Goal: Task Accomplishment & Management: Complete application form

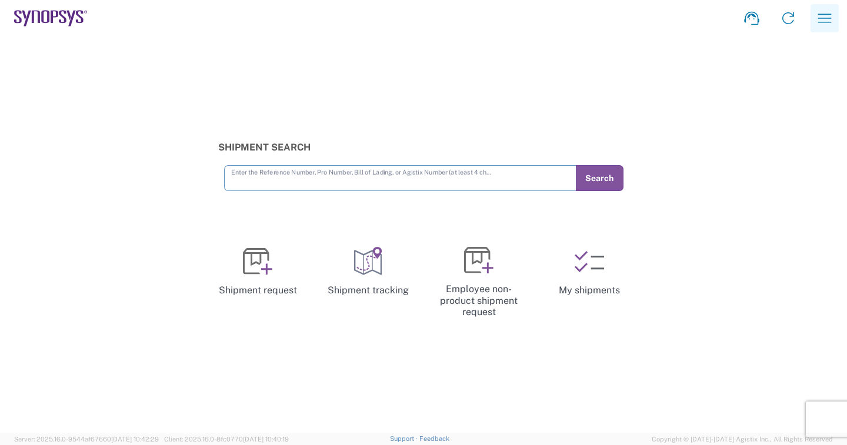
click at [827, 20] on icon "button" at bounding box center [824, 18] width 19 height 19
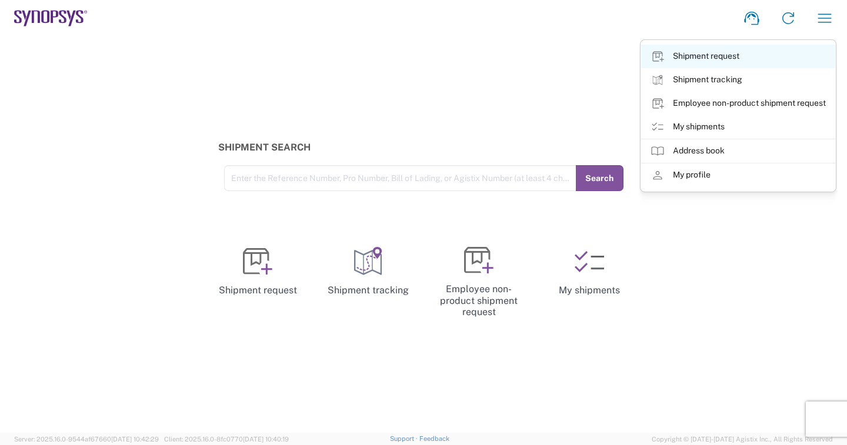
click at [700, 56] on link "Shipment request" at bounding box center [738, 57] width 194 height 24
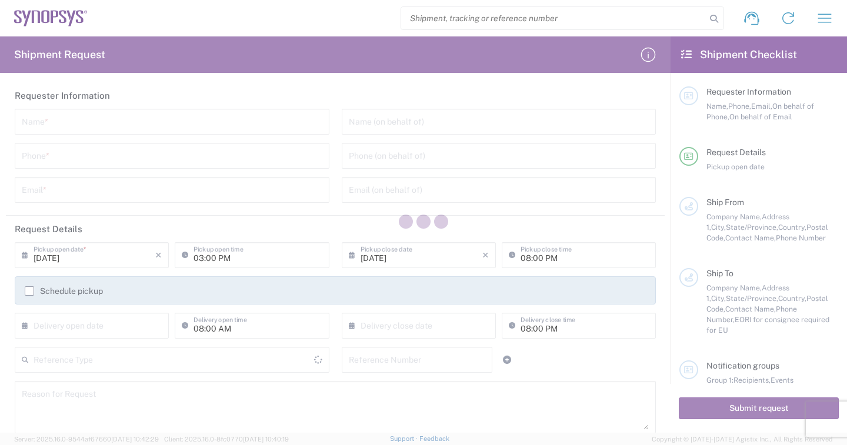
type input "[GEOGRAPHIC_DATA]"
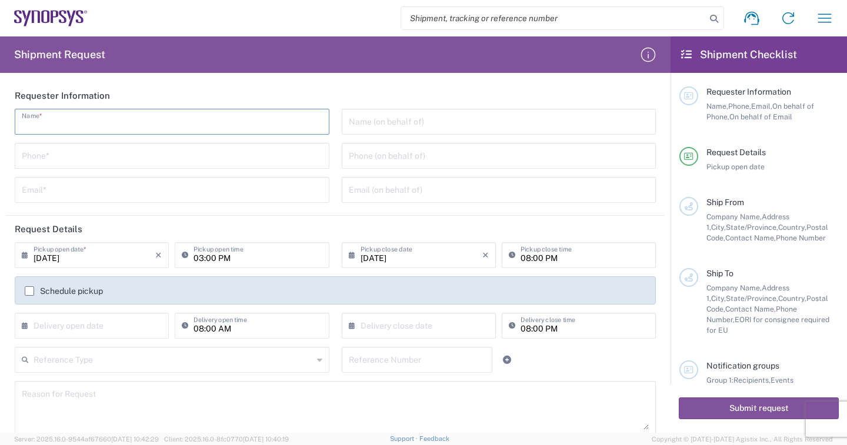
click at [88, 124] on input "text" at bounding box center [172, 121] width 301 height 21
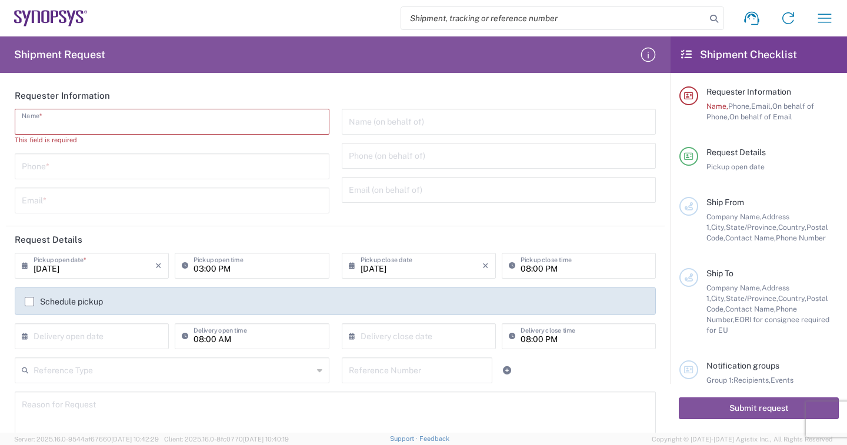
click at [58, 116] on input "text" at bounding box center [172, 121] width 301 height 21
paste input "EmilyWu"
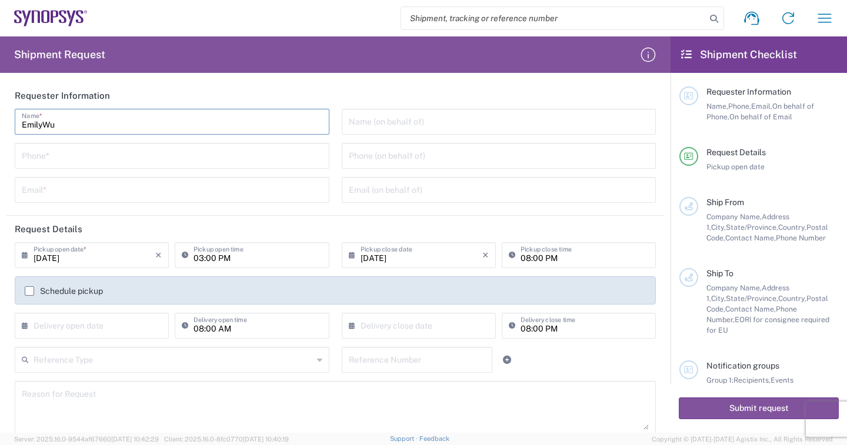
type input "EmilyWu"
click at [52, 158] on input "tel" at bounding box center [172, 155] width 301 height 21
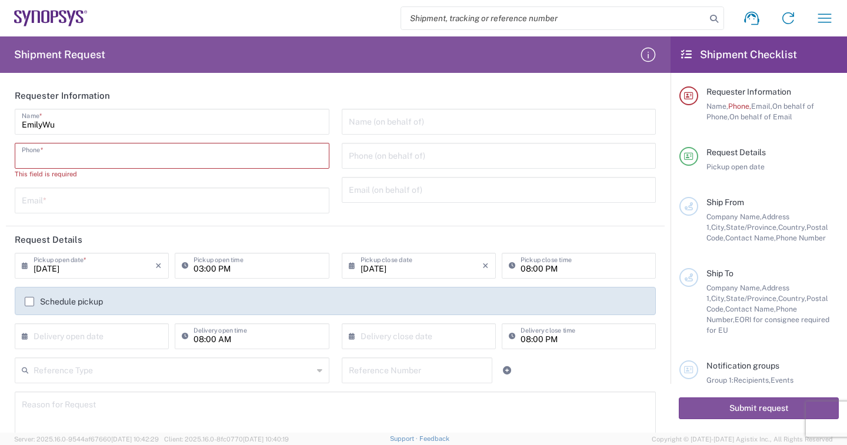
click at [75, 159] on input "tel" at bounding box center [172, 155] width 301 height 21
paste input "88633715000"
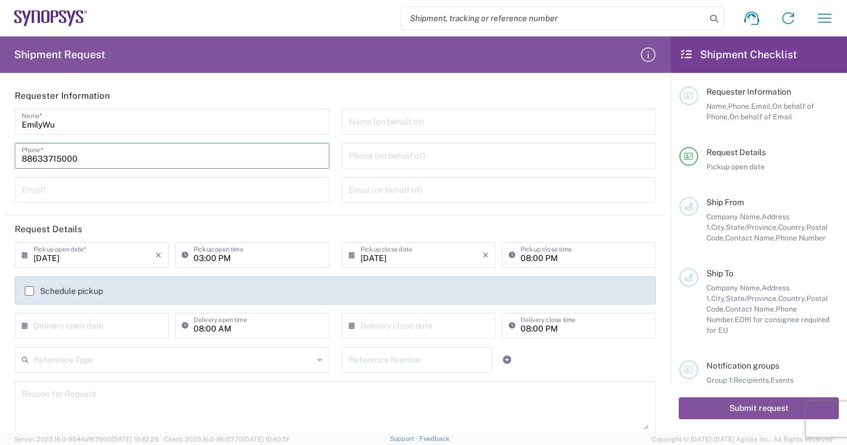
type input "88633715000"
click at [64, 196] on input "text" at bounding box center [172, 189] width 301 height 21
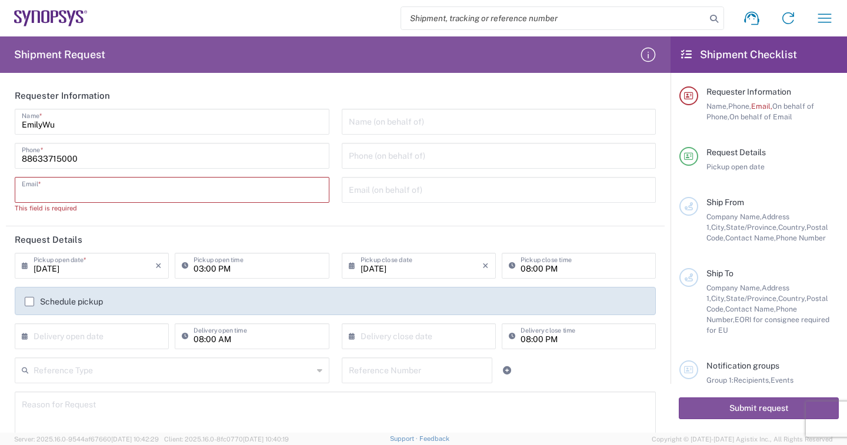
click at [116, 195] on input "text" at bounding box center [172, 189] width 301 height 21
paste input "[EMAIL_ADDRESS][DOMAIN_NAME]"
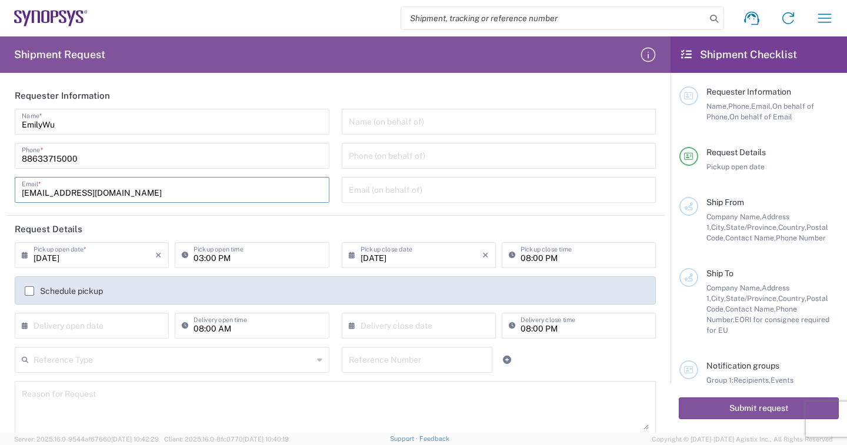
type input "[EMAIL_ADDRESS][DOMAIN_NAME]"
click at [79, 259] on input "[DATE]" at bounding box center [95, 254] width 122 height 21
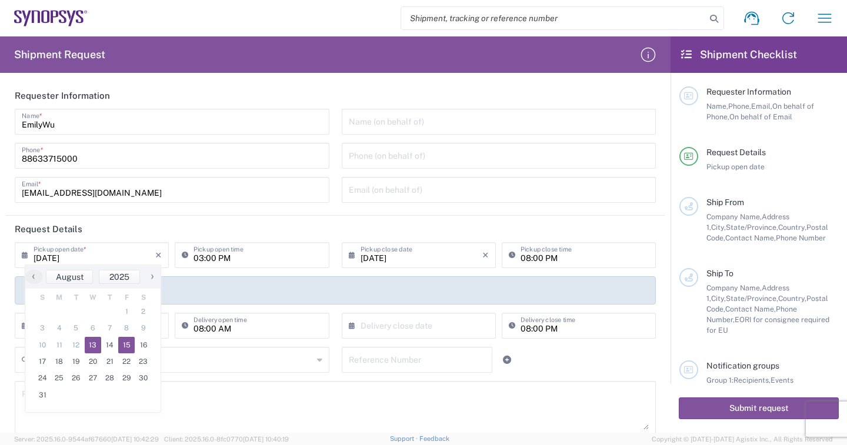
click at [125, 344] on span "15" at bounding box center [126, 345] width 17 height 16
type input "[DATE]"
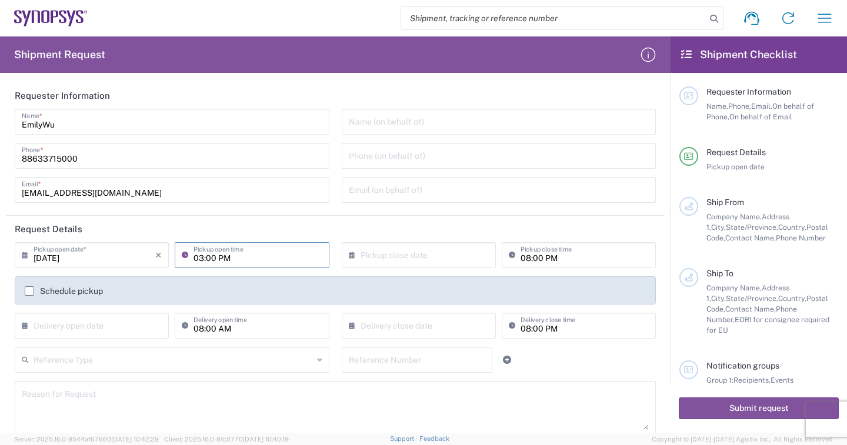
click at [211, 256] on input "03:00 PM" at bounding box center [258, 254] width 128 height 21
click at [198, 258] on input "03:00 PM" at bounding box center [258, 254] width 128 height 21
click at [387, 258] on input "text" at bounding box center [422, 254] width 122 height 21
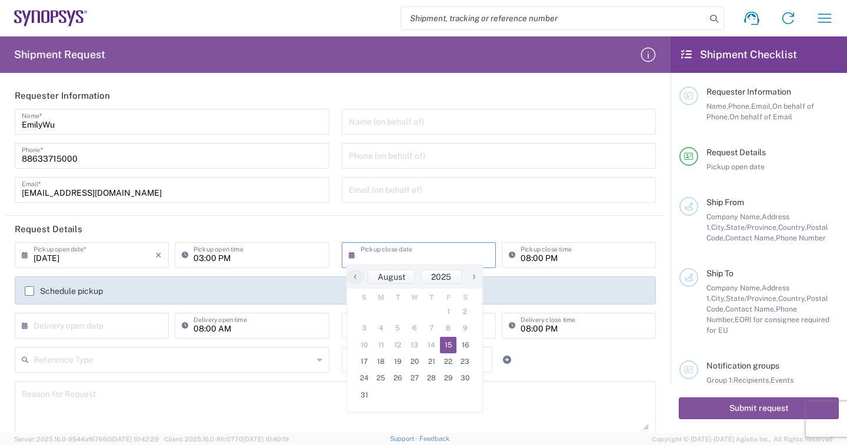
click at [449, 347] on span "15" at bounding box center [448, 345] width 17 height 16
type input "[DATE]"
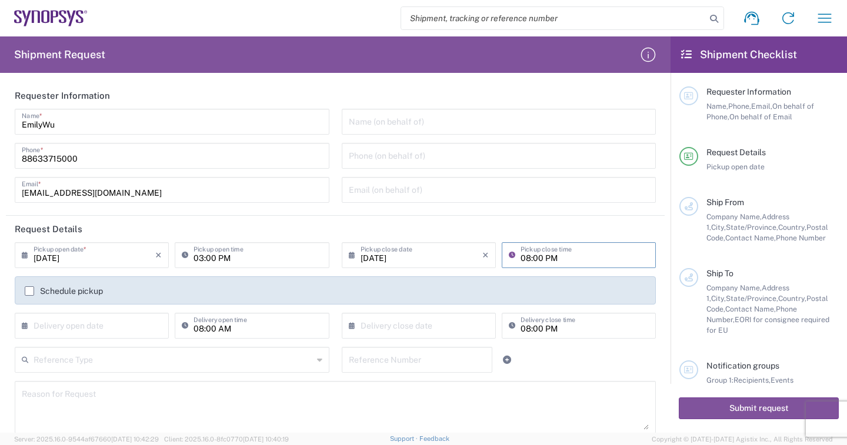
click at [538, 255] on input "08:00 PM" at bounding box center [585, 254] width 128 height 21
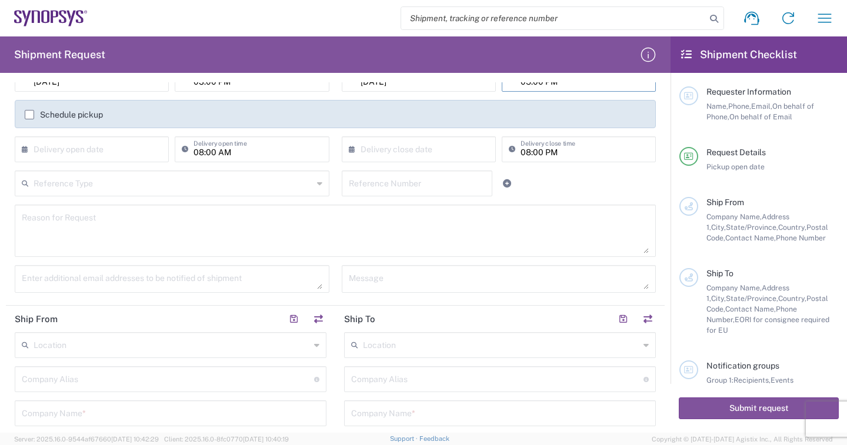
scroll to position [235, 0]
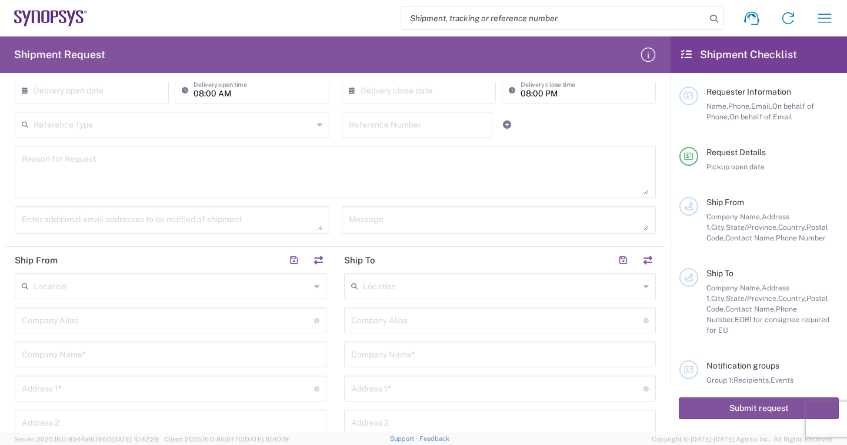
type input "05:00 PM"
click at [128, 288] on input "text" at bounding box center [172, 285] width 276 height 21
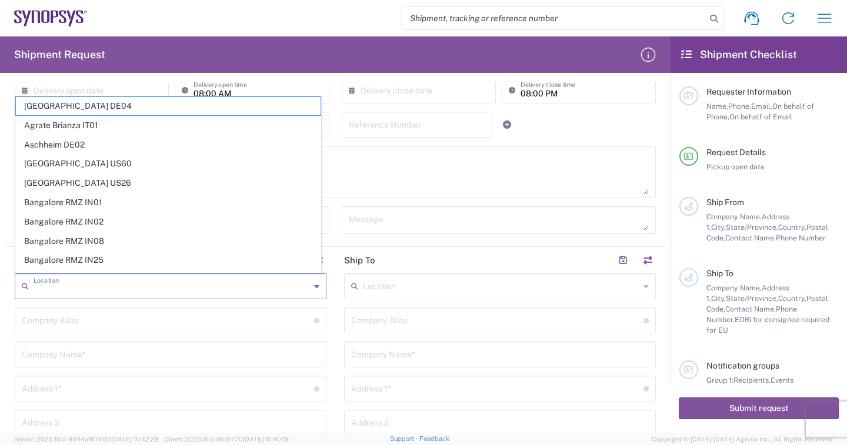
click at [129, 318] on input "text" at bounding box center [168, 319] width 292 height 21
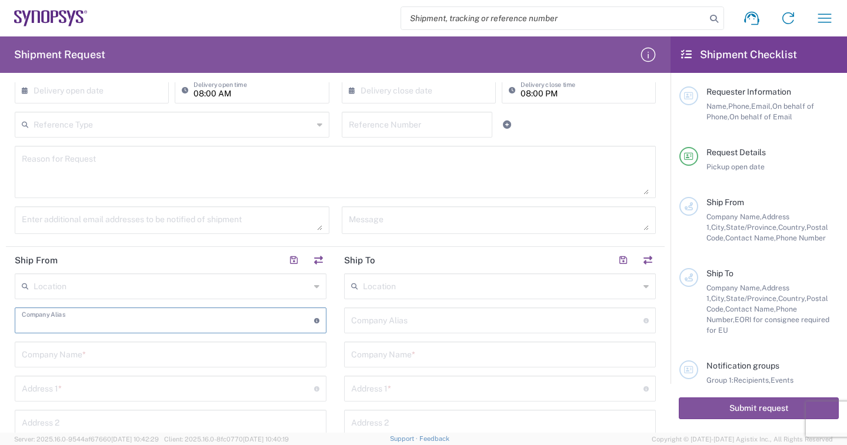
type input "t"
click at [85, 356] on input "text" at bounding box center [171, 354] width 298 height 21
type input "t"
click at [44, 326] on input "text" at bounding box center [168, 319] width 292 height 21
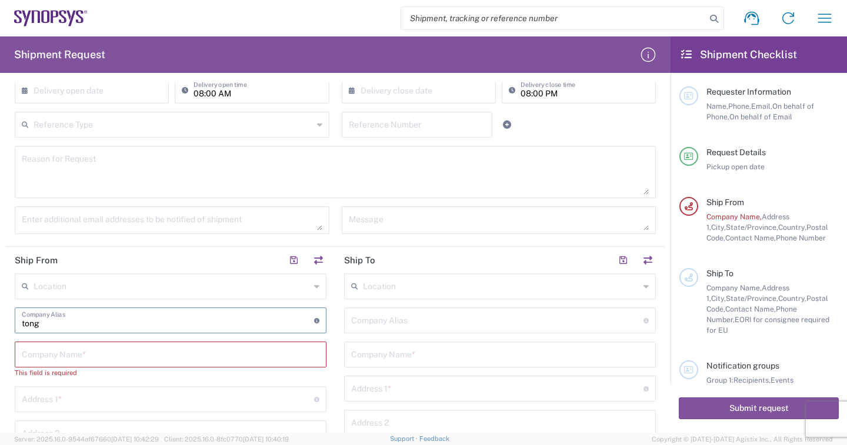
scroll to position [353, 0]
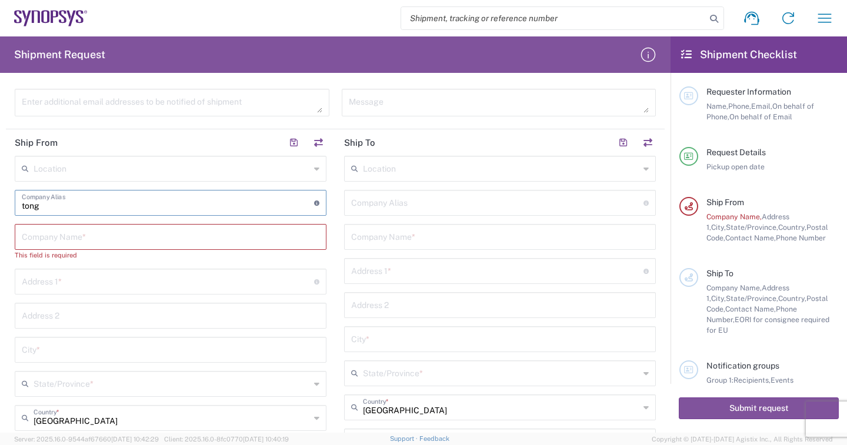
type input "tong"
click at [73, 284] on input "text" at bounding box center [168, 281] width 292 height 21
click at [71, 239] on input "text" at bounding box center [171, 236] width 298 height 21
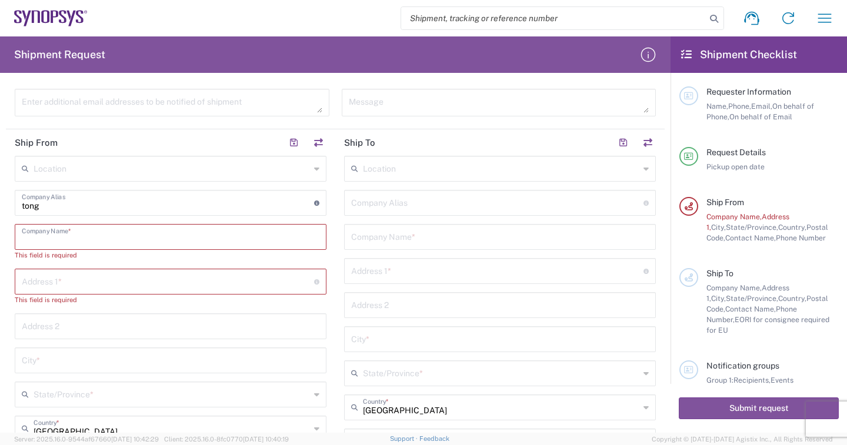
click at [63, 205] on input "tong" at bounding box center [168, 202] width 292 height 21
drag, startPoint x: 49, startPoint y: 205, endPoint x: 11, endPoint y: 205, distance: 37.7
click at [11, 205] on main "Location [GEOGRAPHIC_DATA] DE04 Agrate Brianza IT01 [GEOGRAPHIC_DATA] DE02 [GEO…" at bounding box center [170, 404] width 329 height 497
click at [37, 241] on input "text" at bounding box center [171, 236] width 298 height 21
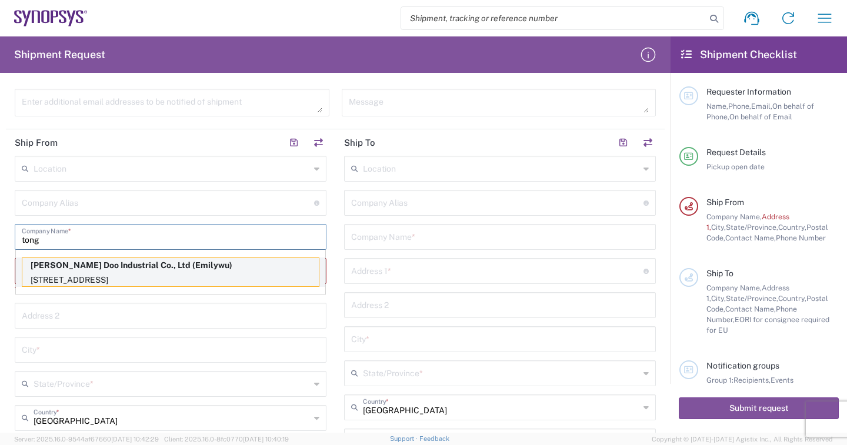
type input "tong"
click at [94, 265] on p "[PERSON_NAME] Doo Industrial Co., Ltd (Emilywu)" at bounding box center [170, 265] width 296 height 15
type input "[GEOGRAPHIC_DATA]"
type input "[PERSON_NAME] Doo Industrial Co., Ltd"
type input "[STREET_ADDRESS]"
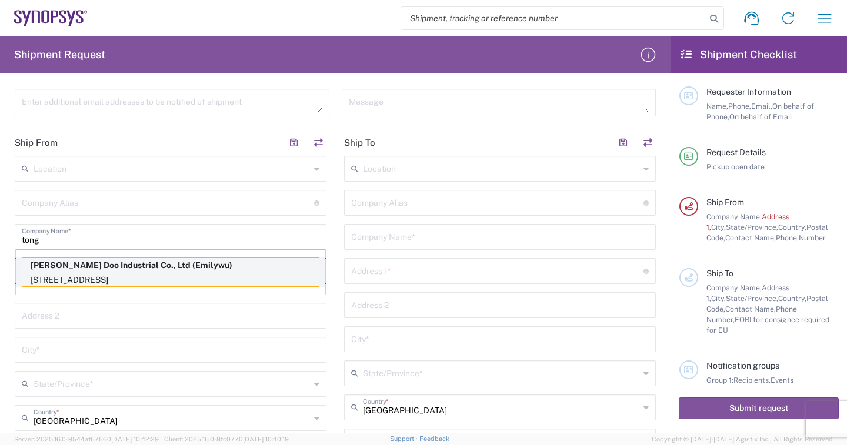
type input "Taoyuan Dist., [GEOGRAPHIC_DATA], [GEOGRAPHIC_DATA]"
type input "[GEOGRAPHIC_DATA]"
type input "33068"
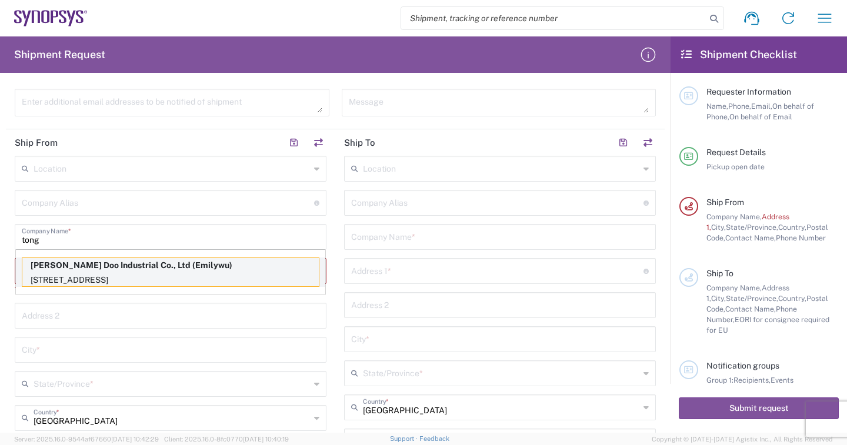
type input "Emilywu"
type input "[PHONE_NUMBER]"
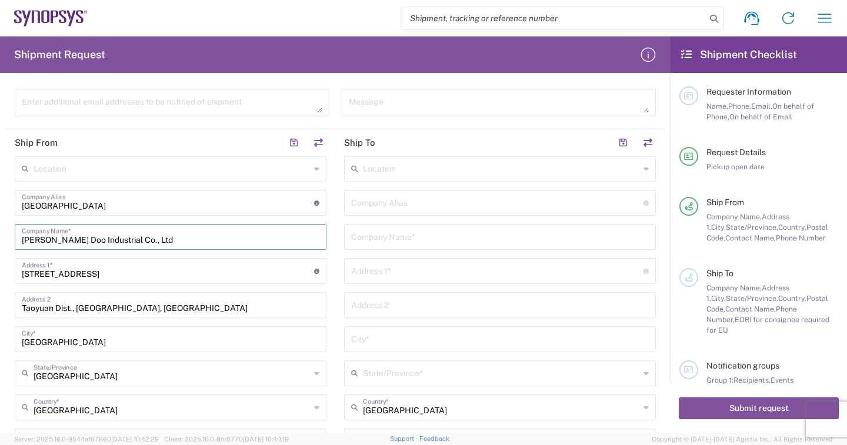
click at [392, 165] on input "text" at bounding box center [501, 168] width 276 height 21
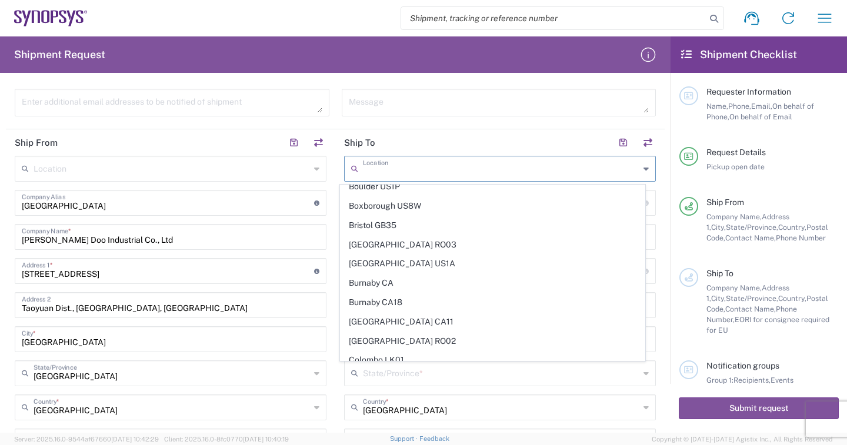
scroll to position [588, 0]
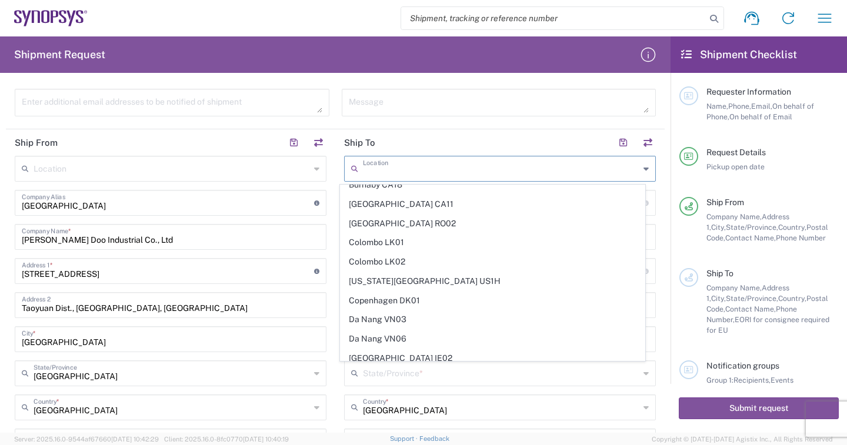
click at [656, 225] on form "Requester Information EmilyWu Name * [PHONE_NUMBER] Phone * [EMAIL_ADDRESS][DOM…" at bounding box center [335, 257] width 671 height 351
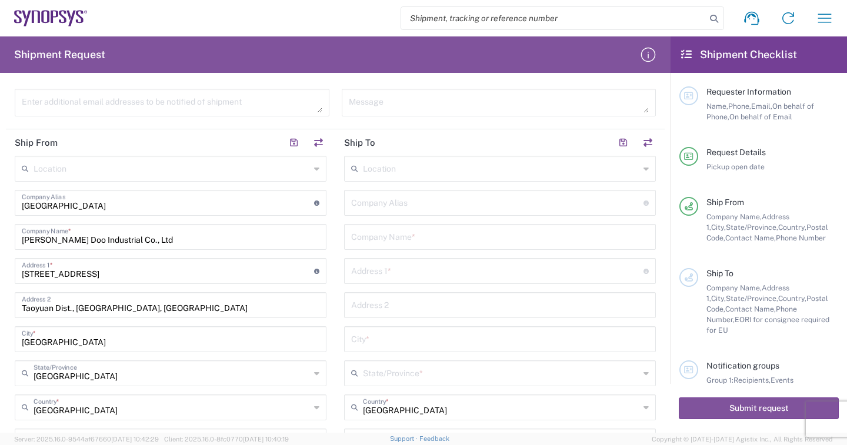
click at [408, 204] on input "text" at bounding box center [497, 202] width 292 height 21
click at [409, 229] on input "text" at bounding box center [500, 236] width 298 height 21
type input "s"
click at [401, 268] on input "text" at bounding box center [497, 270] width 292 height 21
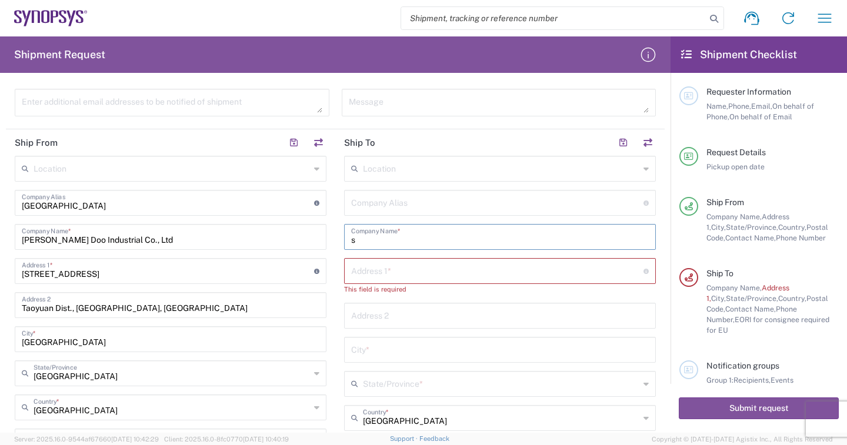
click at [403, 239] on input "s" at bounding box center [500, 236] width 298 height 21
click at [403, 204] on input "text" at bounding box center [497, 202] width 292 height 21
type input "s"
click at [369, 241] on input "s" at bounding box center [500, 236] width 298 height 21
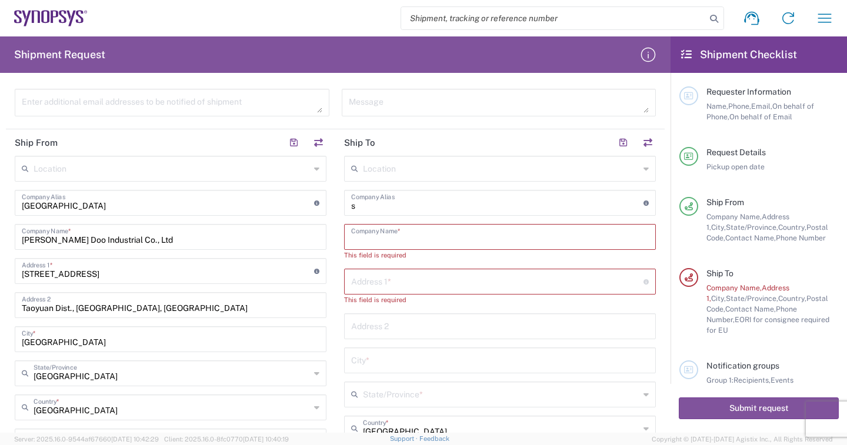
click at [359, 214] on div "s Company Alias Address short code to enable quick look up and auto-complete of…" at bounding box center [500, 203] width 312 height 26
click at [372, 209] on input "s" at bounding box center [497, 202] width 292 height 21
click at [395, 286] on input "text" at bounding box center [497, 281] width 292 height 21
click at [401, 239] on input "text" at bounding box center [500, 236] width 298 height 21
click at [397, 282] on input "text" at bounding box center [497, 281] width 292 height 21
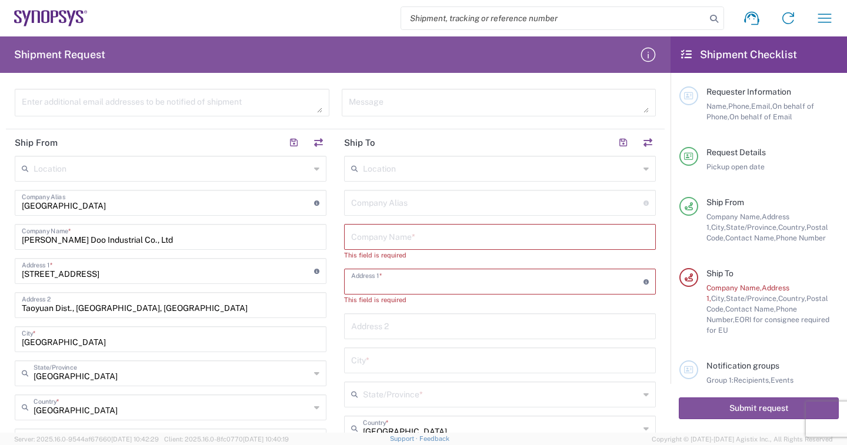
paste input "Synopsys Sweden AB"
type input "Synopsys Sweden AB"
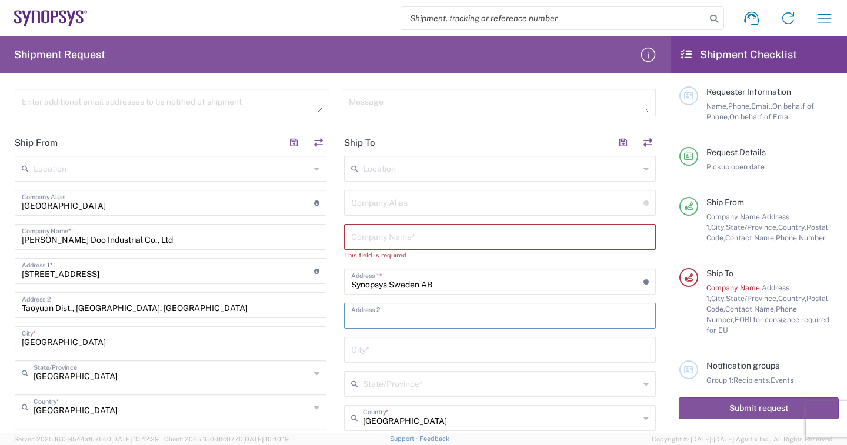
click at [460, 317] on input "text" at bounding box center [500, 315] width 298 height 21
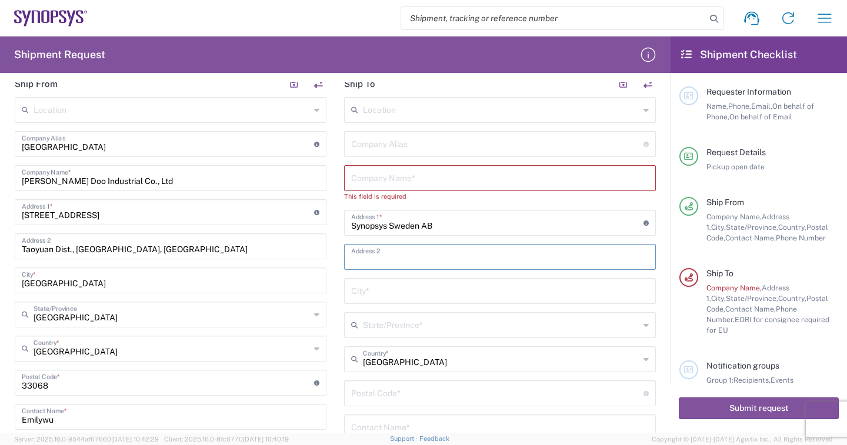
click at [435, 112] on input "text" at bounding box center [501, 109] width 276 height 21
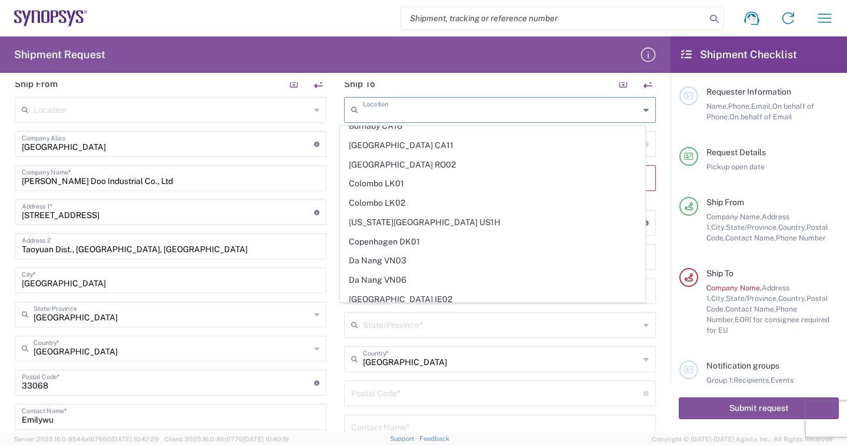
scroll to position [0, 0]
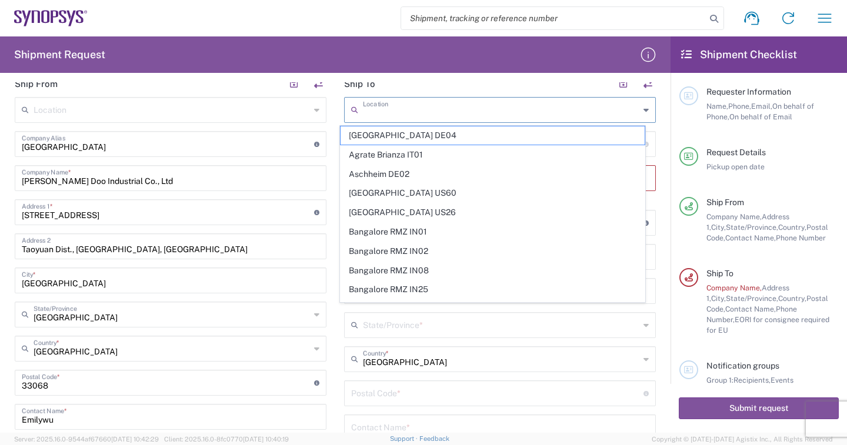
paste input "Synopsys Sweden AB"
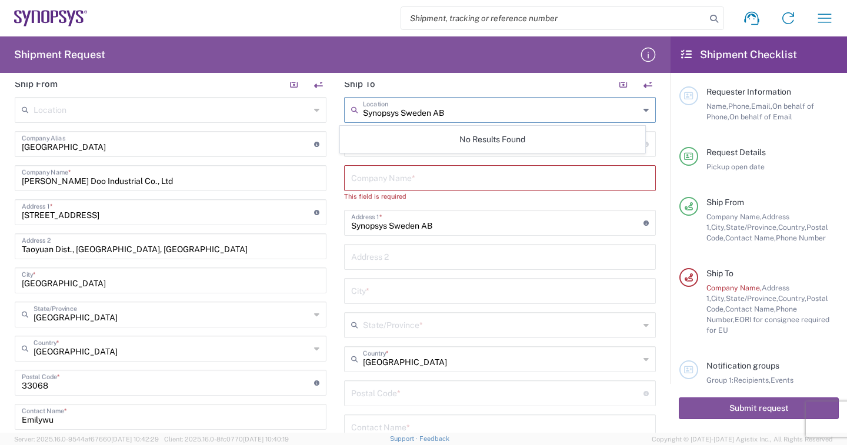
type input "Synopsys Sweden AB"
click at [654, 304] on main "Synopsys [GEOGRAPHIC_DATA] AB Location No Results Found Company Alias Address s…" at bounding box center [499, 340] width 329 height 486
click at [388, 146] on input "text" at bounding box center [497, 143] width 292 height 21
click at [615, 83] on button "button" at bounding box center [623, 84] width 16 height 16
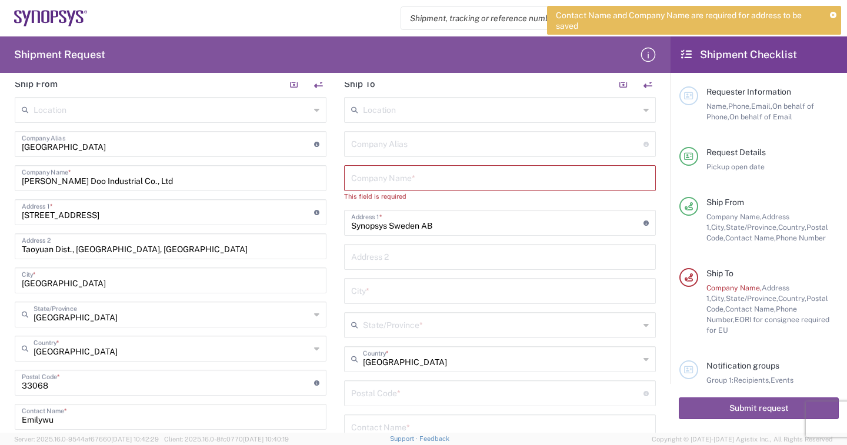
scroll to position [235, 0]
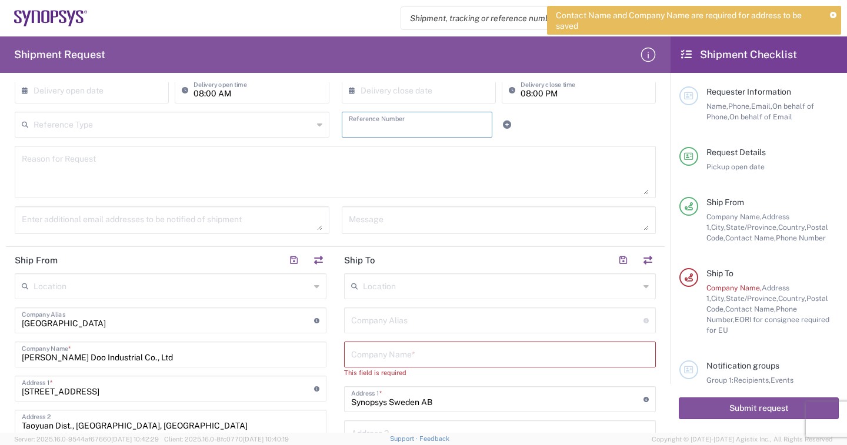
click at [451, 116] on input "text" at bounding box center [417, 124] width 137 height 21
click at [617, 258] on button "button" at bounding box center [623, 260] width 16 height 16
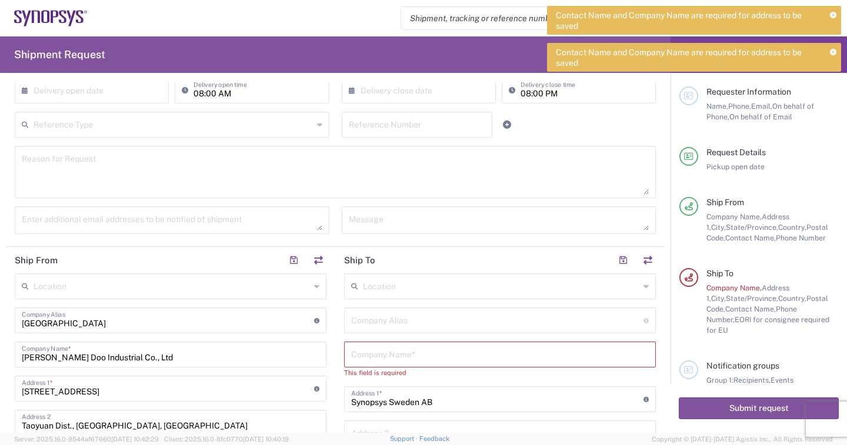
click at [834, 11] on div "Contact Name and Company Name are required for address to be saved" at bounding box center [694, 20] width 294 height 29
click at [831, 51] on icon at bounding box center [833, 52] width 6 height 6
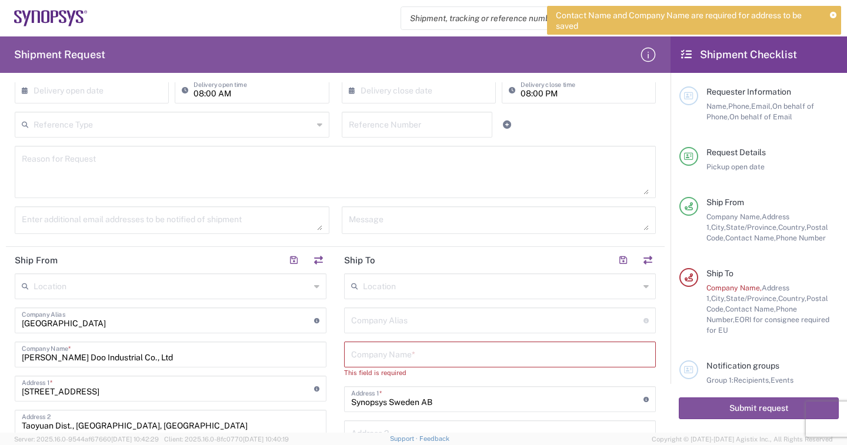
click at [831, 14] on icon at bounding box center [833, 15] width 6 height 6
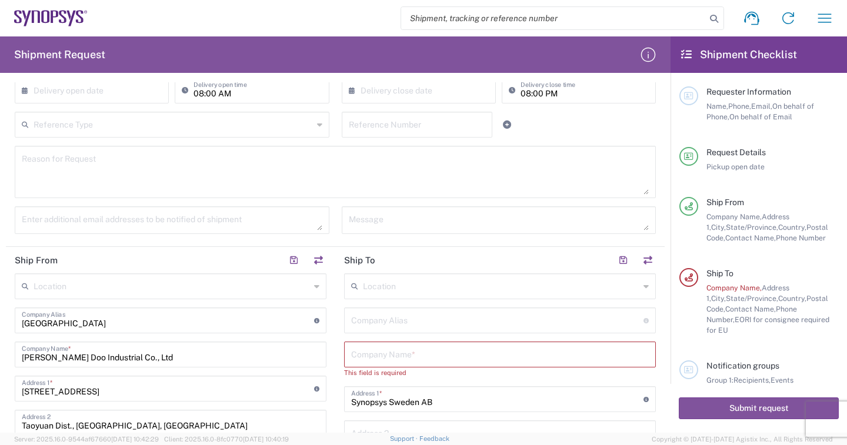
scroll to position [353, 0]
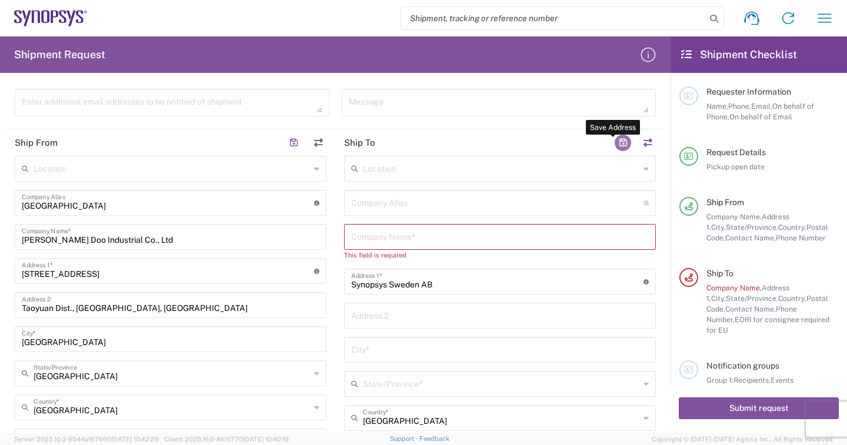
click at [615, 138] on button "button" at bounding box center [623, 143] width 16 height 16
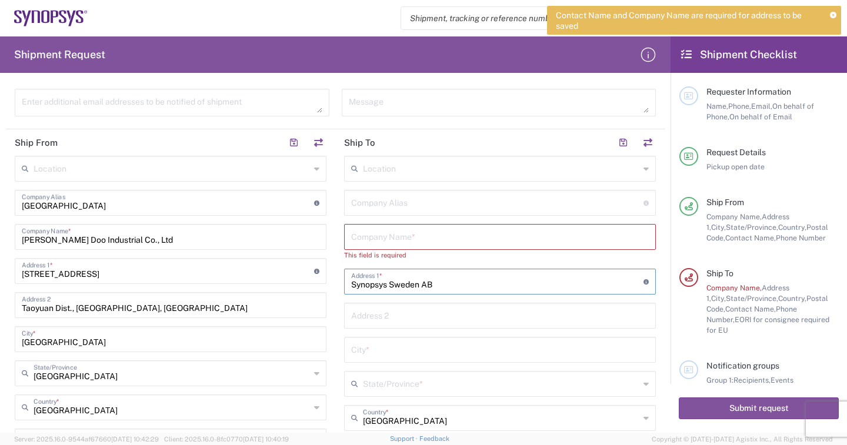
click at [457, 282] on input "Synopsys Sweden AB" at bounding box center [497, 281] width 292 height 21
drag, startPoint x: 378, startPoint y: 278, endPoint x: 349, endPoint y: 266, distance: 30.4
click at [312, 285] on div "Ship From Location [GEOGRAPHIC_DATA] DE04 Agrate Brianza IT01 [GEOGRAPHIC_DATA]…" at bounding box center [335, 387] width 659 height 517
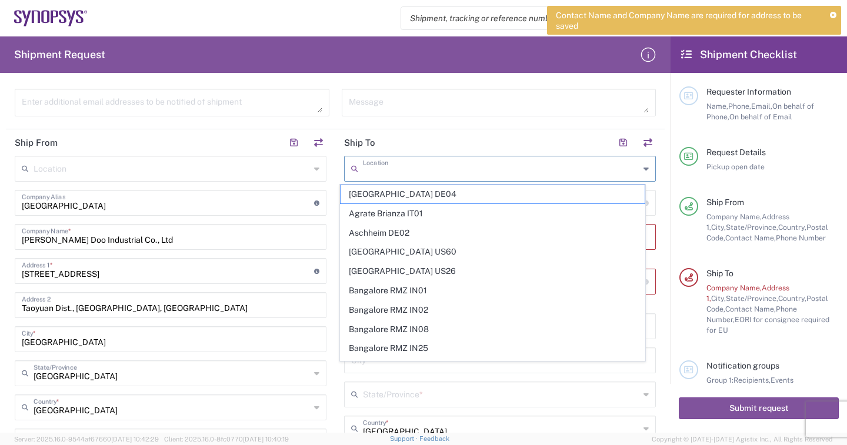
click at [412, 172] on input "text" at bounding box center [501, 168] width 276 height 21
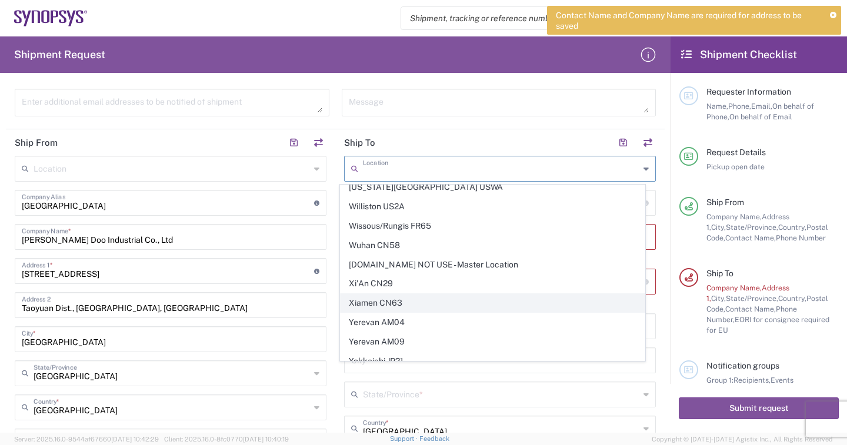
scroll to position [2836, 0]
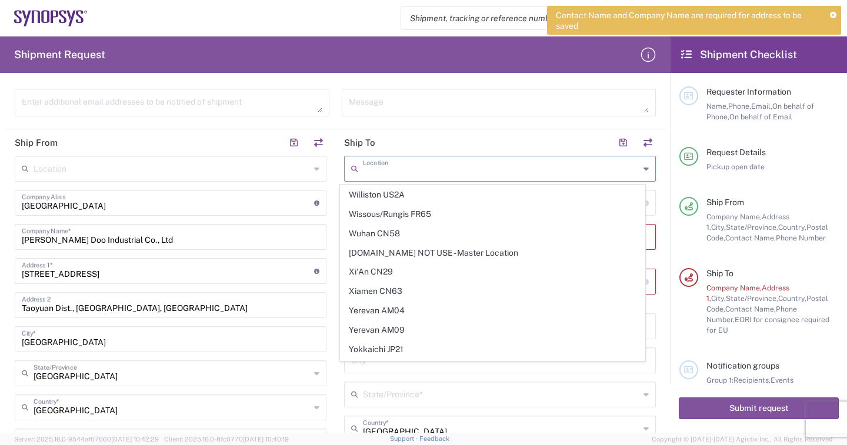
click at [402, 168] on input "text" at bounding box center [501, 168] width 276 height 21
paste input "[GEOGRAPHIC_DATA]"
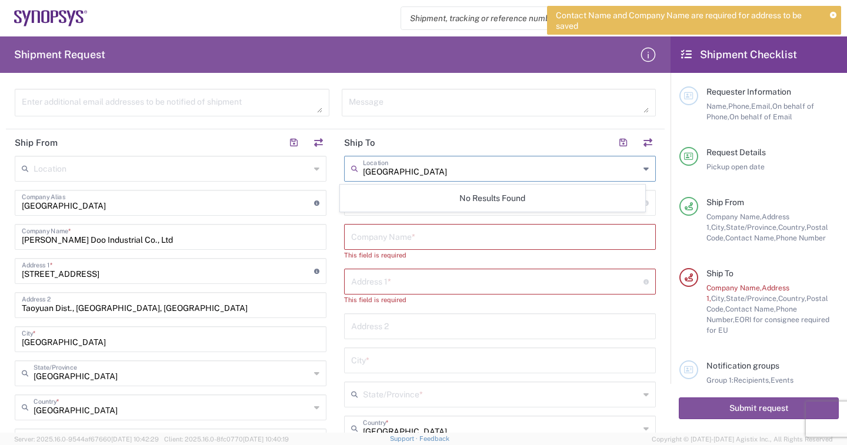
scroll to position [0, 0]
type input "[GEOGRAPHIC_DATA]"
click at [444, 239] on input "text" at bounding box center [500, 236] width 298 height 21
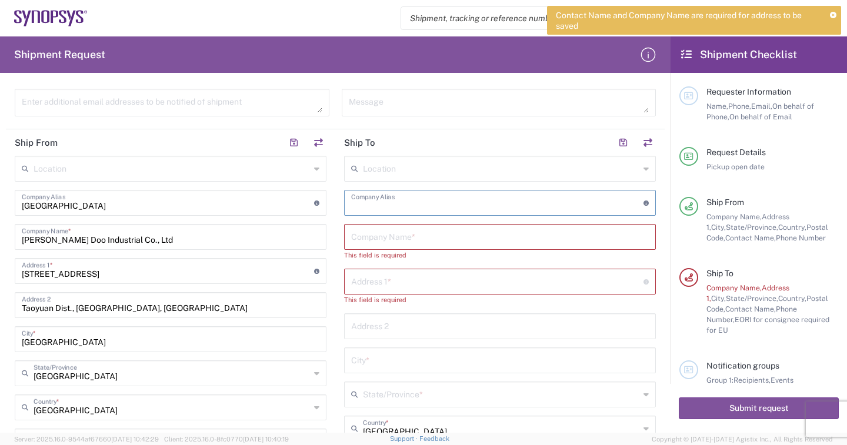
click at [436, 201] on input "text" at bounding box center [497, 202] width 292 height 21
paste input "[GEOGRAPHIC_DATA]"
type input "[GEOGRAPHIC_DATA]"
click at [447, 235] on input "text" at bounding box center [500, 236] width 298 height 21
paste input "[GEOGRAPHIC_DATA]"
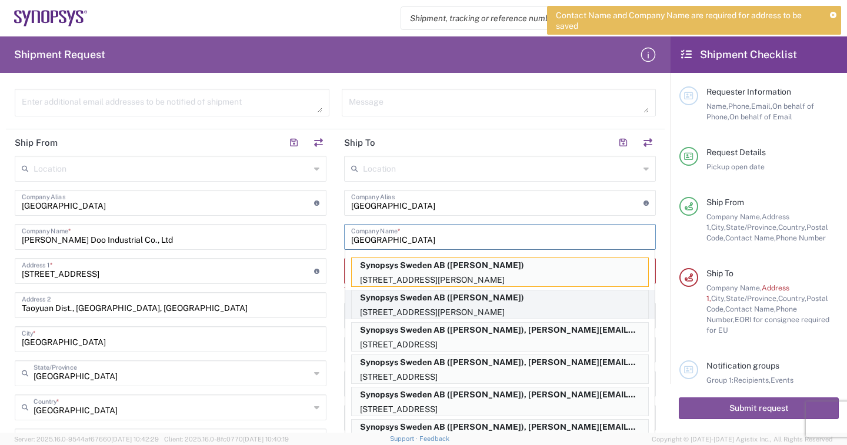
scroll to position [4, 0]
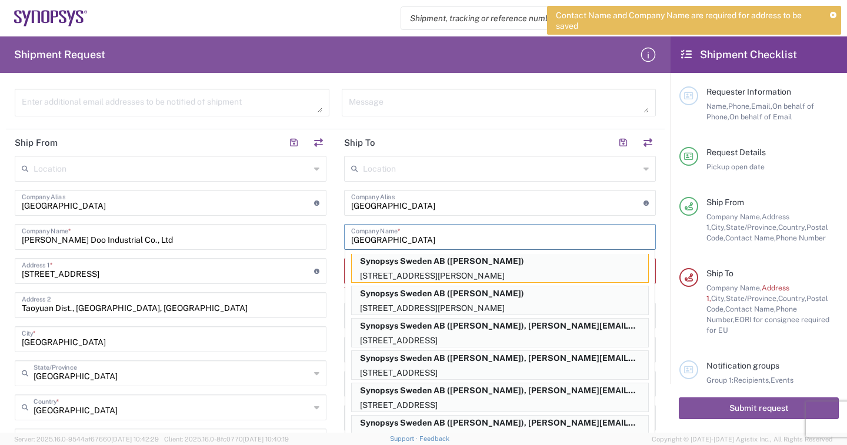
type input "[GEOGRAPHIC_DATA]"
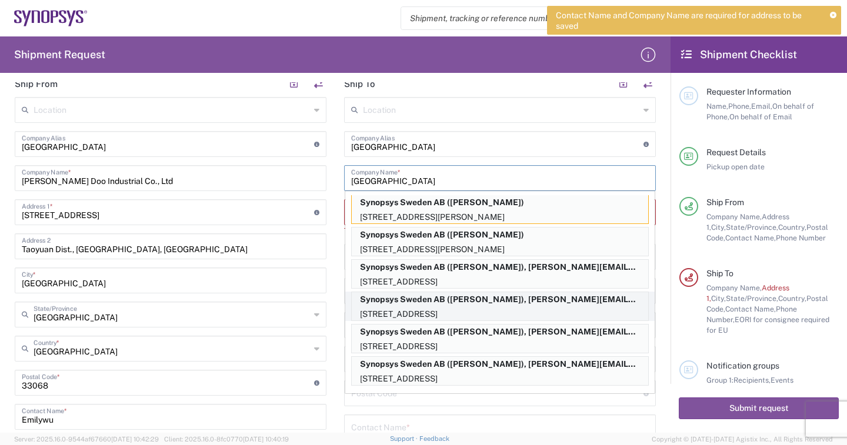
scroll to position [0, 0]
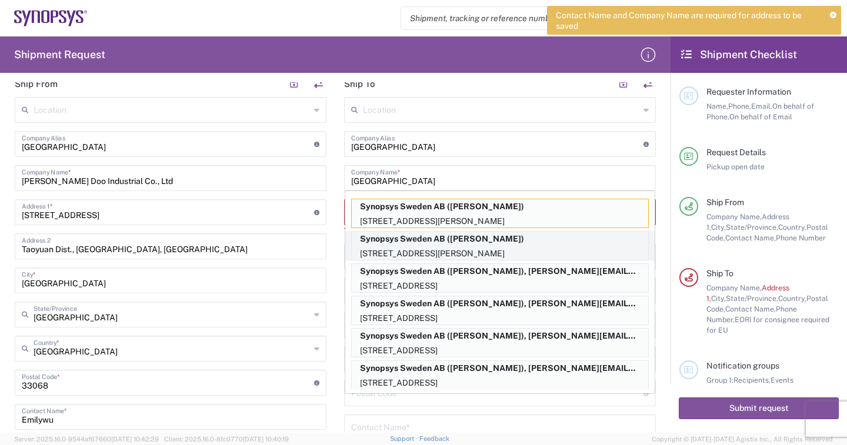
click at [506, 246] on p "[STREET_ADDRESS][PERSON_NAME]" at bounding box center [500, 253] width 296 height 15
type input "Synopsys Sweden AB"
type input "[STREET_ADDRESS]"
type input "22478 [GEOGRAPHIC_DATA], [GEOGRAPHIC_DATA]"
type input "[PERSON_NAME]"
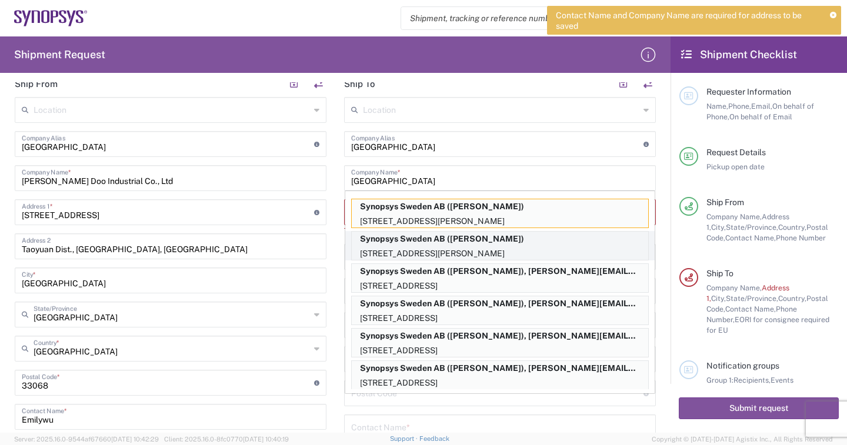
type input "[GEOGRAPHIC_DATA]"
type input "22478"
type input "[PERSON_NAME]"
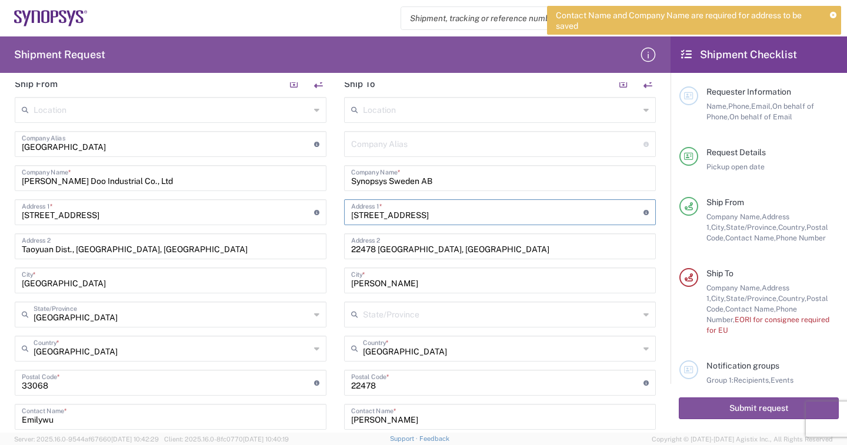
click at [453, 215] on input "[STREET_ADDRESS]" at bounding box center [497, 211] width 292 height 21
click at [429, 215] on input "[STREET_ADDRESS]" at bounding box center [497, 211] width 292 height 21
drag, startPoint x: 425, startPoint y: 214, endPoint x: 338, endPoint y: 218, distance: 87.1
click at [338, 218] on main "Location [GEOGRAPHIC_DATA] DE04 Agrate Brianza IT01 [GEOGRAPHIC_DATA] DE02 [GEO…" at bounding box center [499, 340] width 329 height 486
click at [410, 248] on input "22478 [GEOGRAPHIC_DATA], [GEOGRAPHIC_DATA]" at bounding box center [500, 245] width 298 height 21
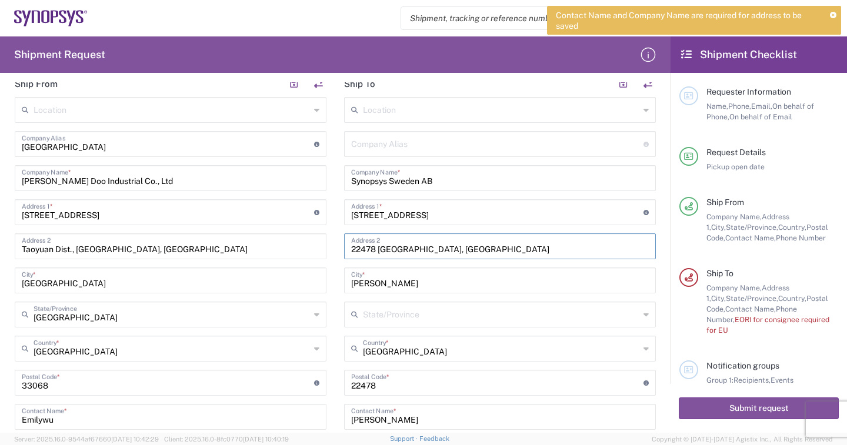
click at [451, 248] on input "22478 [GEOGRAPHIC_DATA], [GEOGRAPHIC_DATA]" at bounding box center [500, 245] width 298 height 21
drag, startPoint x: 484, startPoint y: 248, endPoint x: 385, endPoint y: 249, distance: 98.8
click at [351, 249] on input "22478 [GEOGRAPHIC_DATA], [GEOGRAPHIC_DATA]" at bounding box center [500, 245] width 298 height 21
paste input "(formerly [PERSON_NAME] Synplicity),[STREET_ADDRESS]"
click at [418, 286] on input "[PERSON_NAME]" at bounding box center [500, 279] width 298 height 21
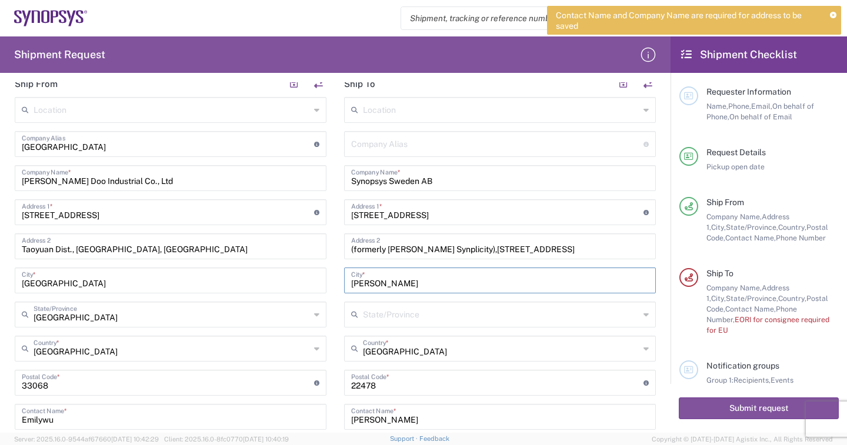
drag, startPoint x: 395, startPoint y: 285, endPoint x: 377, endPoint y: 281, distance: 18.7
click at [395, 285] on input "[PERSON_NAME]" at bounding box center [500, 279] width 298 height 21
click at [366, 282] on input "[PERSON_NAME]" at bounding box center [500, 279] width 298 height 21
click at [557, 245] on input "(formerly [PERSON_NAME] Synplicity),[STREET_ADDRESS]" at bounding box center [500, 245] width 298 height 21
paste input "[GEOGRAPHIC_DATA], 22478 [GEOGRAPHIC_DATA]"
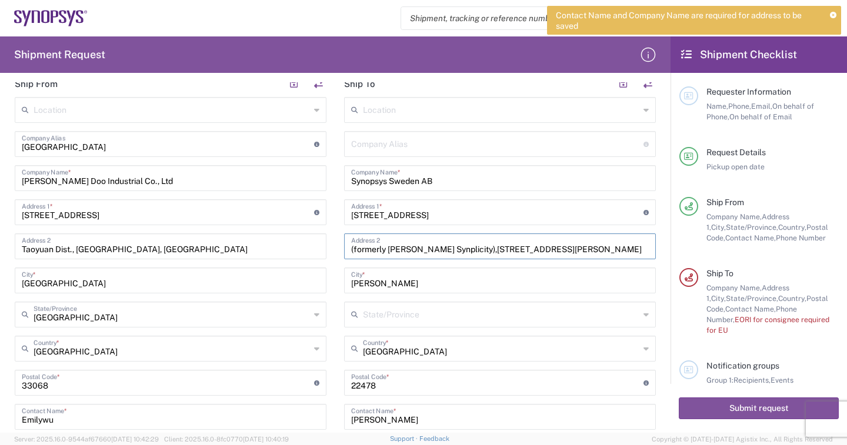
click at [610, 249] on input "(formerly [PERSON_NAME] Synplicity),[STREET_ADDRESS][PERSON_NAME]" at bounding box center [500, 245] width 298 height 21
drag, startPoint x: 615, startPoint y: 249, endPoint x: 604, endPoint y: 249, distance: 10.6
click at [604, 249] on input "(formerly [PERSON_NAME] Synplicity),[STREET_ADDRESS][PERSON_NAME]" at bounding box center [500, 245] width 298 height 21
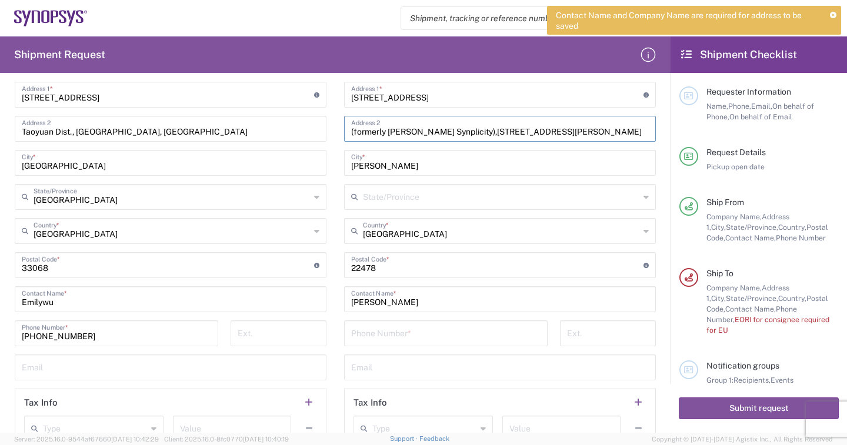
scroll to position [471, 0]
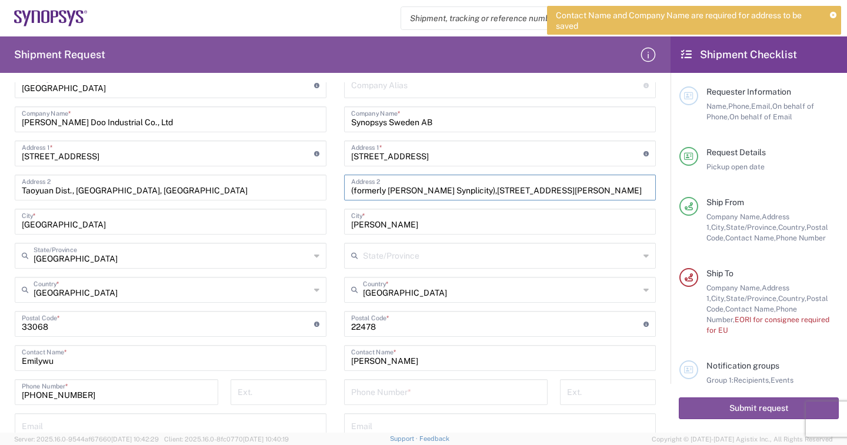
type input "(formerly [PERSON_NAME] Synplicity),[STREET_ADDRESS][PERSON_NAME]"
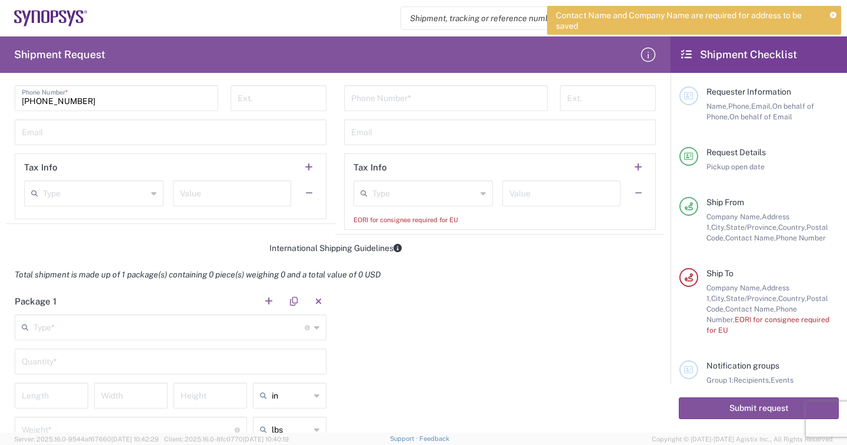
scroll to position [824, 0]
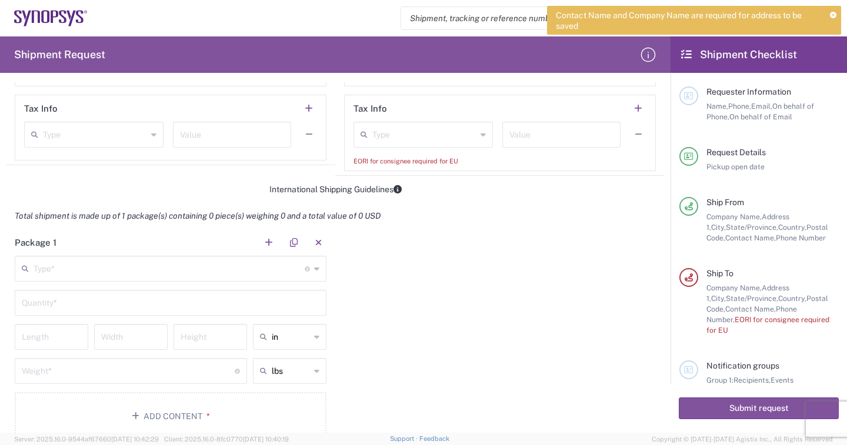
click at [121, 264] on input "text" at bounding box center [169, 268] width 271 height 21
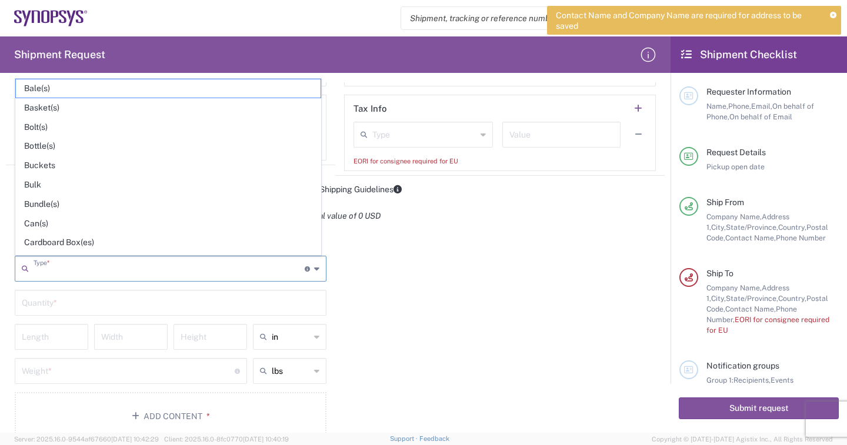
click at [432, 308] on div "Package 1 Type * Material used to package goods Bale(s) Basket(s) Bolt(s) Bottl…" at bounding box center [335, 339] width 659 height 220
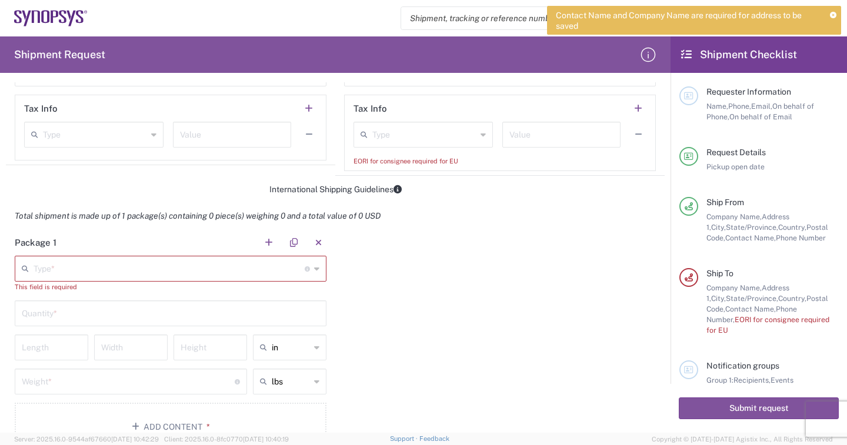
scroll to position [882, 0]
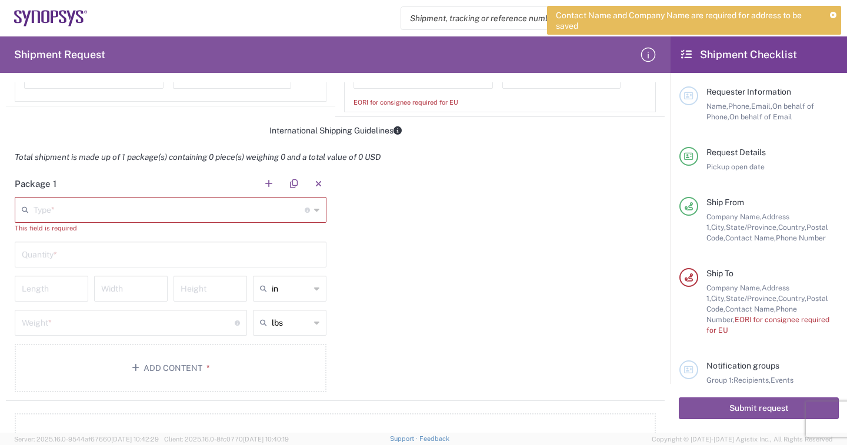
drag, startPoint x: 464, startPoint y: 294, endPoint x: 247, endPoint y: 272, distance: 217.6
click at [461, 294] on div "Package 1 Type * Material used to package goods Bale(s) Basket(s) Bolt(s) Bottl…" at bounding box center [335, 286] width 659 height 231
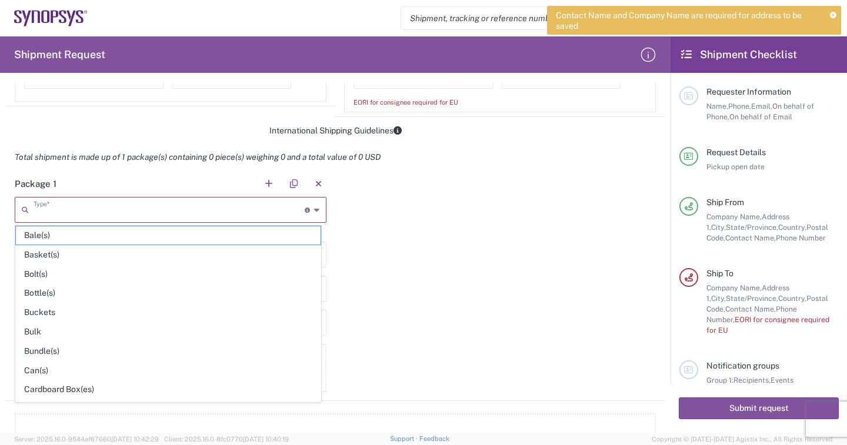
click at [71, 206] on input "text" at bounding box center [169, 209] width 271 height 21
click at [69, 366] on span "Can(s)" at bounding box center [168, 371] width 305 height 18
type input "Can(s)"
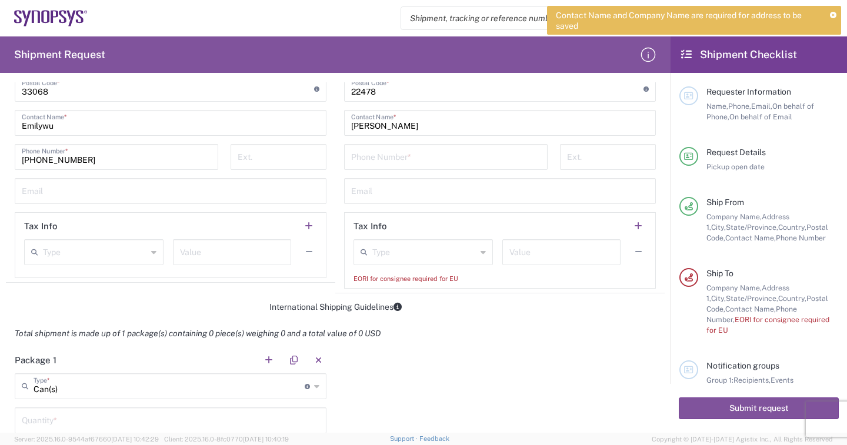
scroll to position [824, 0]
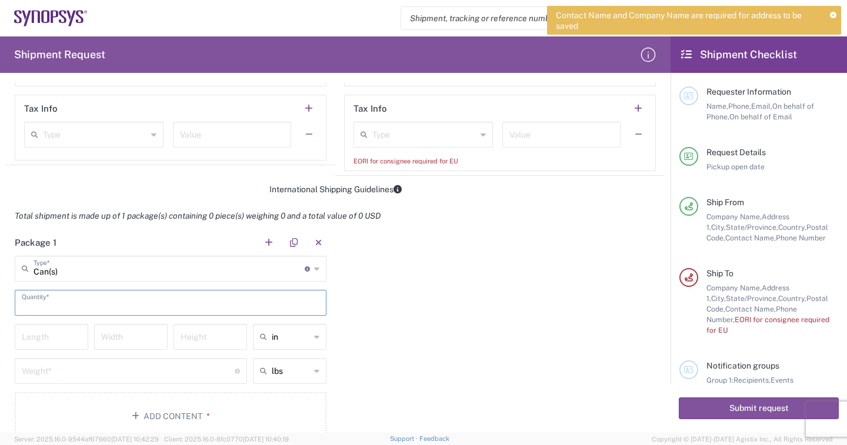
click at [63, 304] on input "text" at bounding box center [171, 302] width 298 height 21
type input "1"
click at [46, 345] on input "number" at bounding box center [51, 336] width 59 height 21
click at [51, 341] on input "number" at bounding box center [51, 336] width 59 height 21
click at [47, 338] on input "number" at bounding box center [51, 336] width 59 height 21
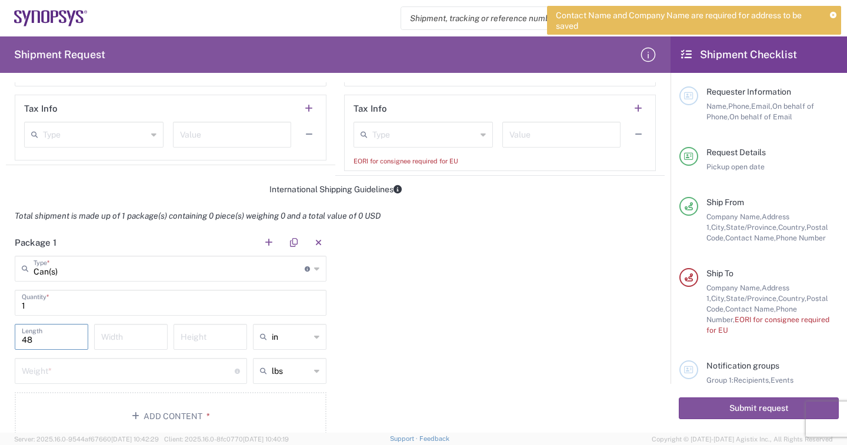
type input "48"
type input "32"
type input "26"
click at [314, 337] on icon at bounding box center [316, 337] width 5 height 19
click at [269, 387] on span "cm" at bounding box center [286, 382] width 70 height 18
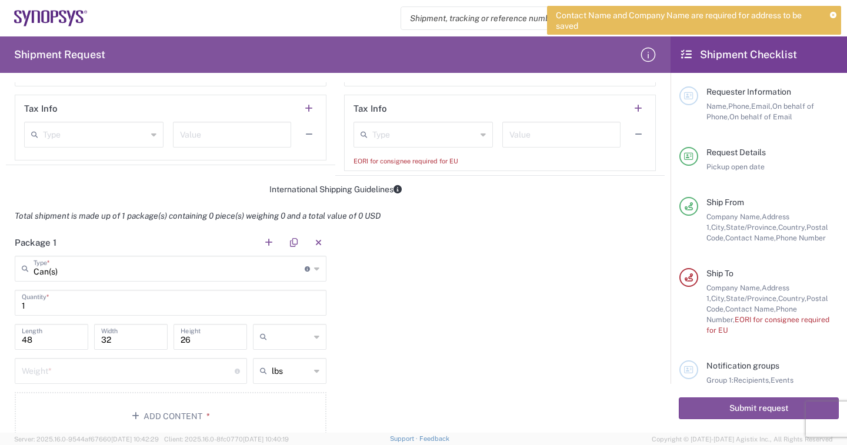
type input "121.92"
type input "81.28"
type input "66.04"
type input "cm"
click at [58, 335] on input "121.92" at bounding box center [51, 336] width 59 height 21
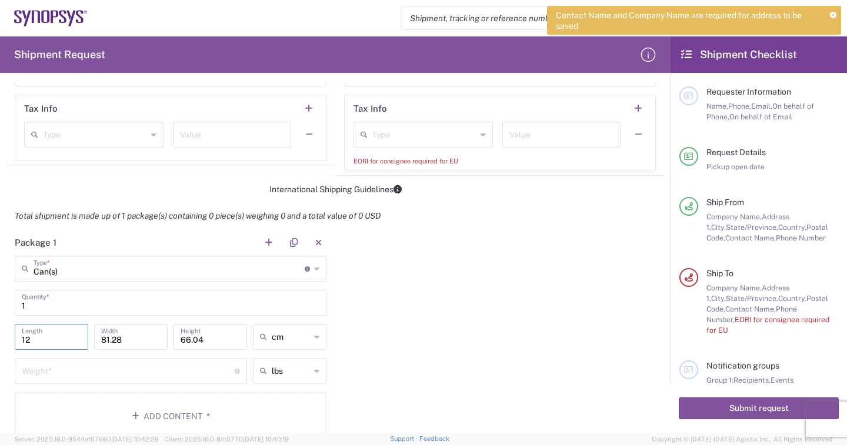
type input "1"
type input "48"
type input "32"
type input "26"
click at [314, 370] on icon at bounding box center [316, 371] width 5 height 19
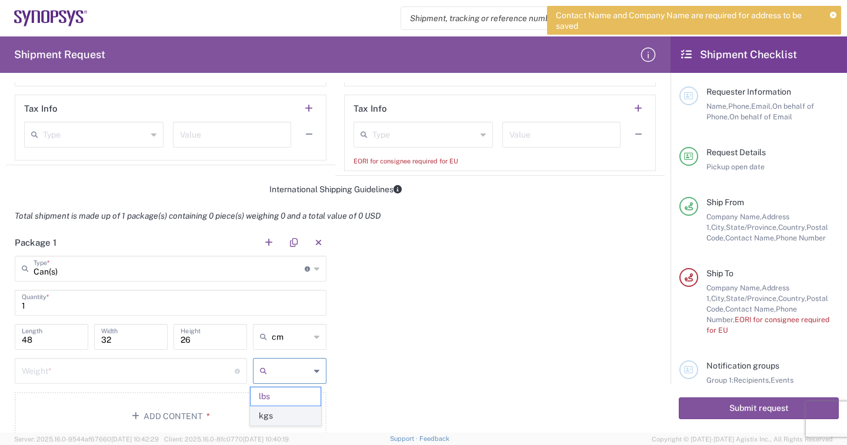
click at [295, 409] on span "kgs" at bounding box center [286, 416] width 70 height 18
type input "kgs"
click at [101, 368] on input "number" at bounding box center [128, 370] width 213 height 21
type input "8"
drag, startPoint x: 483, startPoint y: 319, endPoint x: 477, endPoint y: 315, distance: 7.7
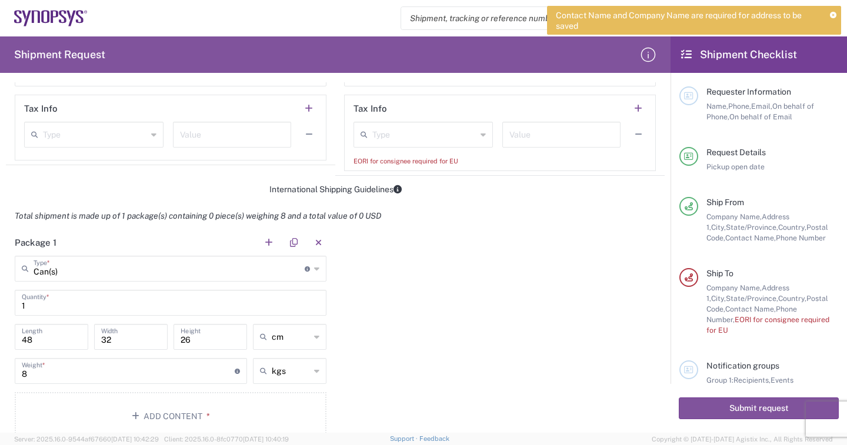
click at [482, 319] on div "Package 1 Can(s) Type * Material used to package goods Bale(s) Basket(s) Bolt(s…" at bounding box center [335, 339] width 659 height 220
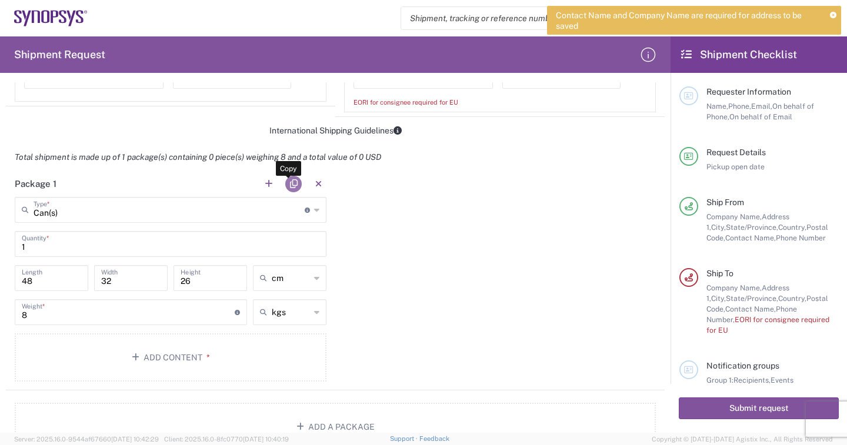
click at [289, 185] on button "button" at bounding box center [293, 184] width 16 height 16
click at [289, 181] on button "button" at bounding box center [293, 184] width 16 height 16
click at [164, 358] on button "Add Content *" at bounding box center [171, 358] width 312 height 48
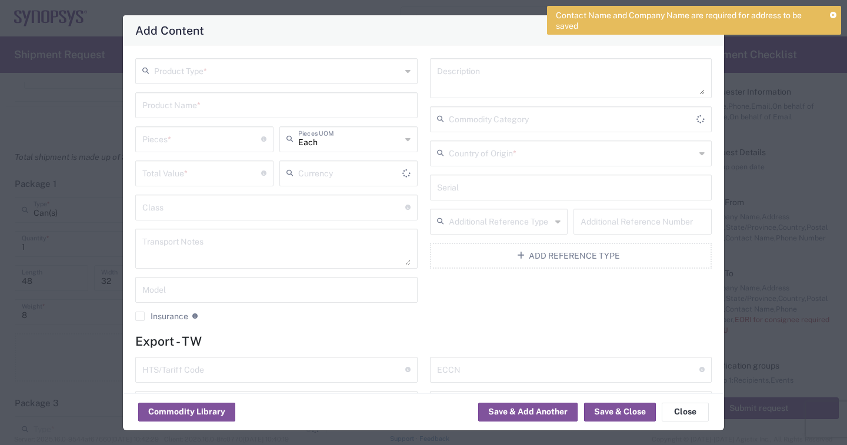
type input "US Dollar"
type input "Can(s)"
click at [675, 412] on button "Close" at bounding box center [685, 412] width 47 height 19
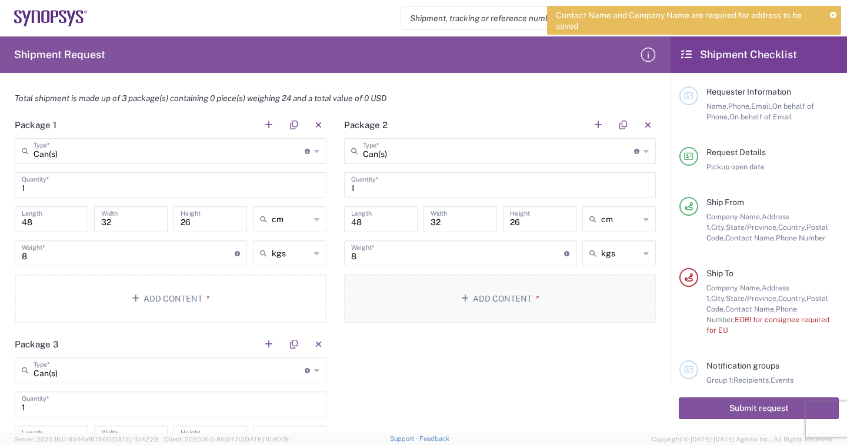
scroll to position [1059, 0]
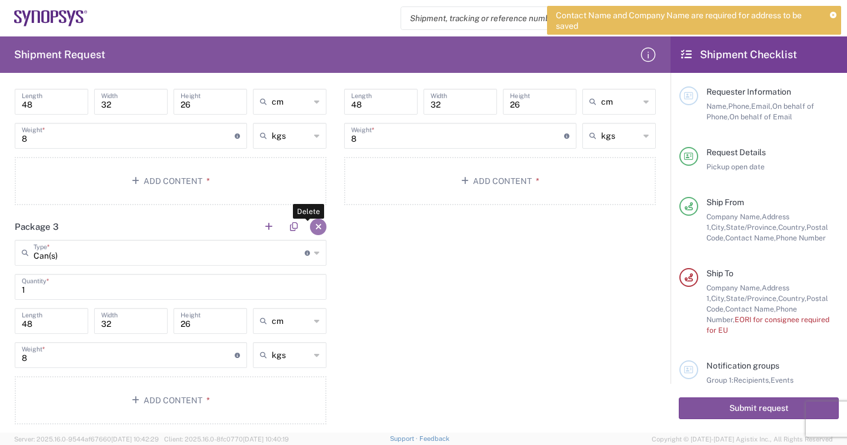
click at [318, 225] on button "button" at bounding box center [318, 227] width 16 height 16
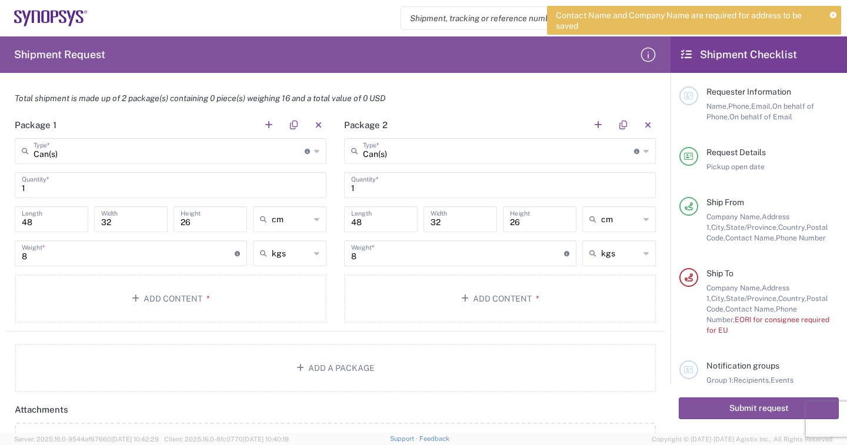
scroll to position [882, 0]
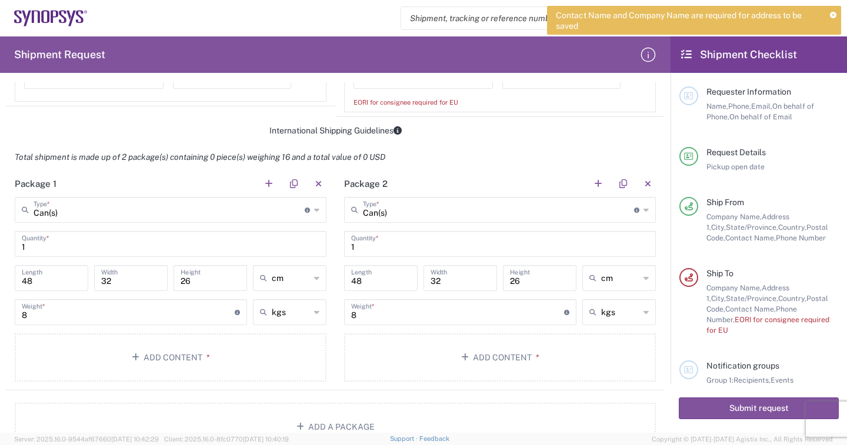
click at [387, 317] on input "8" at bounding box center [457, 311] width 213 height 21
type input "6"
click at [155, 357] on button "Add Content *" at bounding box center [171, 358] width 312 height 48
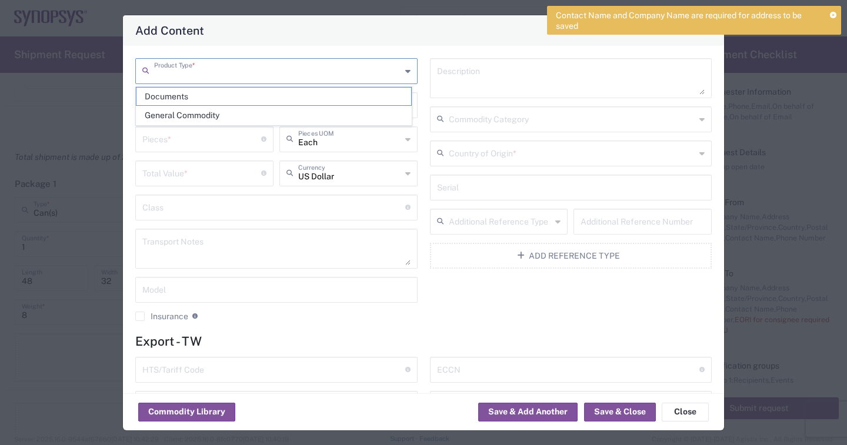
click at [221, 74] on input "text" at bounding box center [277, 70] width 247 height 21
click at [208, 114] on span "General Commodity" at bounding box center [273, 115] width 275 height 18
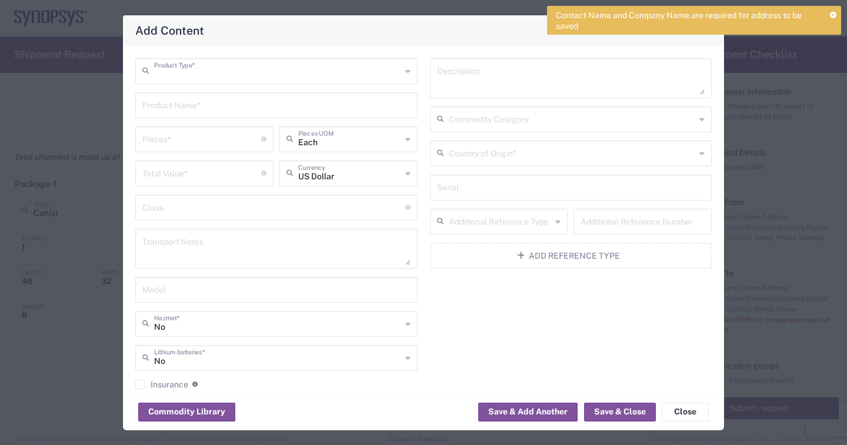
type input "General Commodity"
click at [199, 109] on input "text" at bounding box center [276, 104] width 268 height 21
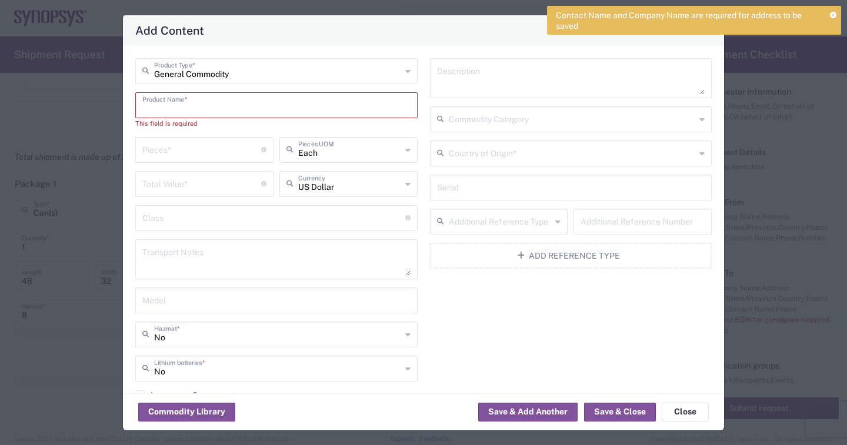
click at [189, 110] on input "text" at bounding box center [276, 104] width 268 height 21
paste input "SH100008282_0.0"
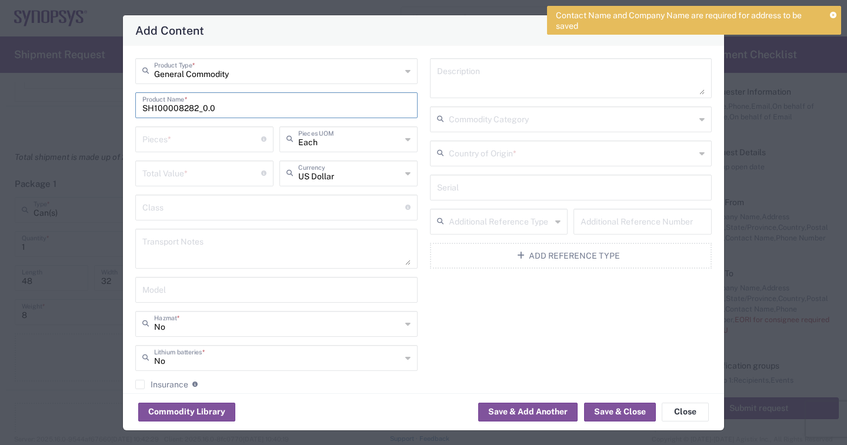
type input "SH100008282_0.0"
click at [208, 145] on input "number" at bounding box center [201, 138] width 119 height 21
click at [198, 145] on input "number" at bounding box center [201, 138] width 119 height 21
click at [177, 142] on input "number" at bounding box center [201, 138] width 119 height 21
click at [180, 136] on input "number" at bounding box center [201, 138] width 119 height 21
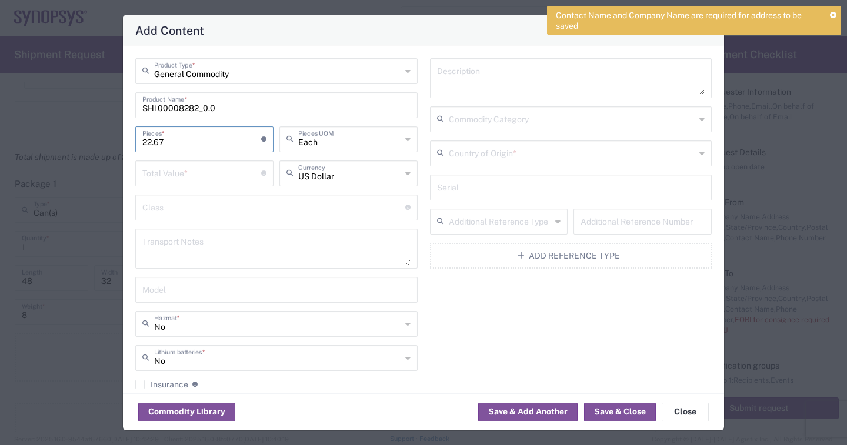
type input "22.67"
click at [182, 173] on input "number" at bounding box center [201, 172] width 119 height 21
click at [179, 179] on input "number" at bounding box center [201, 172] width 119 height 21
click at [176, 177] on input "number" at bounding box center [201, 172] width 119 height 21
type input "634.76"
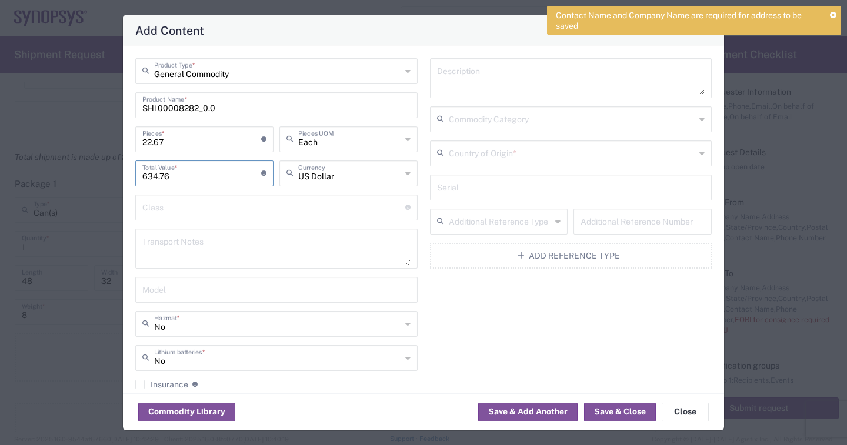
click at [251, 212] on input "text" at bounding box center [273, 206] width 263 height 21
click at [234, 241] on textarea at bounding box center [276, 248] width 268 height 33
click at [220, 290] on input "text" at bounding box center [276, 289] width 268 height 21
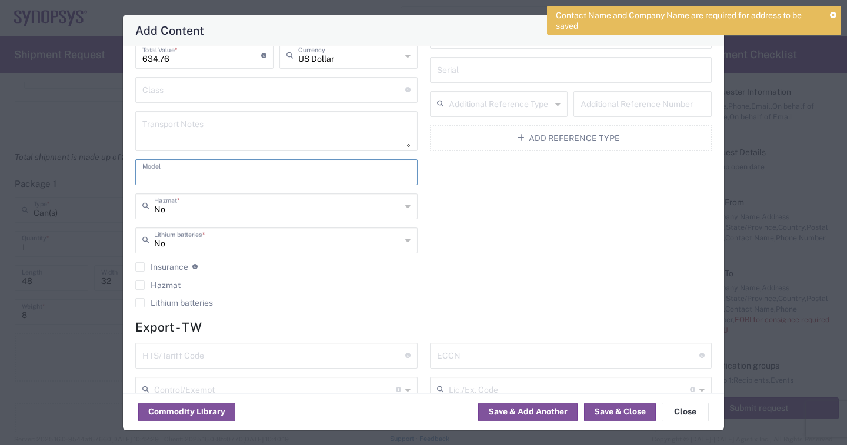
scroll to position [0, 0]
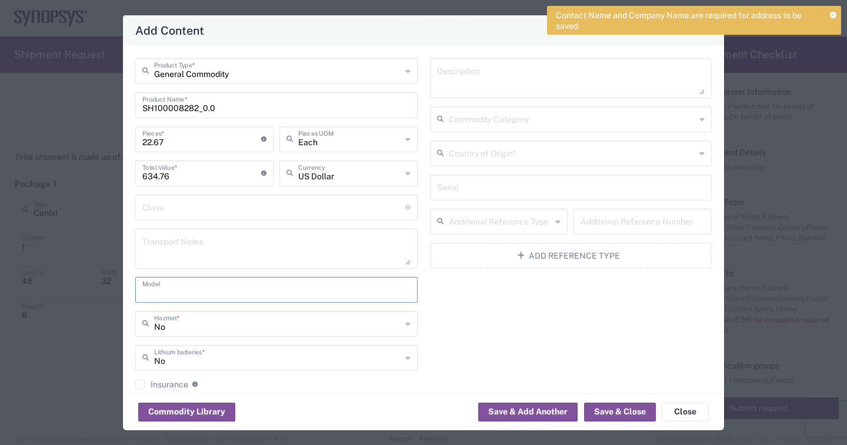
click at [482, 79] on textarea at bounding box center [571, 78] width 268 height 33
click at [475, 82] on textarea at bounding box center [571, 78] width 268 height 33
paste textarea "HT3EXT_ADPTR_HT4 Top Shell"
type textarea "HT3EXT_ADPTR_HT4 Top Shell"
click at [532, 122] on input "text" at bounding box center [572, 118] width 247 height 21
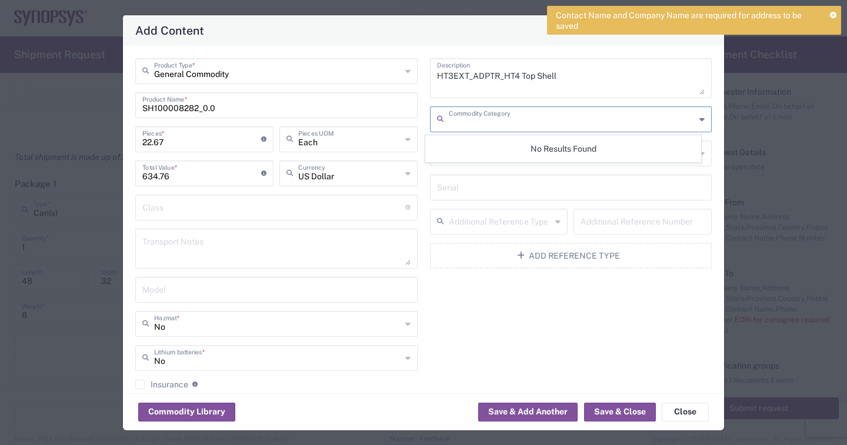
click at [532, 122] on input "text" at bounding box center [572, 118] width 247 height 21
click at [454, 355] on div "HT3EXT_ADPTR_HT4 Top Shell Description Commodity Category Country of Origin * S…" at bounding box center [571, 245] width 295 height 375
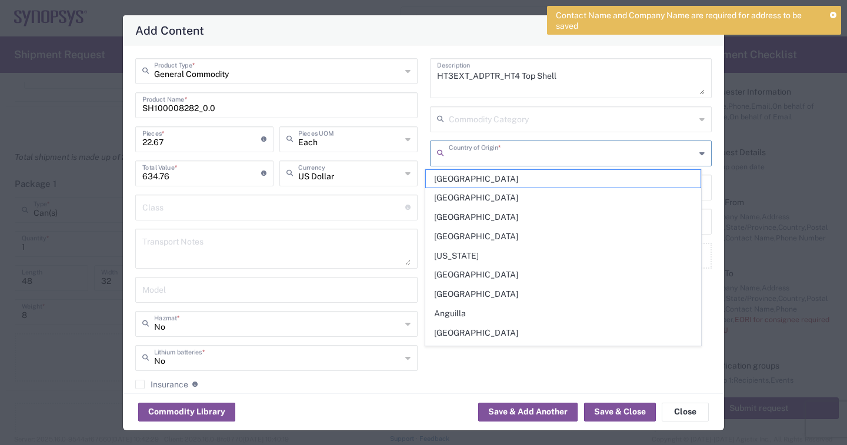
click at [480, 156] on input "text" at bounding box center [572, 152] width 247 height 21
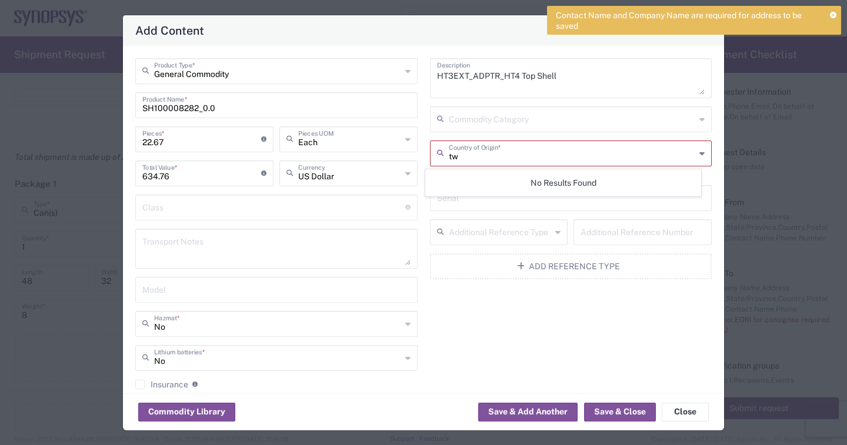
type input "tw"
click at [472, 335] on div "HT3EXT_ADPTR_HT4 Top Shell Description Commodity Category tw Country of Origin …" at bounding box center [571, 245] width 295 height 375
click at [487, 156] on input "text" at bounding box center [572, 152] width 247 height 21
click at [487, 156] on input "tw" at bounding box center [572, 152] width 247 height 21
type input "t"
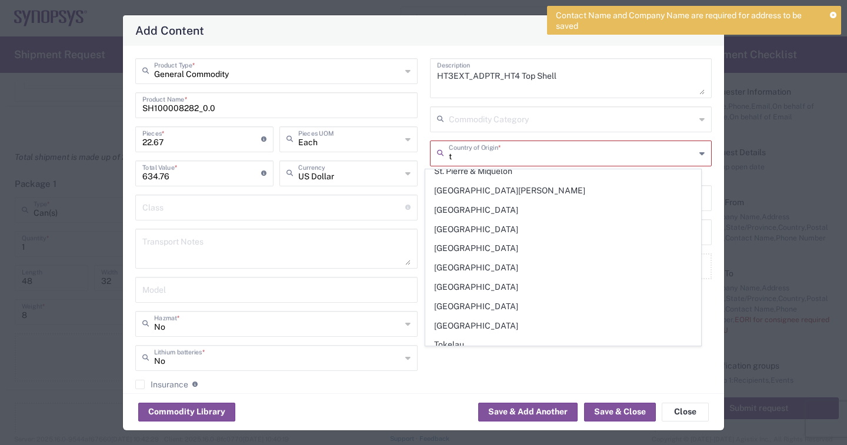
scroll to position [1202, 0]
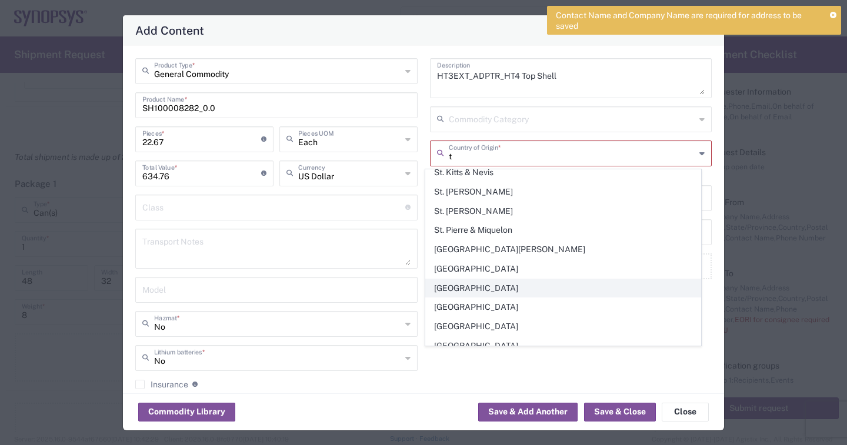
click at [454, 279] on span "[GEOGRAPHIC_DATA]" at bounding box center [563, 288] width 275 height 18
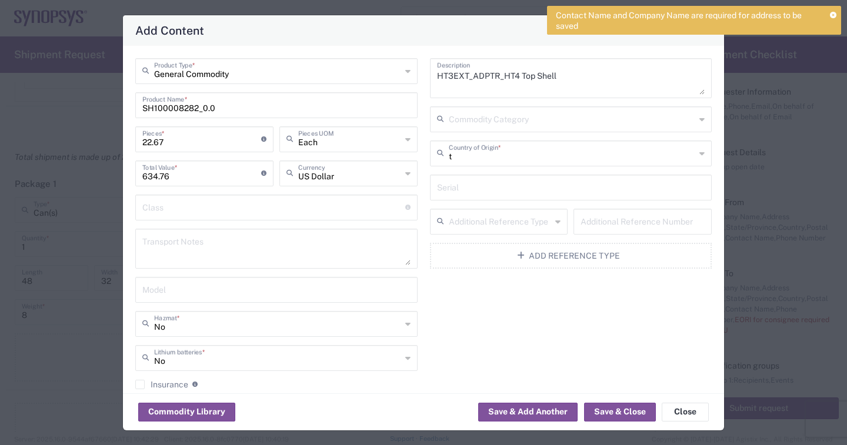
type input "[GEOGRAPHIC_DATA]"
click at [467, 321] on div "HT3EXT_ADPTR_HT4 Top Shell Description Commodity Category Taiwan Country of Ori…" at bounding box center [571, 245] width 295 height 375
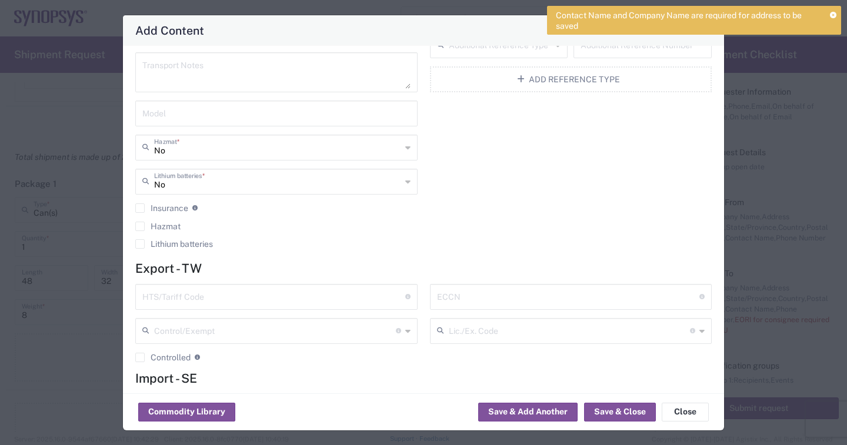
scroll to position [235, 0]
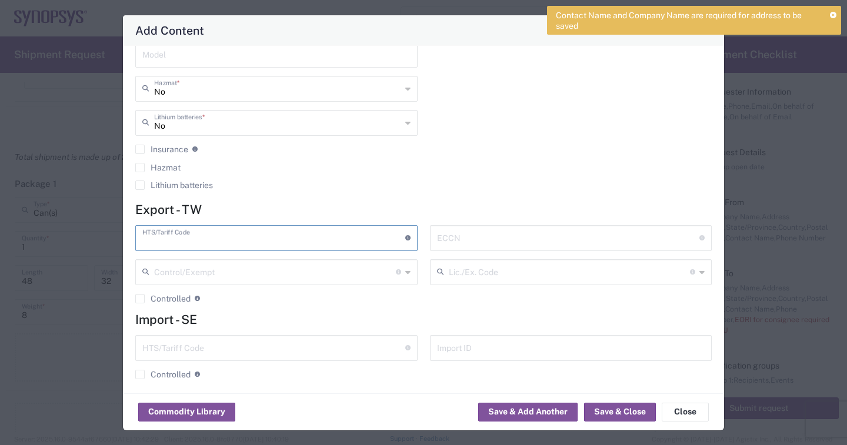
click at [229, 241] on input "text" at bounding box center [273, 237] width 263 height 21
click at [229, 344] on input "text" at bounding box center [273, 347] width 263 height 21
click at [211, 347] on input "text" at bounding box center [273, 347] width 263 height 21
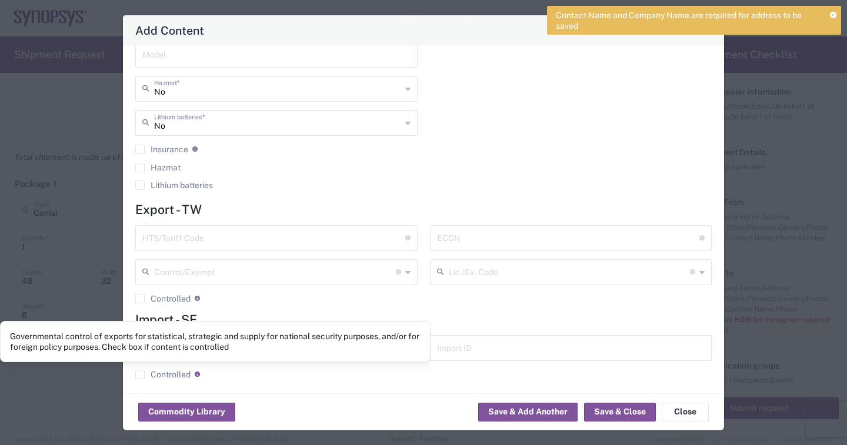
click at [198, 349] on div "Governmental control of exports for statistical, strategic and supply for natio…" at bounding box center [215, 341] width 411 height 21
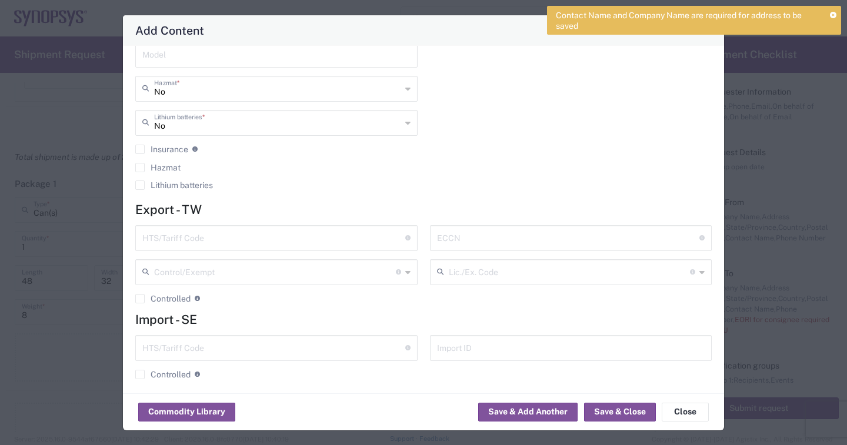
click at [246, 351] on input "text" at bounding box center [273, 347] width 263 height 21
paste input "8486900000"
type input "8486900000"
click at [385, 395] on div "Commodity Library Save & Add Another Save & Close Close" at bounding box center [423, 412] width 601 height 37
click at [509, 415] on button "Save & Add Another" at bounding box center [527, 412] width 99 height 19
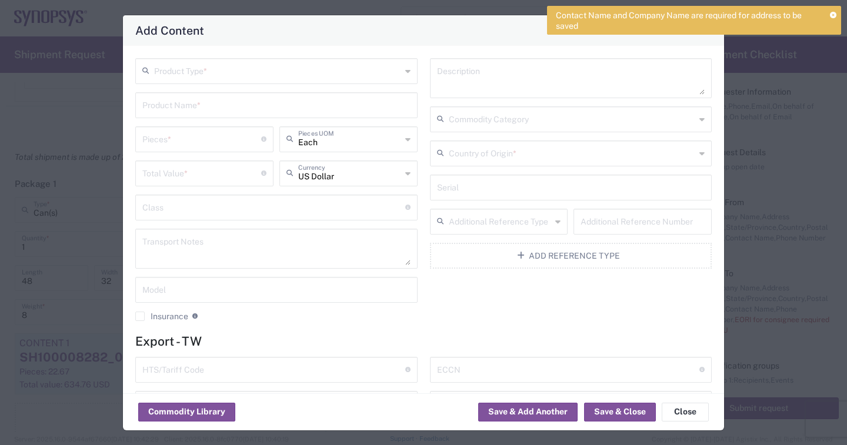
drag, startPoint x: 828, startPoint y: 14, endPoint x: 815, endPoint y: 22, distance: 15.0
click at [828, 14] on div "Contact Name and Company Name are required for address to be saved" at bounding box center [694, 20] width 294 height 29
click at [835, 15] on icon at bounding box center [833, 15] width 6 height 6
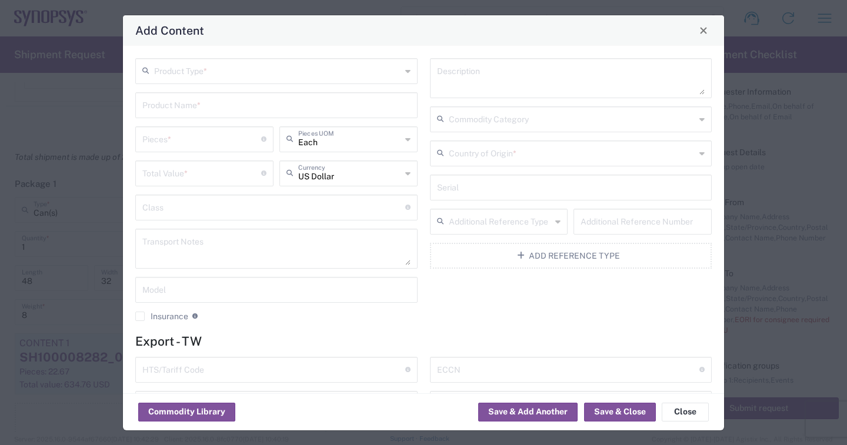
click at [230, 72] on input "text" at bounding box center [277, 70] width 247 height 21
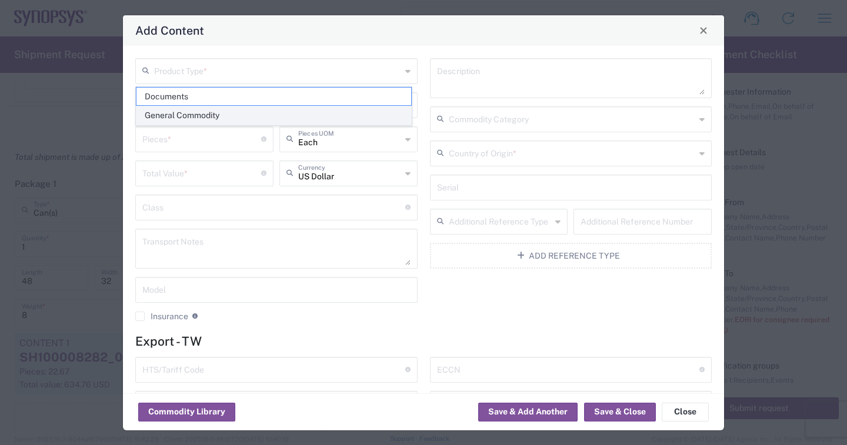
click at [201, 112] on span "General Commodity" at bounding box center [273, 115] width 275 height 18
type input "General Commodity"
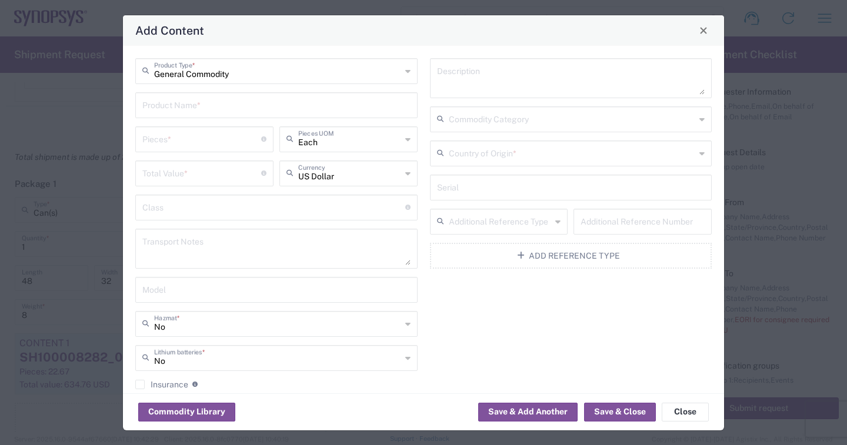
click at [211, 108] on input "text" at bounding box center [276, 104] width 268 height 21
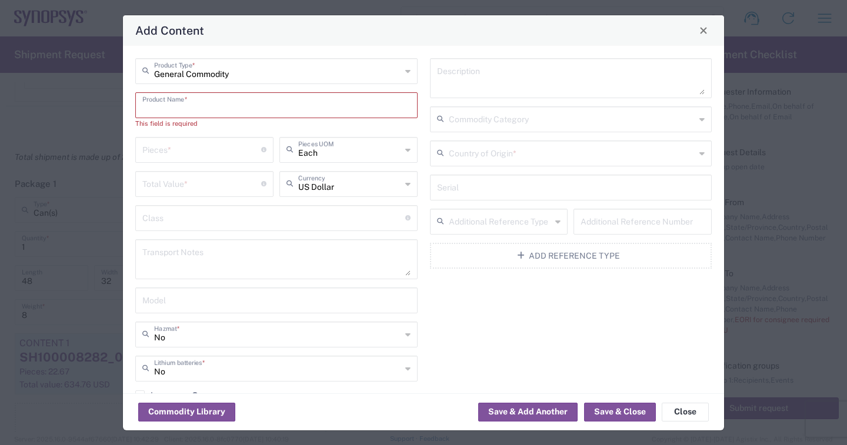
click at [197, 106] on input "text" at bounding box center [276, 104] width 268 height 21
paste input "SH100008083_0.0"
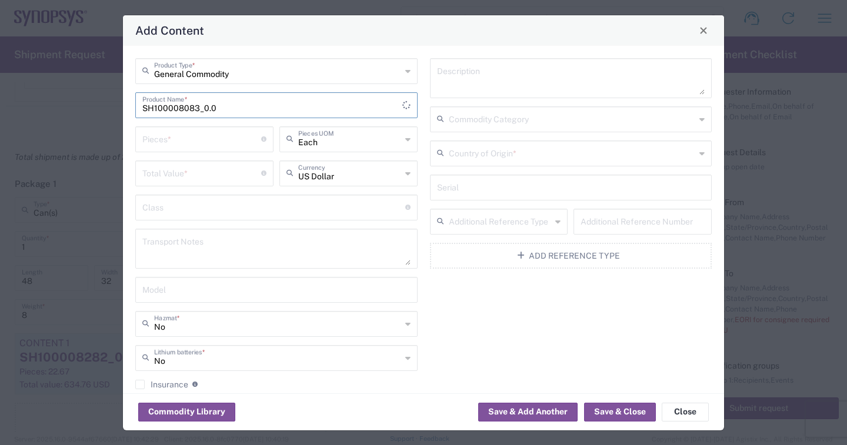
type input "SH100008083_0.0"
click at [174, 142] on input "number" at bounding box center [201, 138] width 119 height 21
type input "48.50"
click at [180, 178] on input "number" at bounding box center [201, 172] width 119 height 21
type input "1358"
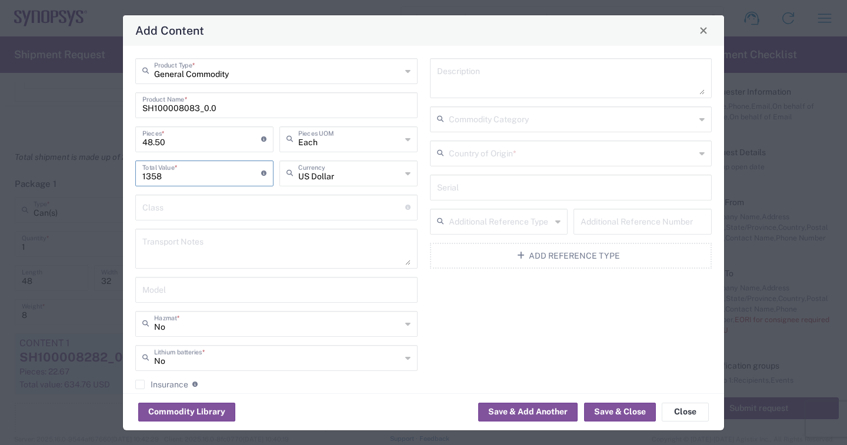
click at [494, 87] on textarea at bounding box center [571, 78] width 268 height 33
click at [479, 82] on textarea at bounding box center [571, 78] width 268 height 33
paste textarea "HT3EXT_ADPTR_HT4 Bottom Shell"
type textarea "HT3EXT_ADPTR_HT4 Bottom Shell"
click at [485, 151] on input "text" at bounding box center [572, 152] width 247 height 21
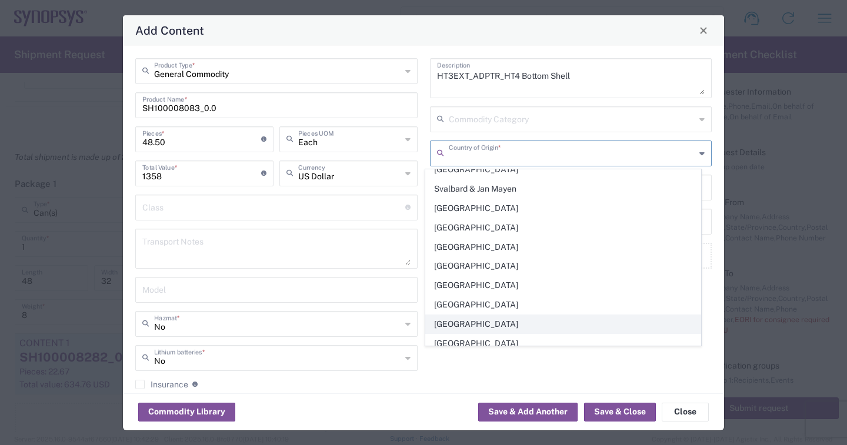
scroll to position [4040, 0]
click at [471, 316] on span "[GEOGRAPHIC_DATA]" at bounding box center [563, 325] width 275 height 18
type input "[GEOGRAPHIC_DATA]"
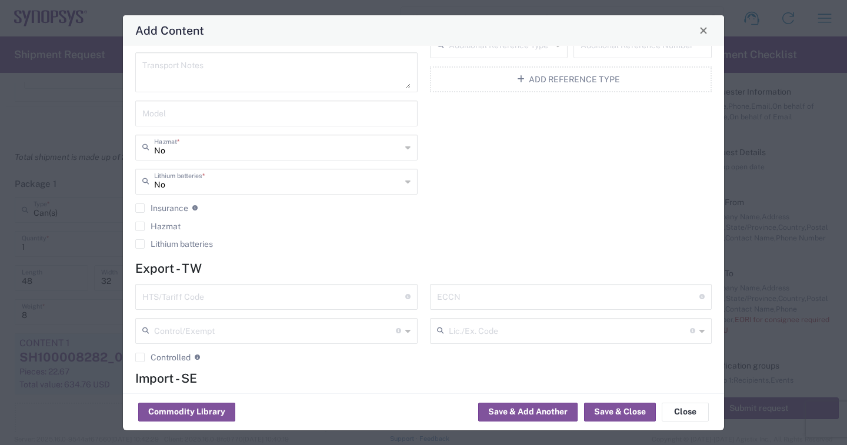
scroll to position [235, 0]
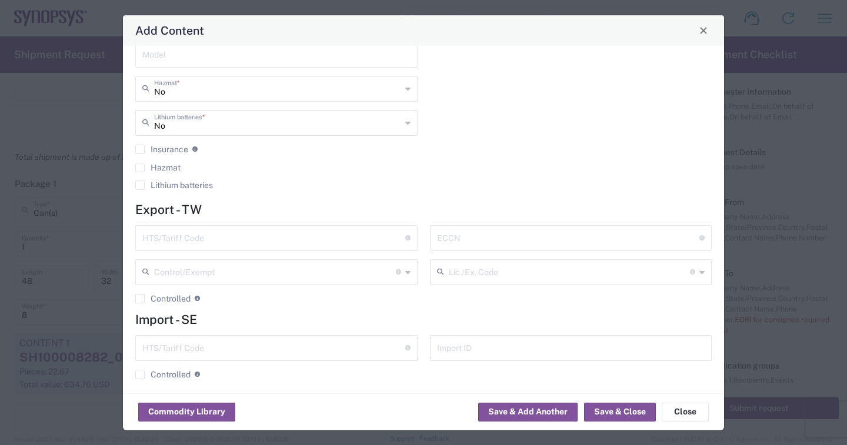
click at [195, 345] on input "text" at bounding box center [273, 347] width 263 height 21
click at [195, 349] on input "text" at bounding box center [273, 347] width 263 height 21
paste input "8486900000"
type input "8486900000"
click at [615, 407] on button "Save & Close" at bounding box center [620, 412] width 72 height 19
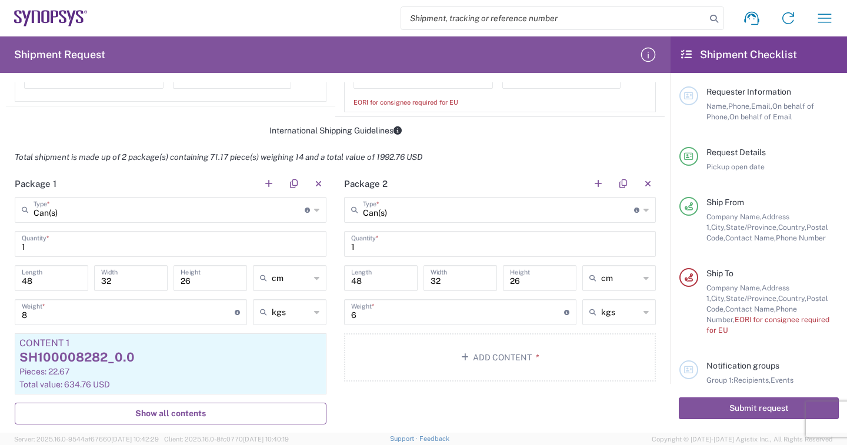
scroll to position [941, 0]
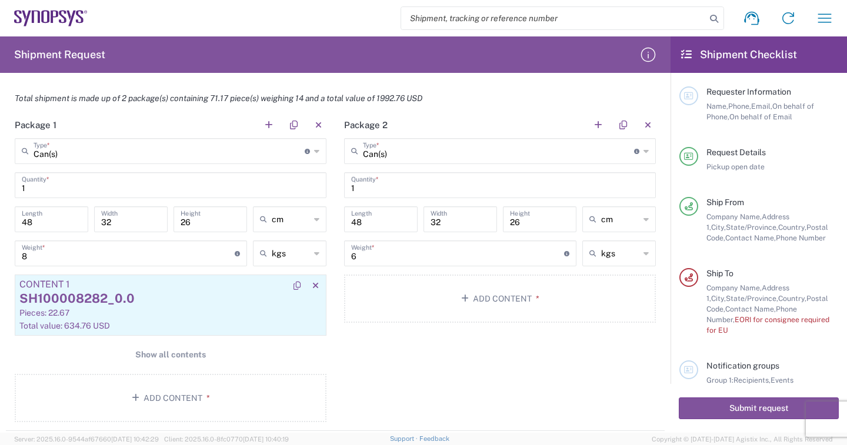
click at [121, 297] on div "SH100008282_0.0" at bounding box center [170, 299] width 302 height 18
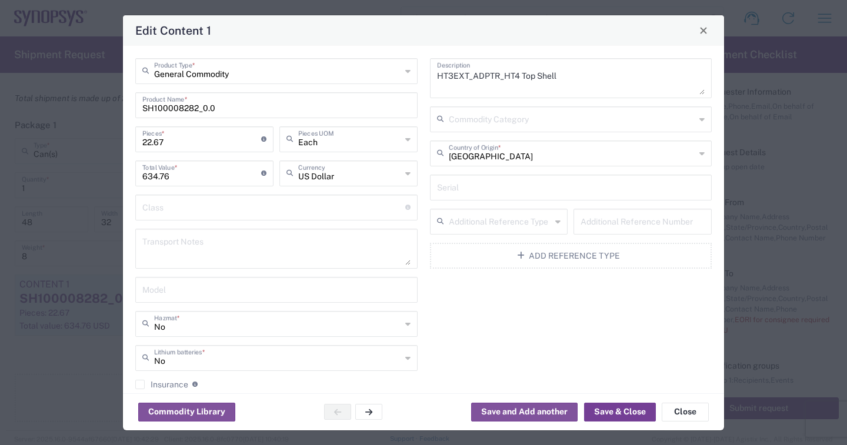
click at [602, 410] on button "Save & Close" at bounding box center [620, 412] width 72 height 19
click at [602, 410] on div "Package 2 Can(s) Type * Material used to package goods Can(s) Bale(s) Basket(s)…" at bounding box center [499, 271] width 329 height 319
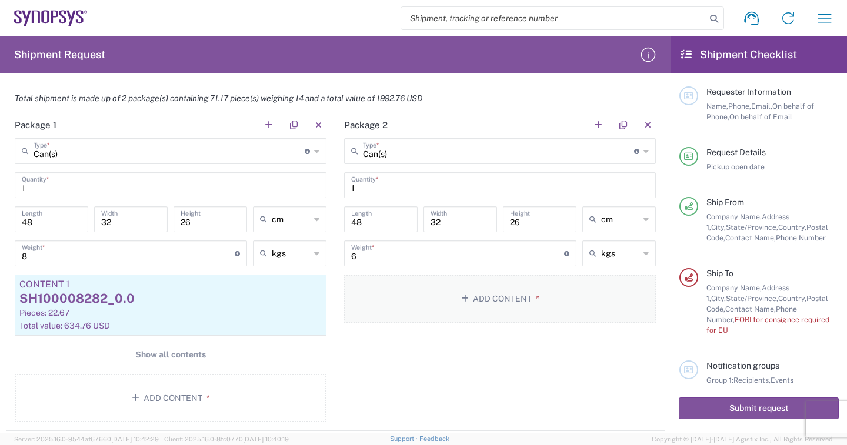
click at [509, 295] on button "Add Content *" at bounding box center [500, 299] width 312 height 48
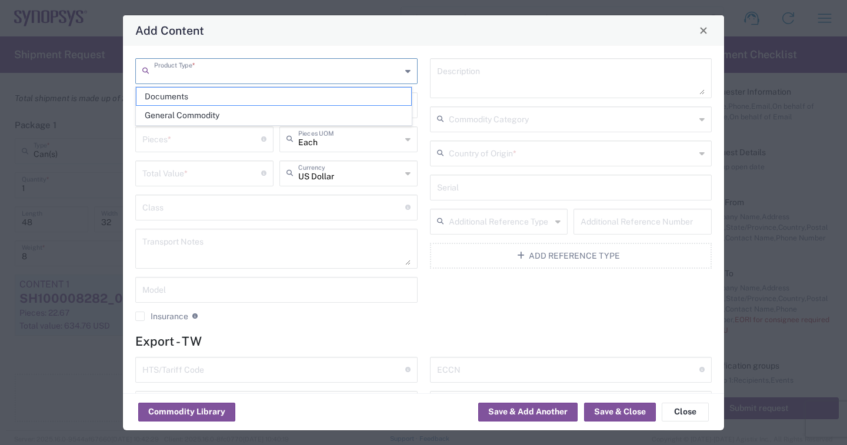
click at [197, 69] on input "text" at bounding box center [277, 70] width 247 height 21
click at [202, 114] on span "General Commodity" at bounding box center [273, 115] width 275 height 18
type input "General Commodity"
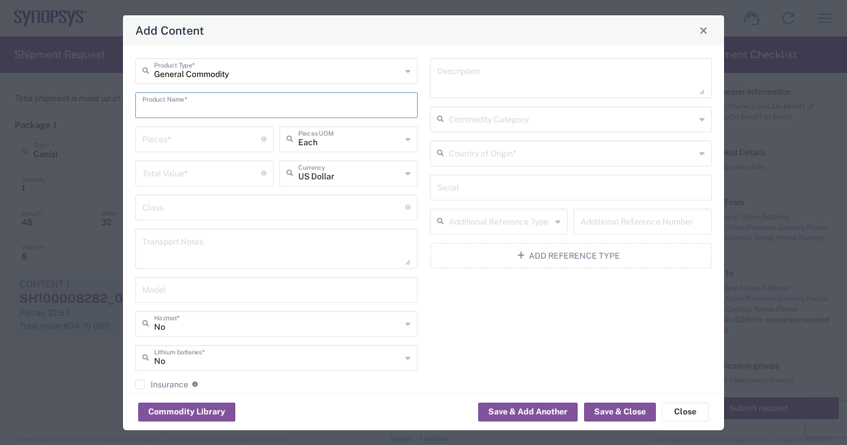
click at [228, 110] on input "text" at bounding box center [276, 104] width 268 height 21
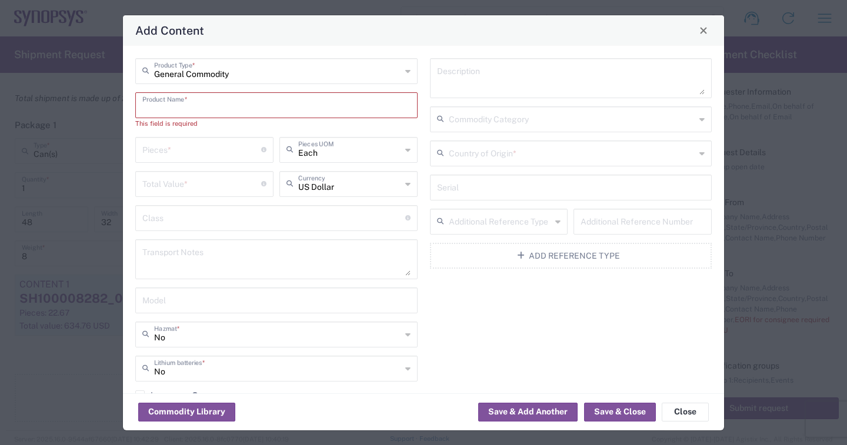
click at [206, 109] on input "text" at bounding box center [276, 104] width 268 height 21
paste input "SH100008083_0.0"
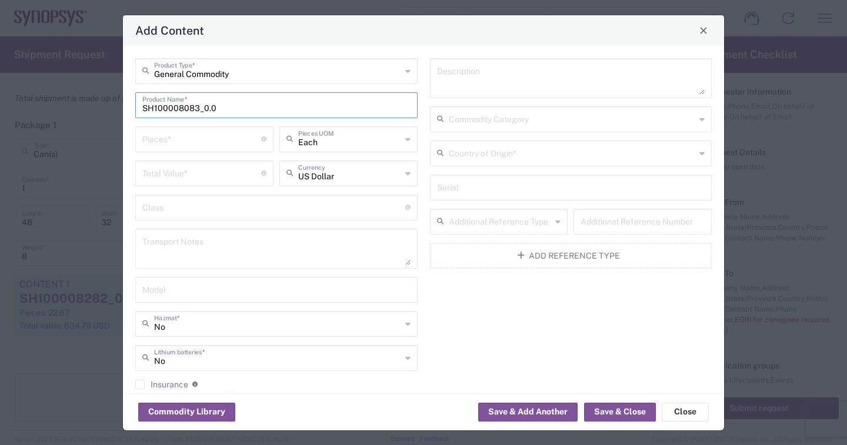
type input "SH100008083_0.0"
click at [173, 144] on input "number" at bounding box center [201, 138] width 119 height 21
type input "48.50"
click at [179, 180] on input "number" at bounding box center [201, 172] width 119 height 21
type input "1358"
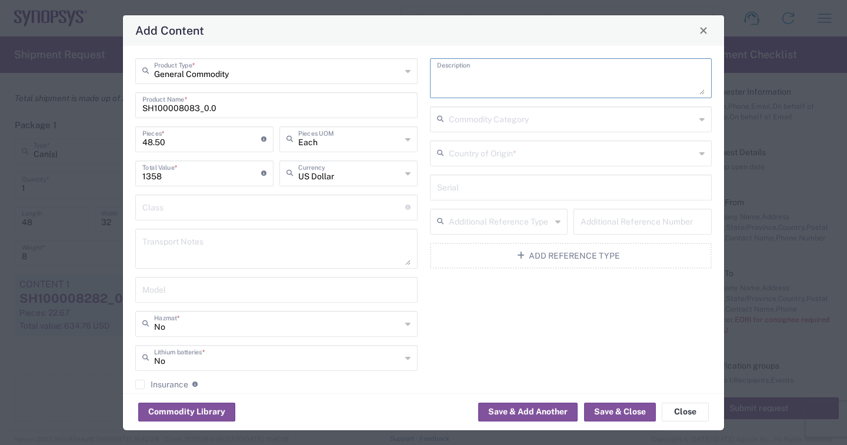
click at [468, 75] on textarea at bounding box center [571, 78] width 268 height 33
click at [490, 82] on textarea at bounding box center [571, 78] width 268 height 33
paste textarea "HT3EXT_ADPTR_HT4 Bottom Shell"
type textarea "HT3EXT_ADPTR_HT4 Bottom Shell"
click at [500, 159] on input "text" at bounding box center [572, 152] width 247 height 21
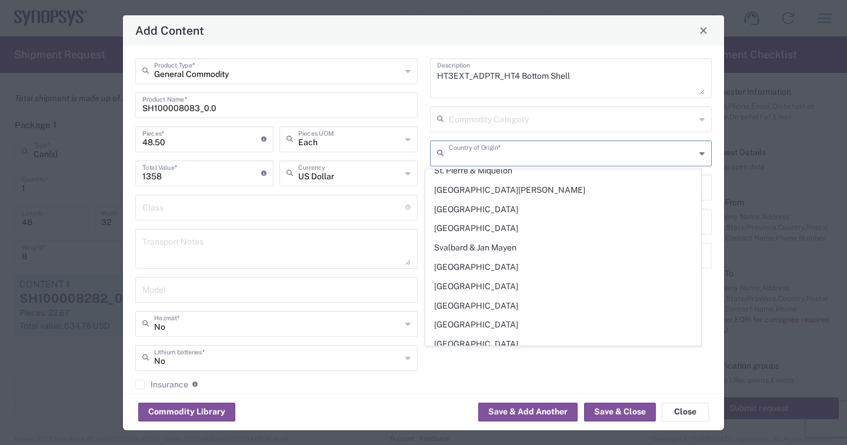
scroll to position [3982, 0]
click at [471, 375] on span "[GEOGRAPHIC_DATA]" at bounding box center [563, 384] width 275 height 18
type input "[GEOGRAPHIC_DATA]"
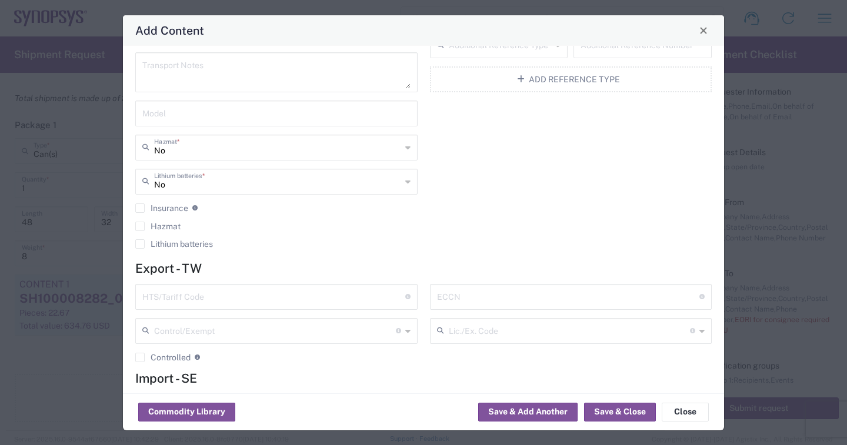
scroll to position [242, 0]
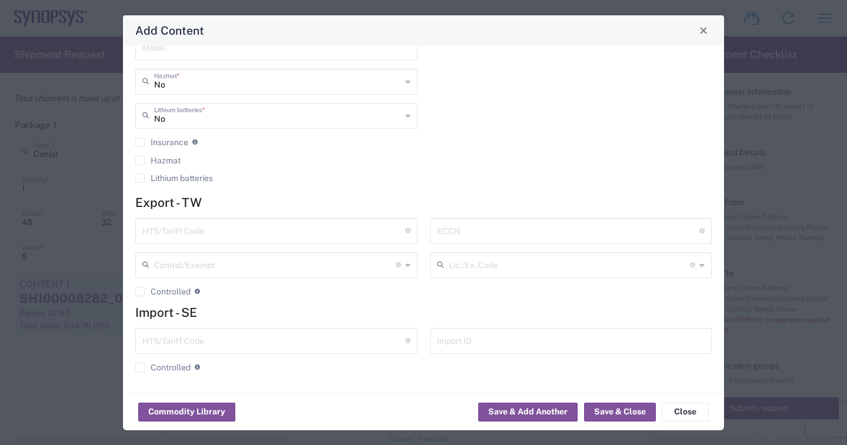
click at [199, 344] on input "text" at bounding box center [273, 340] width 263 height 21
click at [201, 343] on input "text" at bounding box center [273, 340] width 263 height 21
paste input "8486900000"
type input "8486900000"
click at [611, 409] on button "Save & Close" at bounding box center [620, 412] width 72 height 19
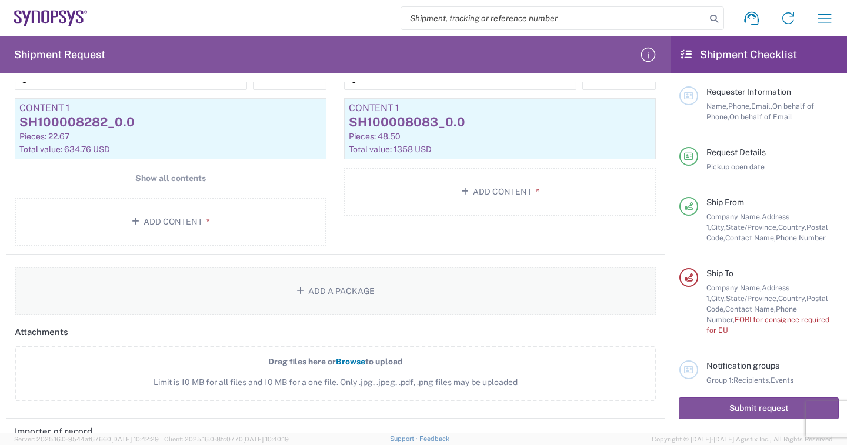
scroll to position [1235, 0]
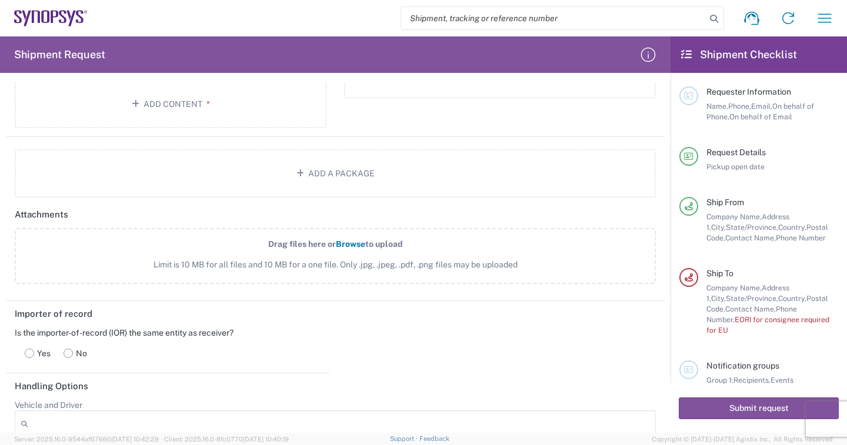
click at [349, 244] on span "Browse" at bounding box center [350, 243] width 29 height 9
click at [0, 0] on input "Drag files here or Browse to upload Limit is 10 MB for all files and 10 MB for …" at bounding box center [0, 0] width 0 height 0
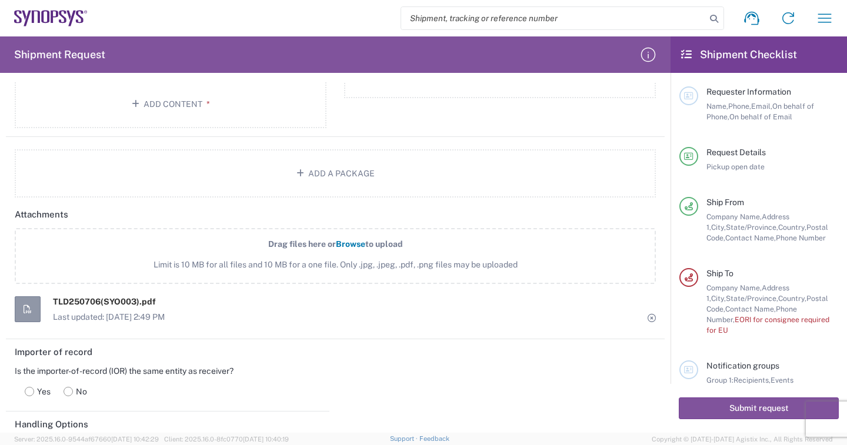
click at [352, 243] on span "Browse" at bounding box center [350, 243] width 29 height 9
click at [0, 0] on input "Drag files here or Browse to upload Limit is 10 MB for all files and 10 MB for …" at bounding box center [0, 0] width 0 height 0
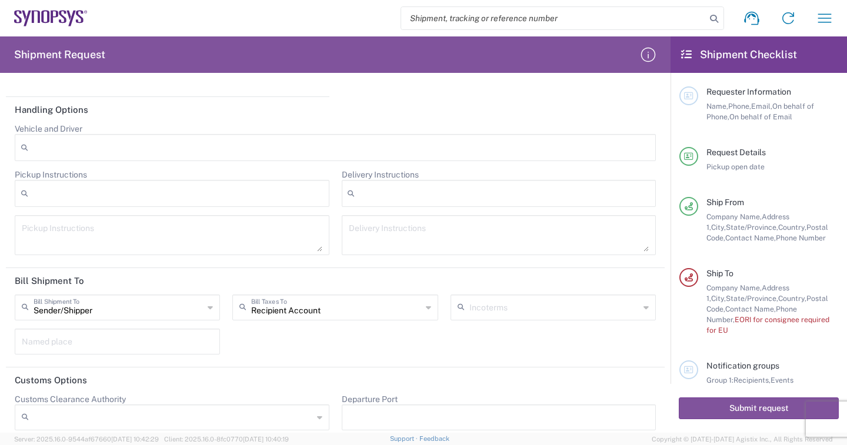
scroll to position [1599, 0]
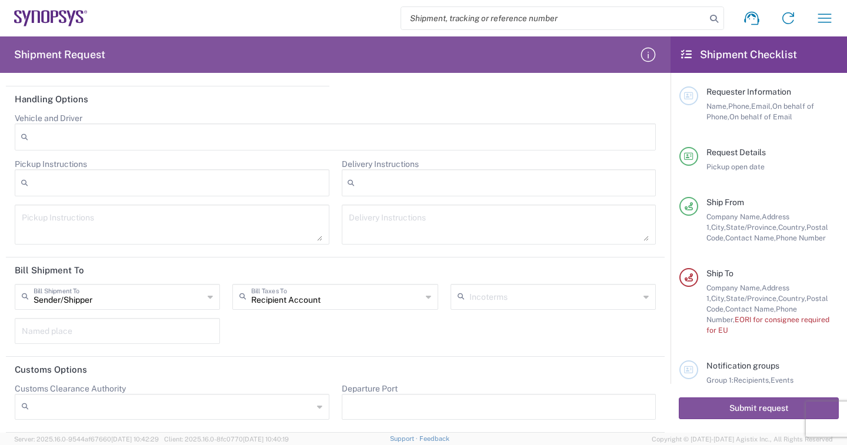
click at [208, 298] on icon at bounding box center [210, 297] width 5 height 19
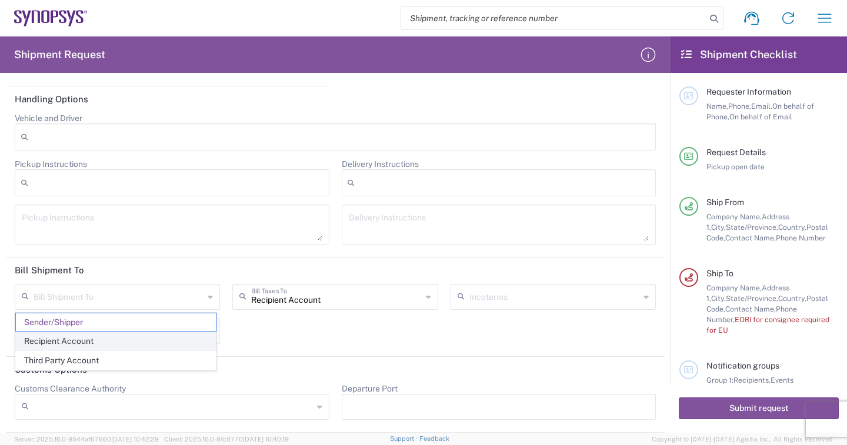
click at [94, 340] on span "Recipient Account" at bounding box center [116, 341] width 200 height 18
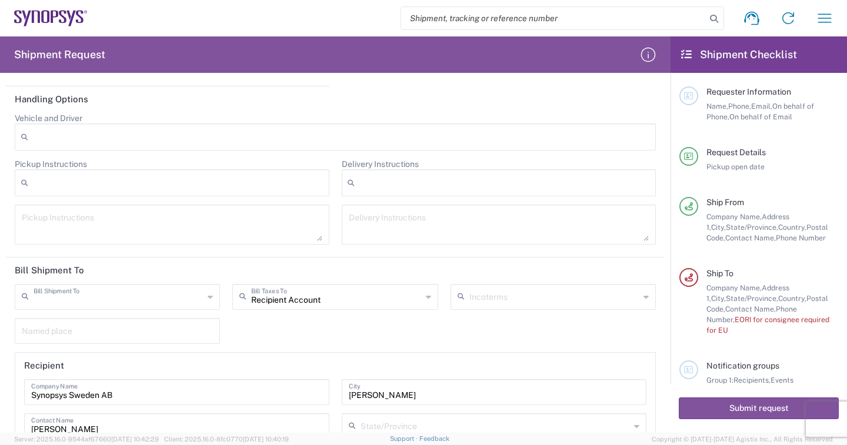
type input "Recipient Account"
click at [282, 300] on input "Recipient Account" at bounding box center [336, 296] width 170 height 21
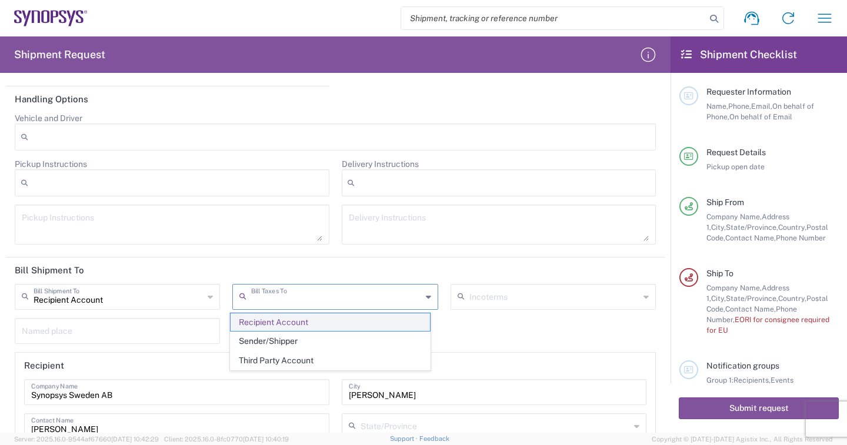
click at [301, 319] on span "Recipient Account" at bounding box center [331, 323] width 200 height 18
click at [371, 298] on input "text" at bounding box center [336, 296] width 170 height 21
click at [292, 324] on span "Recipient Account" at bounding box center [331, 323] width 200 height 18
type input "Recipient Account"
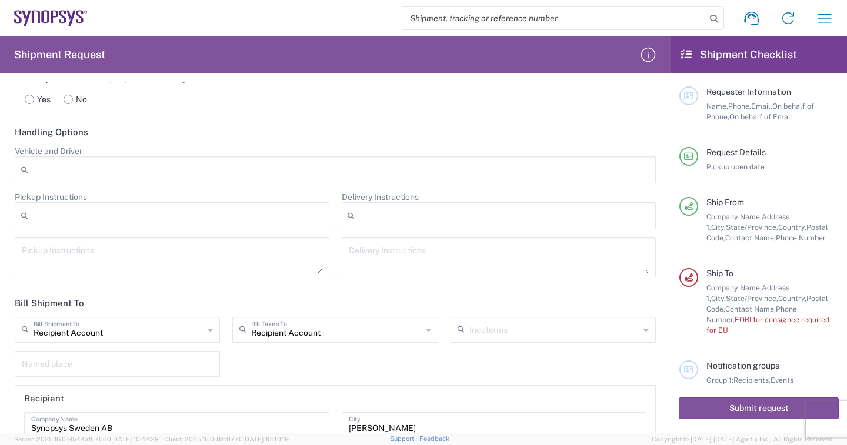
scroll to position [1625, 0]
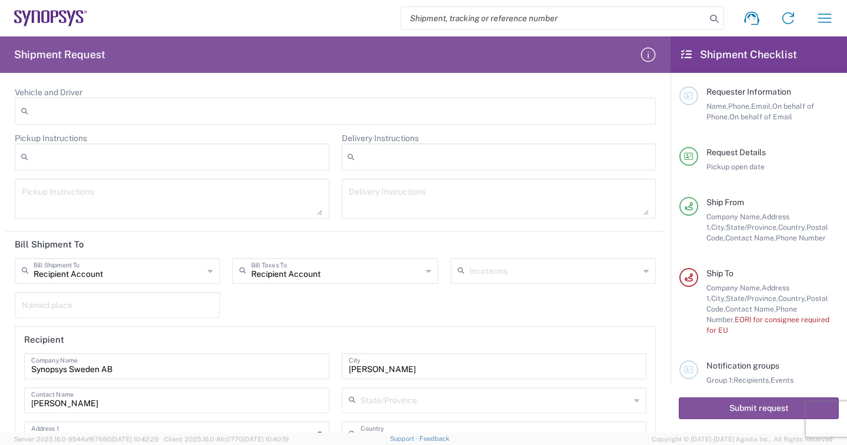
click at [728, 295] on span "State/Province," at bounding box center [752, 298] width 52 height 9
drag, startPoint x: 708, startPoint y: 286, endPoint x: 796, endPoint y: 334, distance: 99.5
click at [796, 334] on div "Company Name, Address 1, City, State/Province, Country, Postal Code, Contact Na…" at bounding box center [773, 309] width 132 height 53
copy div "Company Name, Address 1, City, State/Province, Country, Postal Code, Contact Na…"
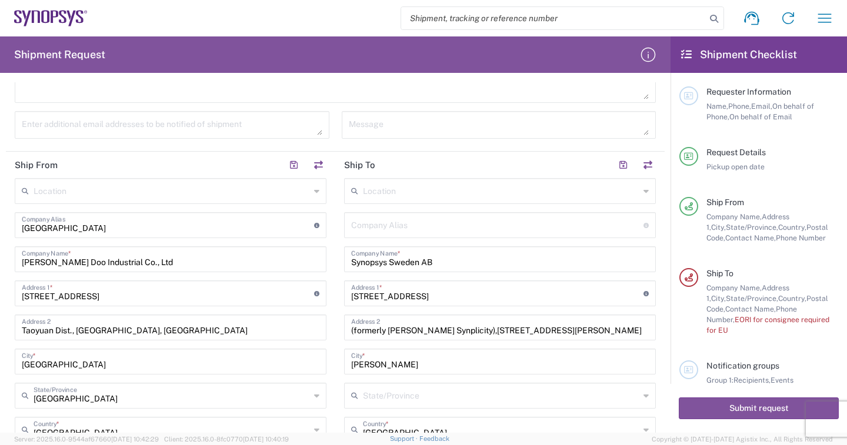
scroll to position [389, 0]
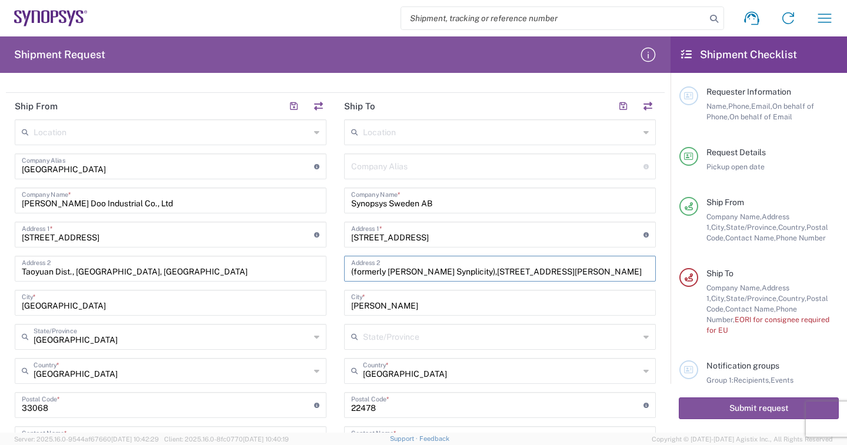
click at [431, 268] on input "(formerly [PERSON_NAME] Synplicity),[STREET_ADDRESS][PERSON_NAME]" at bounding box center [500, 268] width 298 height 21
click at [362, 207] on input "Synopsys Sweden AB" at bounding box center [500, 199] width 298 height 21
click at [367, 239] on input "[STREET_ADDRESS]" at bounding box center [497, 234] width 292 height 21
click at [382, 236] on input "[STREET_ADDRESS]" at bounding box center [497, 234] width 292 height 21
type input "Kalkstensvagen 3"
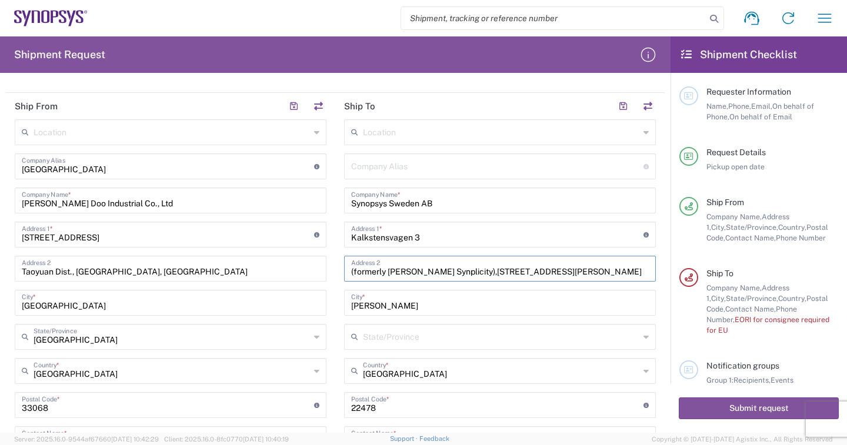
drag, startPoint x: 418, startPoint y: 272, endPoint x: 379, endPoint y: 275, distance: 39.6
click at [417, 272] on input "(formerly [PERSON_NAME] Synplicity),[STREET_ADDRESS][PERSON_NAME]" at bounding box center [500, 268] width 298 height 21
click at [368, 274] on input "(formerly [PERSON_NAME] Synplicity),[STREET_ADDRESS][PERSON_NAME]" at bounding box center [500, 268] width 298 height 21
click at [538, 277] on input "(formerly [PERSON_NAME] Synplicity),[STREET_ADDRESS][PERSON_NAME]" at bounding box center [500, 268] width 298 height 21
drag, startPoint x: 477, startPoint y: 276, endPoint x: 452, endPoint y: 276, distance: 25.3
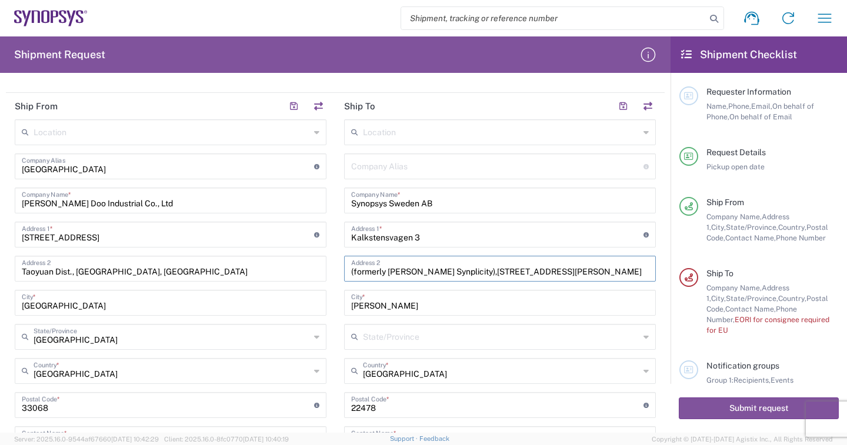
click at [475, 276] on input "(formerly [PERSON_NAME] Synplicity),[STREET_ADDRESS][PERSON_NAME]" at bounding box center [500, 268] width 298 height 21
click at [450, 276] on input "(formerly [PERSON_NAME] Synplicity),[STREET_ADDRESS][PERSON_NAME]" at bounding box center [500, 268] width 298 height 21
type input "(formerly [PERSON_NAME] Synplicity),[STREET_ADDRESS]"
click at [401, 308] on input "[PERSON_NAME]" at bounding box center [500, 302] width 298 height 21
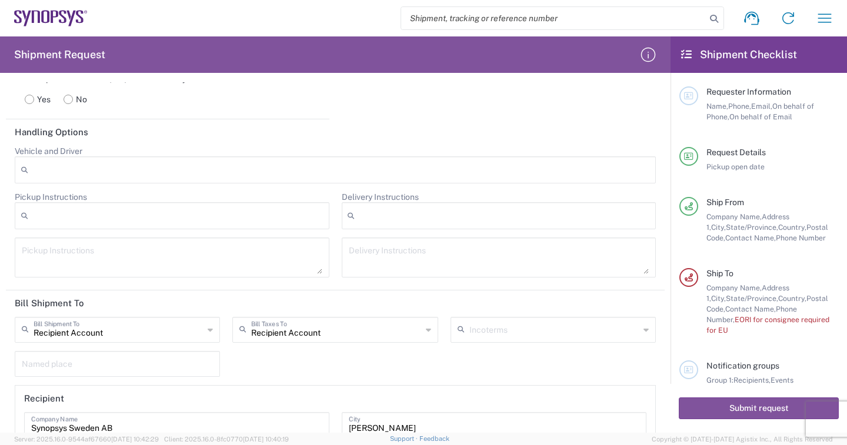
scroll to position [133, 0]
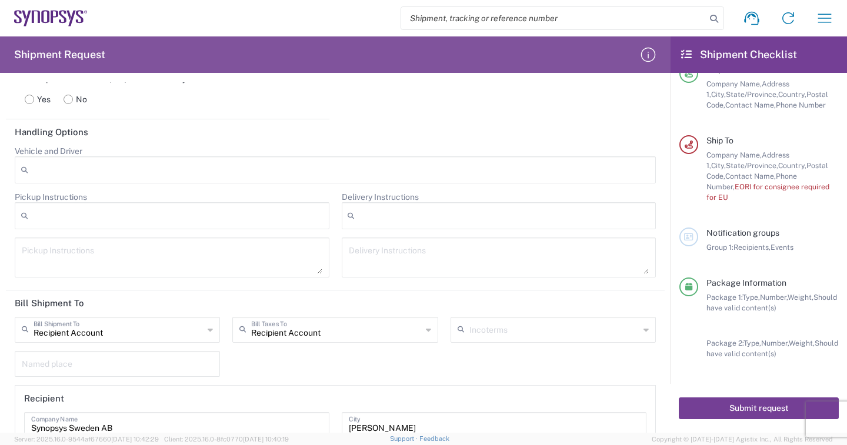
click at [733, 408] on button "Submit request" at bounding box center [759, 409] width 160 height 22
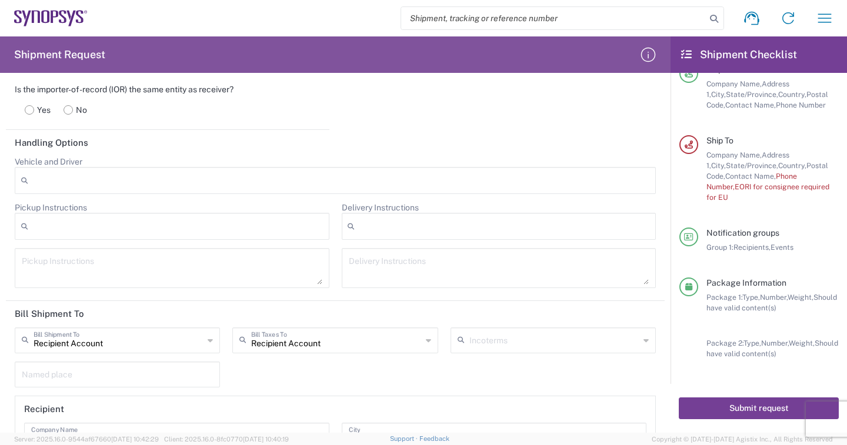
type input "Kalkstensvagen 3"
type input "(formerly [PERSON_NAME] Synplicity),[STREET_ADDRESS]"
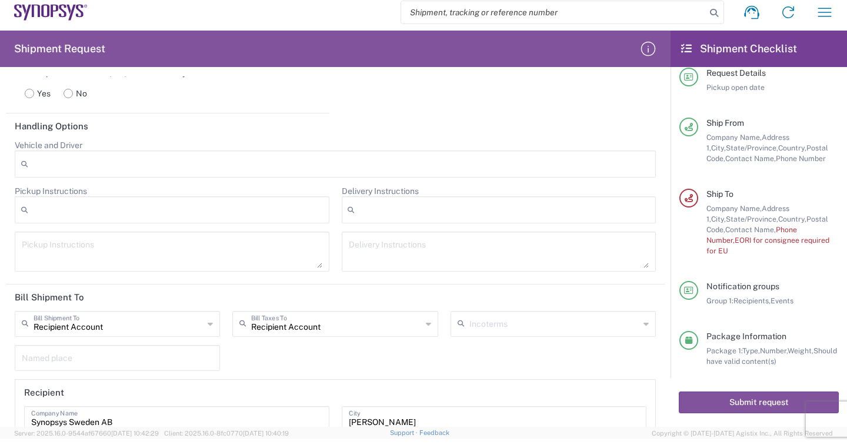
click at [751, 243] on span "EORI for consignee required for EU" at bounding box center [768, 245] width 123 height 19
click at [759, 227] on span "Contact Name," at bounding box center [750, 229] width 51 height 9
click at [719, 209] on span "Company Name," at bounding box center [734, 208] width 55 height 9
drag, startPoint x: 707, startPoint y: 209, endPoint x: 777, endPoint y: 249, distance: 80.6
click at [777, 249] on div "Company Name, Address 1, City, State/Province, Country, Postal Code, Contact Na…" at bounding box center [773, 230] width 132 height 53
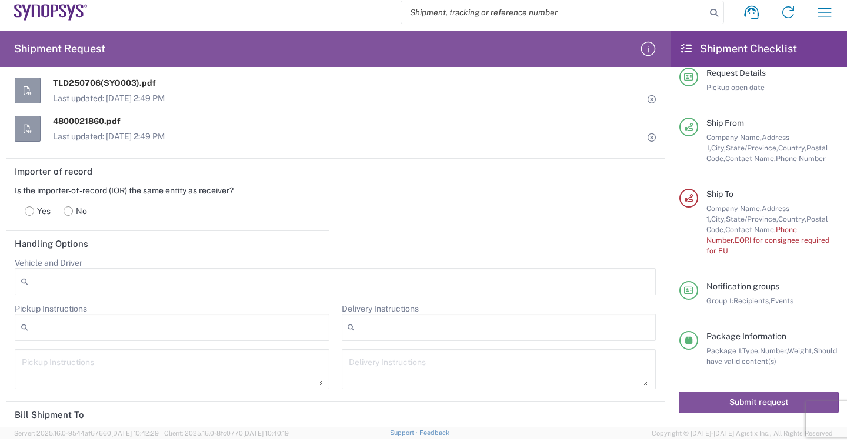
scroll to position [1282, 0]
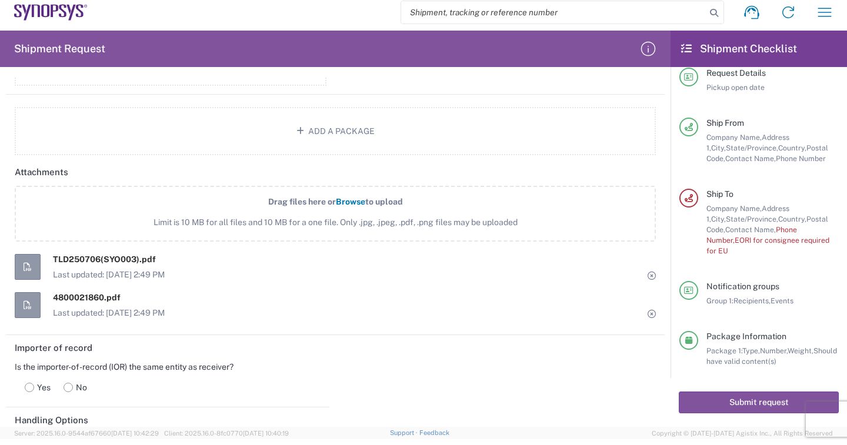
copy div "Company Name, Address 1, City, State/Province, Country, Postal Code, Contact Na…"
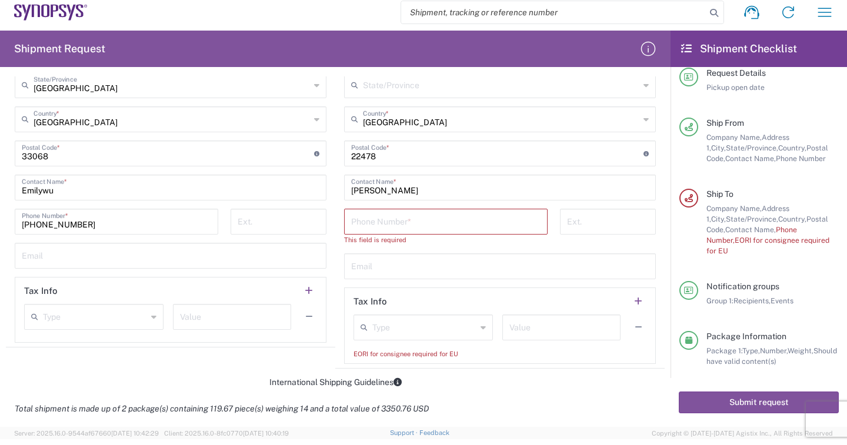
scroll to position [577, 0]
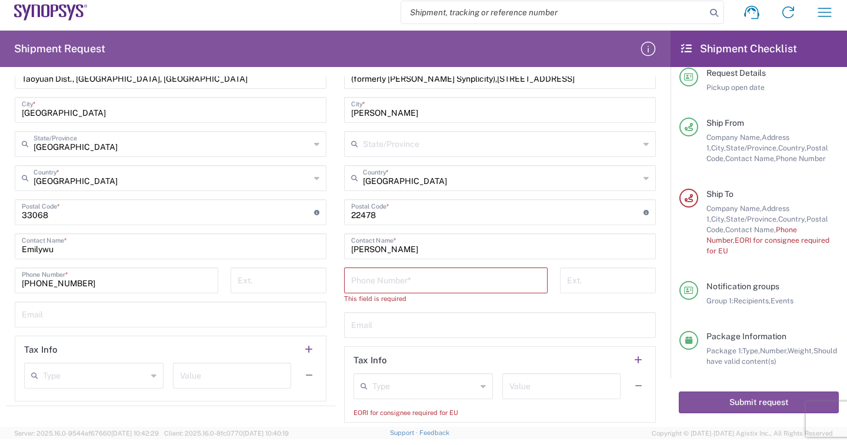
click at [398, 278] on input "tel" at bounding box center [445, 279] width 189 height 21
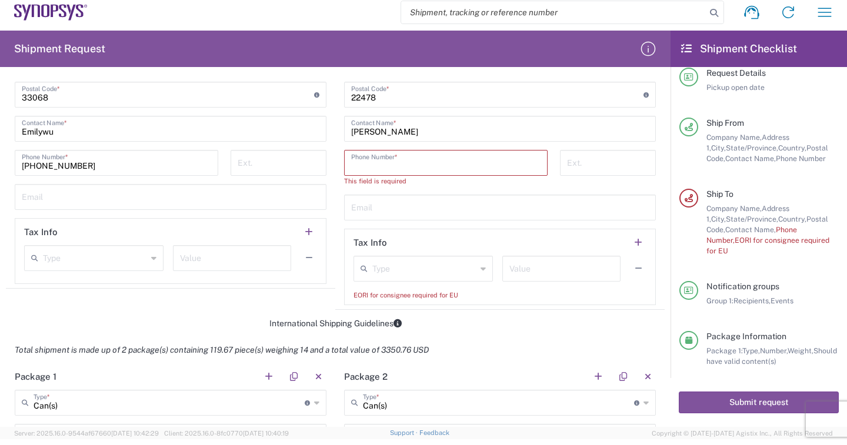
scroll to position [635, 0]
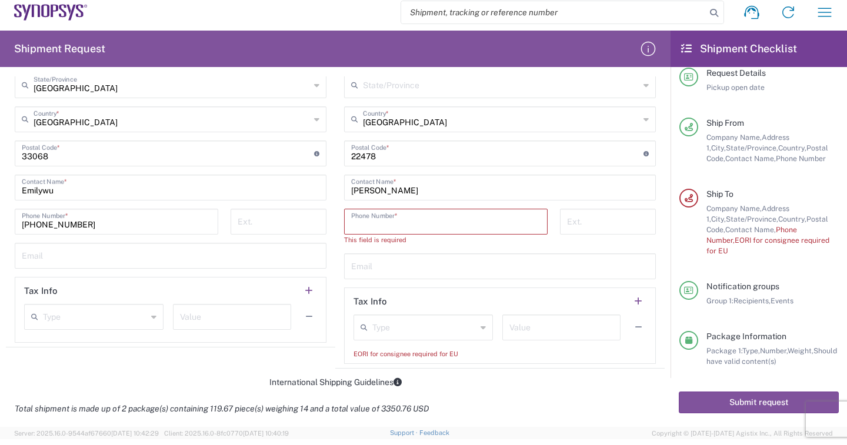
click at [415, 222] on input "tel" at bounding box center [445, 221] width 189 height 21
click at [391, 224] on input "tel" at bounding box center [445, 221] width 189 height 21
paste input "46..6162927"
click at [407, 276] on div "Email" at bounding box center [500, 267] width 312 height 26
click at [359, 228] on input "46..6162927" at bounding box center [445, 221] width 189 height 21
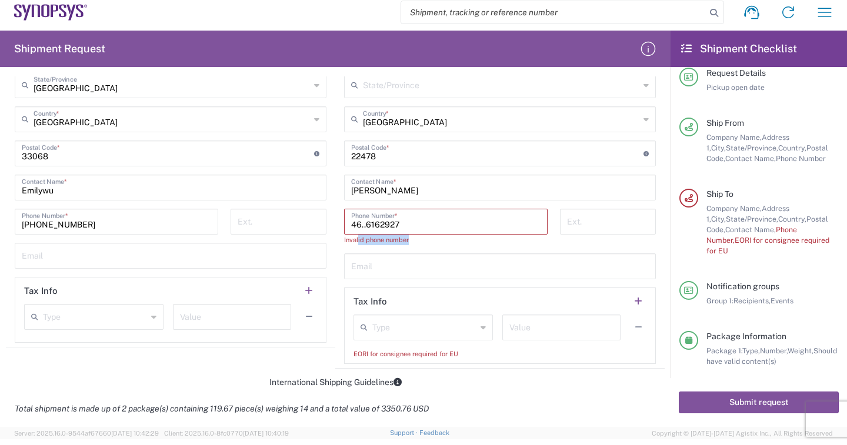
drag, startPoint x: 354, startPoint y: 242, endPoint x: 414, endPoint y: 240, distance: 60.1
click at [414, 240] on div "Invalid phone number" at bounding box center [446, 240] width 204 height 11
click at [395, 240] on div "Invalid phone number" at bounding box center [446, 240] width 204 height 11
drag, startPoint x: 360, startPoint y: 224, endPoint x: 485, endPoint y: 32, distance: 229.6
click at [359, 224] on input "46..6162927" at bounding box center [445, 221] width 189 height 21
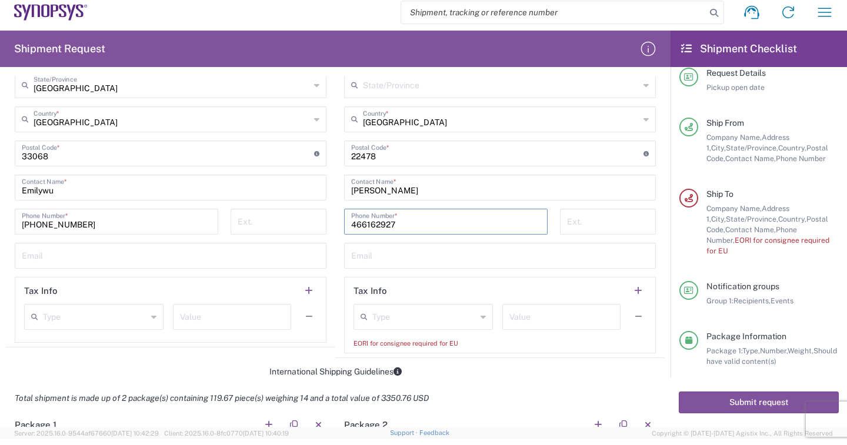
type input "466162927"
click at [388, 255] on input "text" at bounding box center [500, 255] width 298 height 21
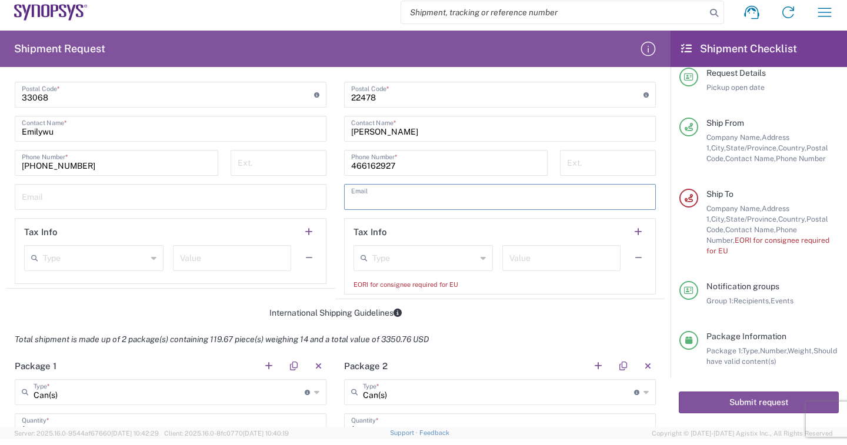
click at [397, 285] on div "EORI for consignee required for EU" at bounding box center [500, 284] width 293 height 11
drag, startPoint x: 471, startPoint y: 282, endPoint x: 348, endPoint y: 284, distance: 122.4
click at [354, 284] on div "EORI for consignee required for EU" at bounding box center [500, 284] width 293 height 11
copy div "EORI for consignee required for EU"
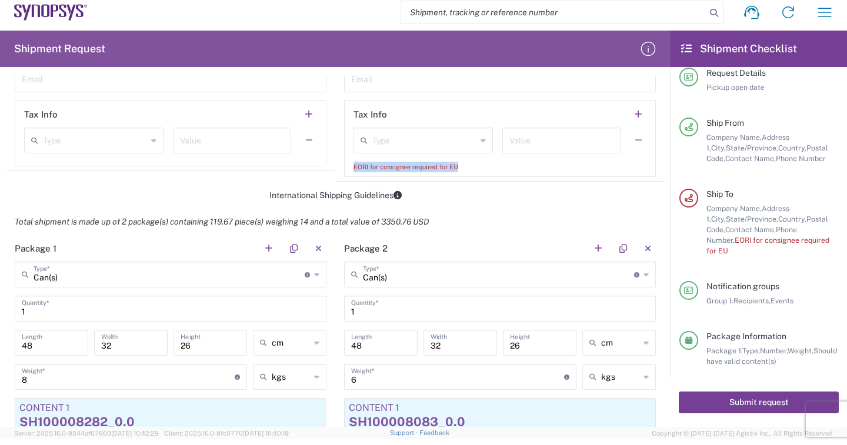
click at [758, 403] on button "Submit request" at bounding box center [759, 403] width 160 height 22
type input "466162927"
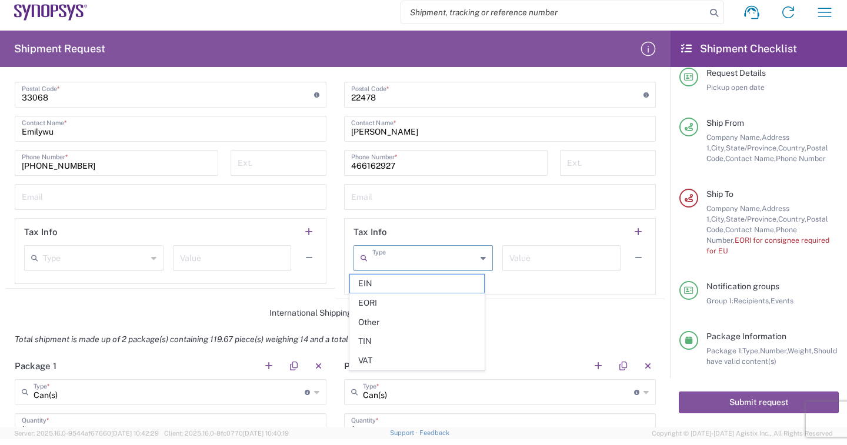
click at [414, 265] on input "text" at bounding box center [424, 257] width 104 height 21
click at [390, 304] on span "EORI" at bounding box center [417, 303] width 135 height 18
type input "EORI"
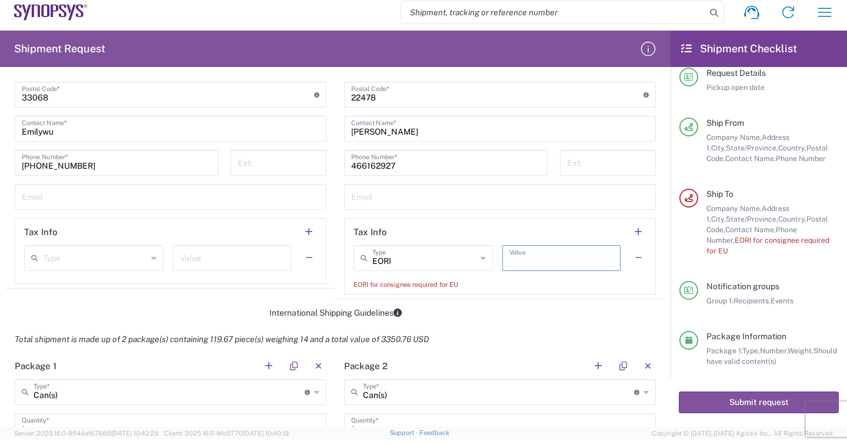
click at [564, 259] on input "text" at bounding box center [561, 257] width 104 height 21
click at [444, 283] on div "EORI for consignee required for EU" at bounding box center [500, 284] width 293 height 11
drag, startPoint x: 475, startPoint y: 283, endPoint x: 342, endPoint y: 283, distance: 133.0
click at [345, 283] on main "EORI Type EIN EORI Other TIN VAT Value EORI for consignee required for EU" at bounding box center [500, 267] width 311 height 45
copy div "EORI for consignee required for EU"
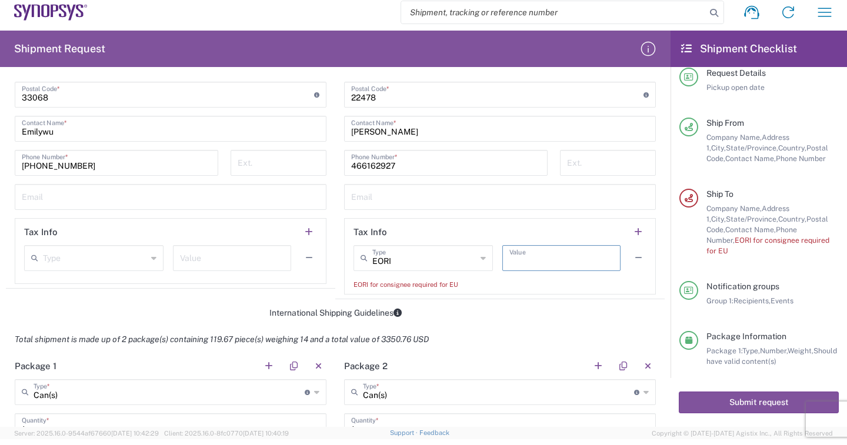
click at [536, 257] on input "text" at bounding box center [561, 257] width 104 height 21
paste input "8486900000"
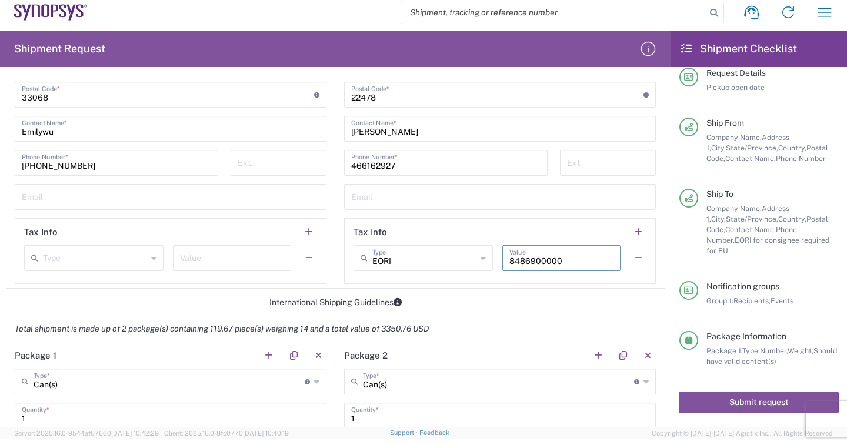
drag, startPoint x: 524, startPoint y: 251, endPoint x: 513, endPoint y: 252, distance: 11.2
click at [524, 252] on input "8486900000" at bounding box center [561, 257] width 104 height 21
drag, startPoint x: 524, startPoint y: 251, endPoint x: 500, endPoint y: 251, distance: 23.5
click at [502, 251] on div "8486900000 Value" at bounding box center [561, 258] width 118 height 26
click at [545, 262] on input "8486900000" at bounding box center [561, 257] width 104 height 21
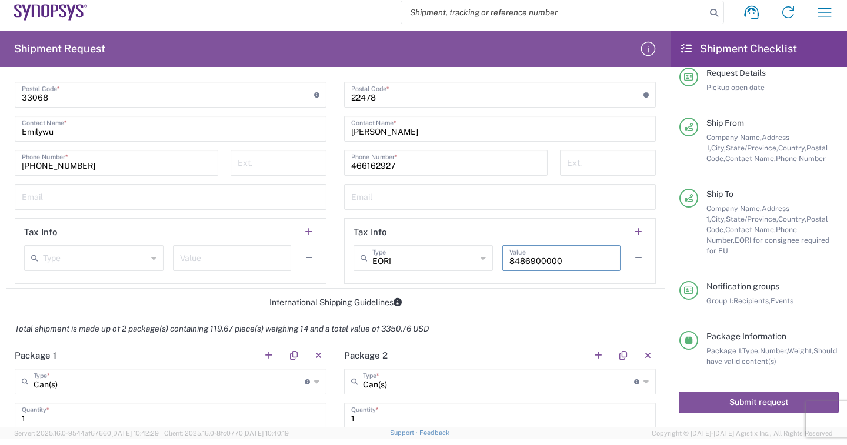
type input "8486900000"
click at [358, 229] on h2 "Tax Info" at bounding box center [371, 232] width 34 height 12
click at [379, 229] on h2 "Tax Info" at bounding box center [371, 232] width 34 height 12
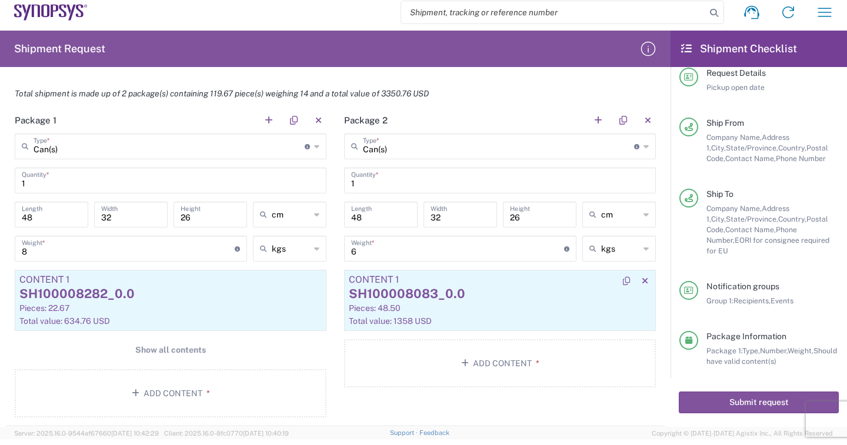
scroll to position [812, 0]
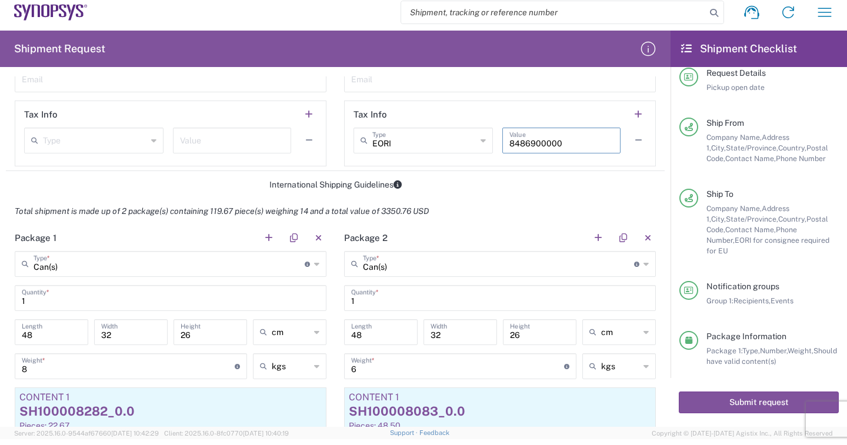
drag, startPoint x: 516, startPoint y: 144, endPoint x: 522, endPoint y: 143, distance: 5.9
click at [516, 143] on input "8486900000" at bounding box center [561, 139] width 104 height 21
drag, startPoint x: 524, startPoint y: 143, endPoint x: 530, endPoint y: 144, distance: 5.9
click at [530, 144] on input "8486900000" at bounding box center [561, 139] width 104 height 21
click at [578, 143] on input "8486900000" at bounding box center [561, 139] width 104 height 21
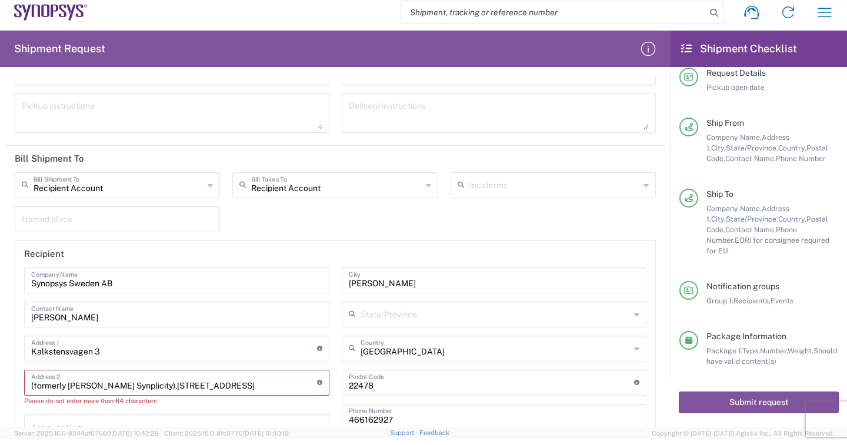
scroll to position [1801, 0]
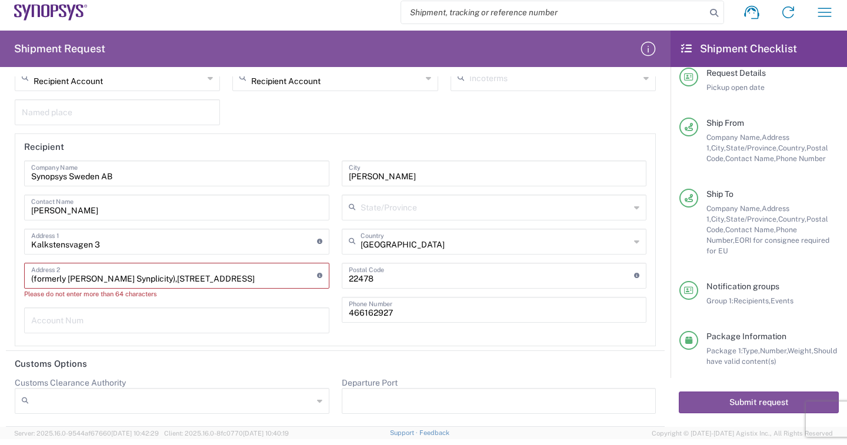
click at [91, 276] on input "(formerly [PERSON_NAME] Synplicity),[STREET_ADDRESS]" at bounding box center [174, 275] width 286 height 21
click at [34, 279] on input "(formerly [PERSON_NAME] Synplicity),[STREET_ADDRESS]" at bounding box center [174, 275] width 286 height 21
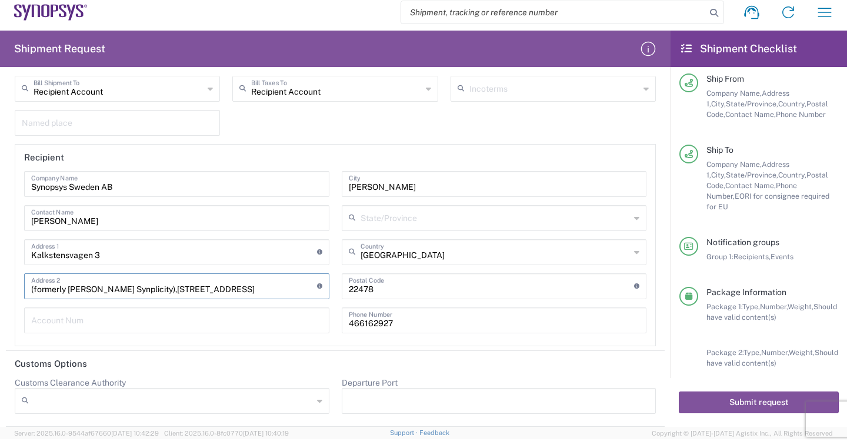
scroll to position [133, 0]
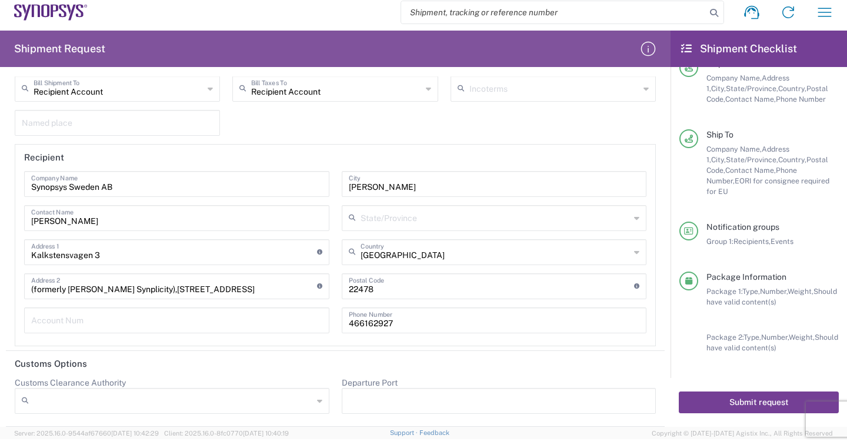
click at [754, 397] on button "Submit request" at bounding box center [759, 403] width 160 height 22
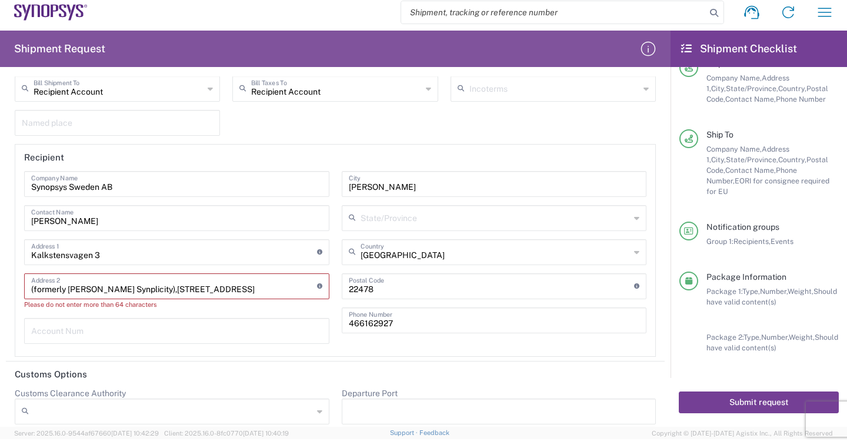
type input "(formerly [PERSON_NAME] Synplicity),[STREET_ADDRESS]"
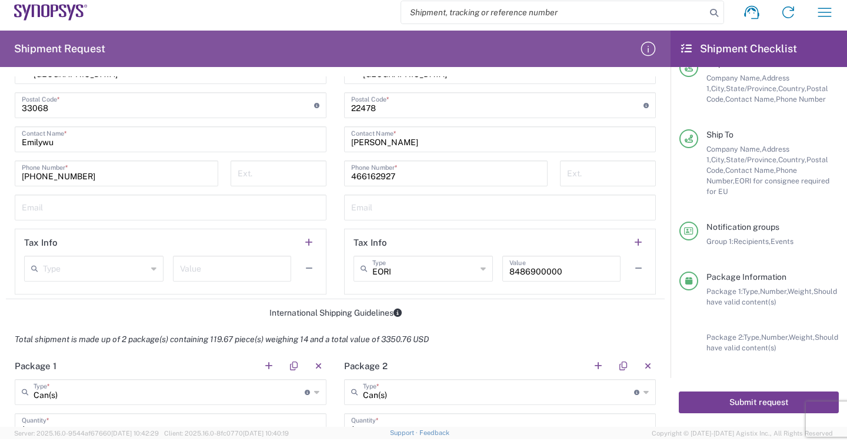
scroll to position [507, 0]
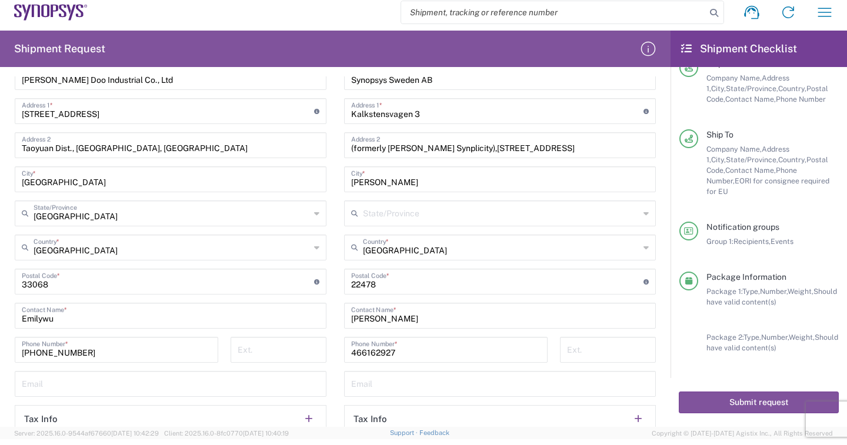
click at [491, 148] on input "(formerly [PERSON_NAME] Synplicity),[STREET_ADDRESS]" at bounding box center [500, 144] width 298 height 21
click at [619, 147] on input "(formerly [PERSON_NAME] Synplicity),[STREET_ADDRESS]" at bounding box center [500, 144] width 298 height 21
type input "(formerly [PERSON_NAME] Synplicity),Kalkstensvagen 3"
click at [416, 347] on input "466162927" at bounding box center [445, 349] width 189 height 21
click at [427, 281] on input "undefined" at bounding box center [497, 281] width 292 height 21
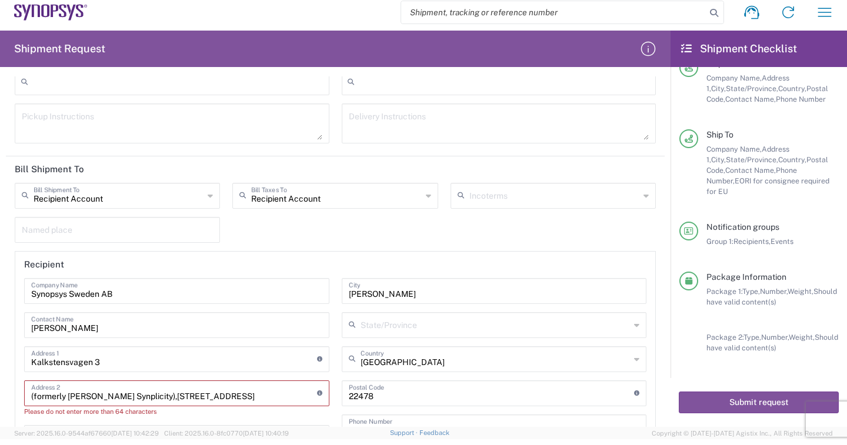
scroll to position [1743, 0]
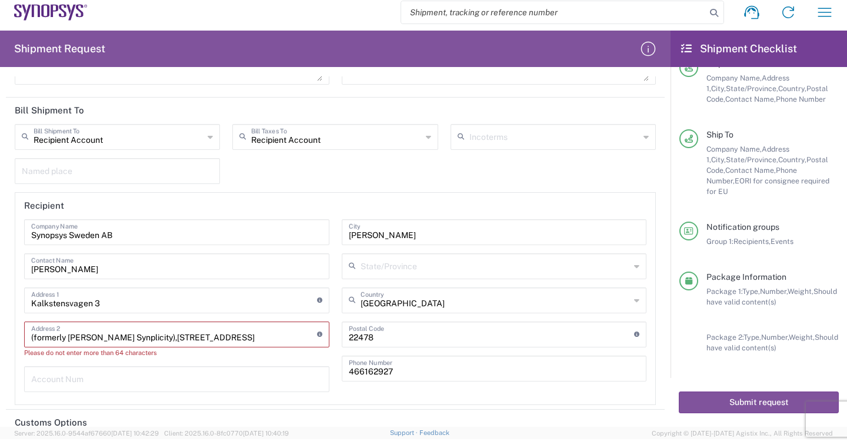
click at [144, 234] on input "Synopsys Sweden AB" at bounding box center [176, 231] width 291 height 21
click at [128, 274] on input "[PERSON_NAME]" at bounding box center [176, 265] width 291 height 21
click at [126, 301] on input "Kalkstensvagen 3" at bounding box center [174, 299] width 286 height 21
click at [147, 262] on input "[PERSON_NAME]" at bounding box center [176, 265] width 291 height 21
click at [208, 134] on icon at bounding box center [210, 137] width 5 height 19
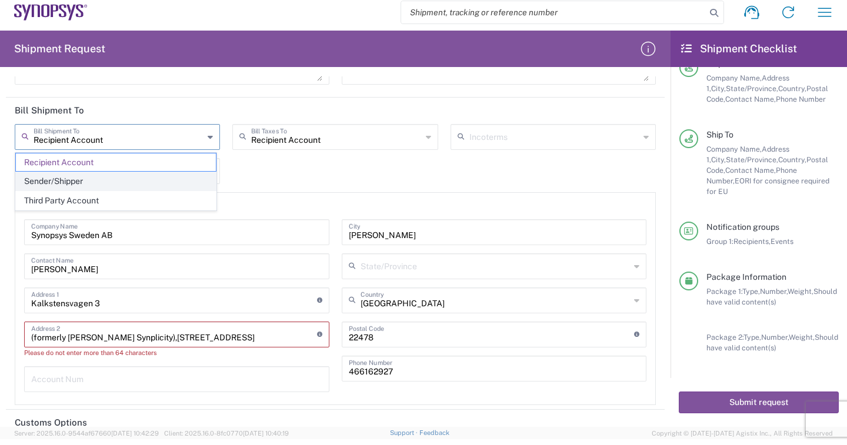
click at [108, 179] on span "Sender/Shipper" at bounding box center [116, 181] width 200 height 18
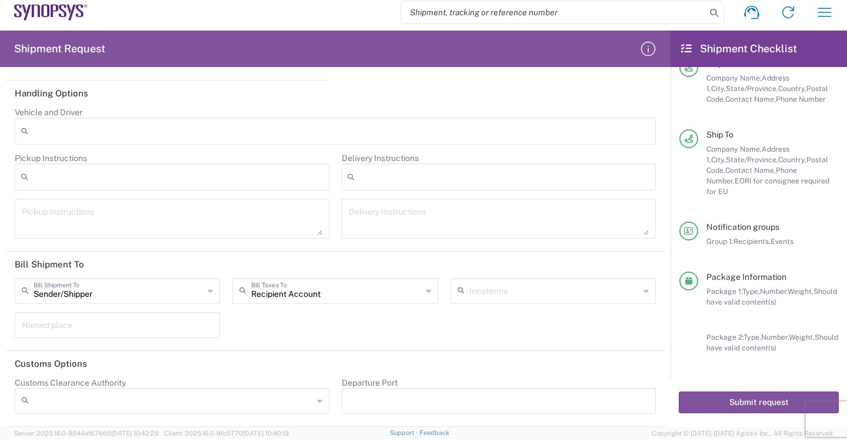
scroll to position [1588, 0]
click at [208, 294] on icon at bounding box center [210, 291] width 5 height 19
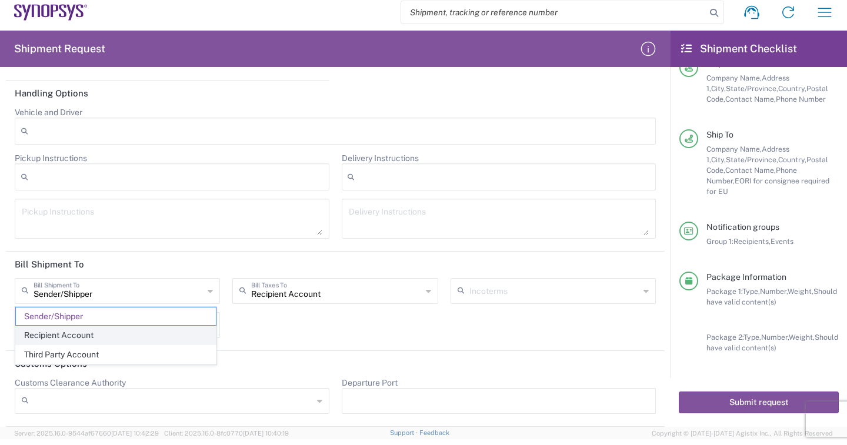
click at [105, 338] on span "Recipient Account" at bounding box center [116, 335] width 200 height 18
type input "Recipient Account"
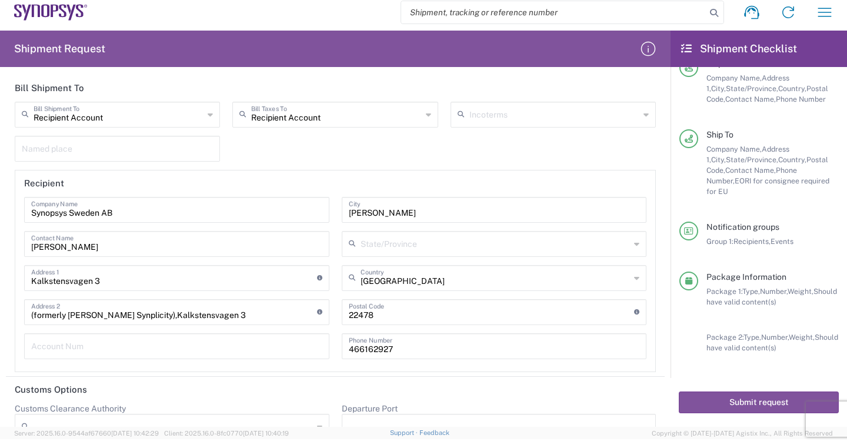
scroll to position [1791, 0]
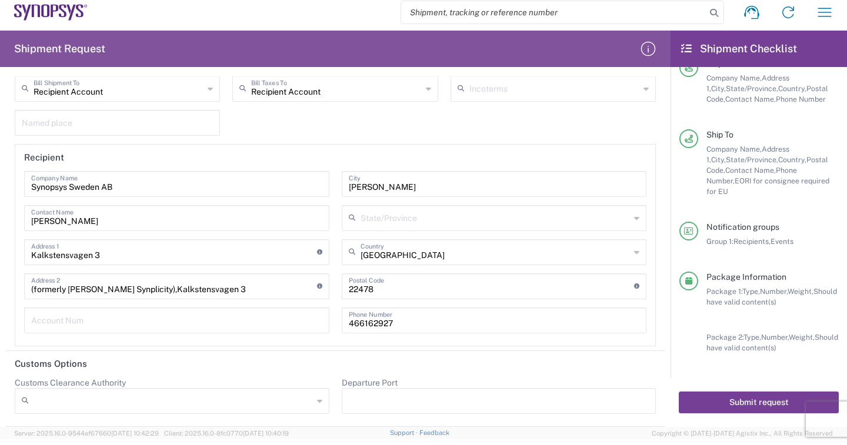
click at [724, 397] on button "Submit request" at bounding box center [759, 403] width 160 height 22
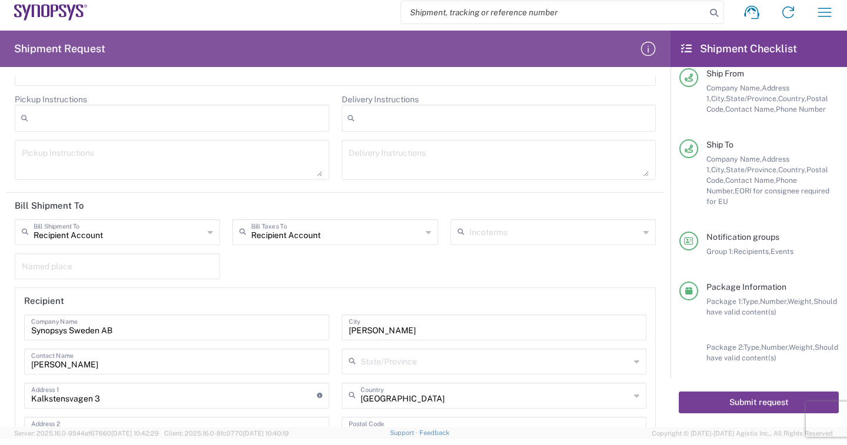
scroll to position [133, 0]
